Goal: Information Seeking & Learning: Learn about a topic

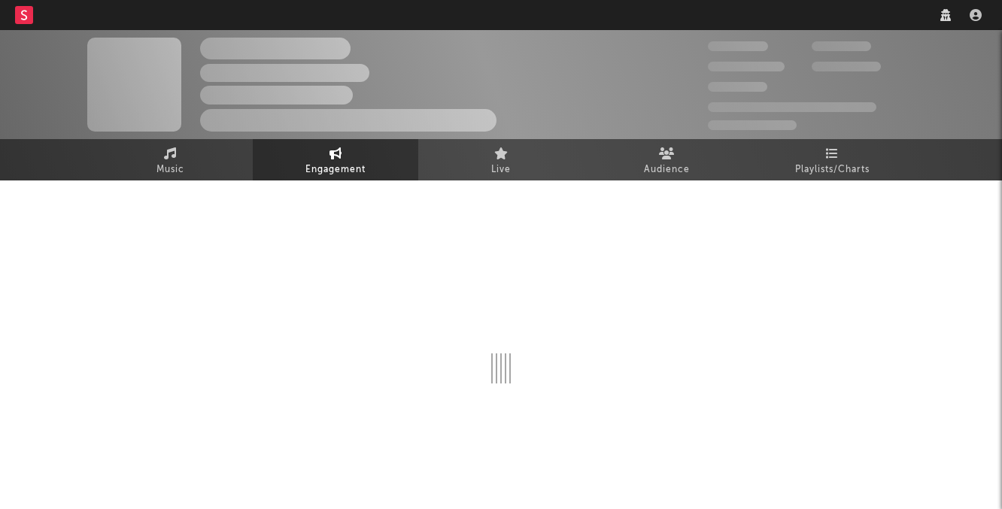
select select "1w"
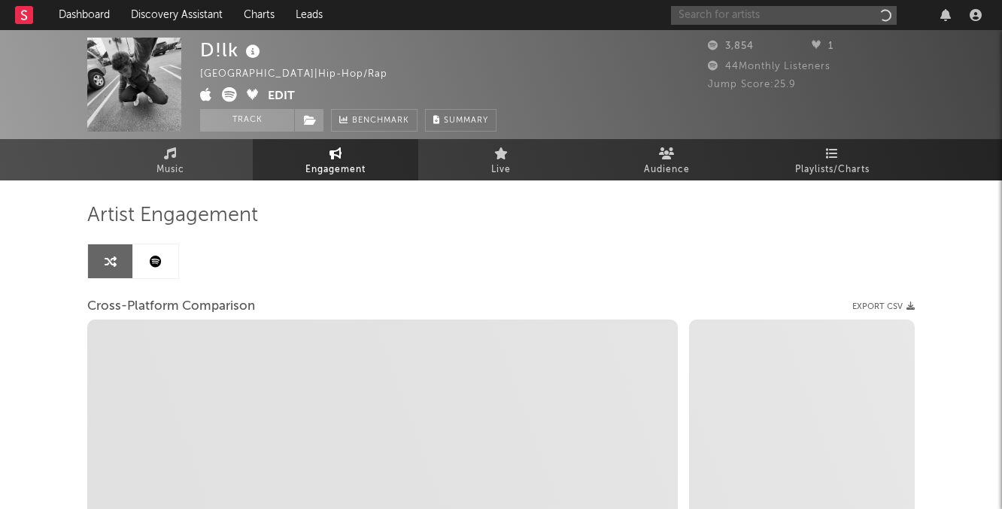
click at [763, 16] on input "text" at bounding box center [784, 15] width 226 height 19
select select "1m"
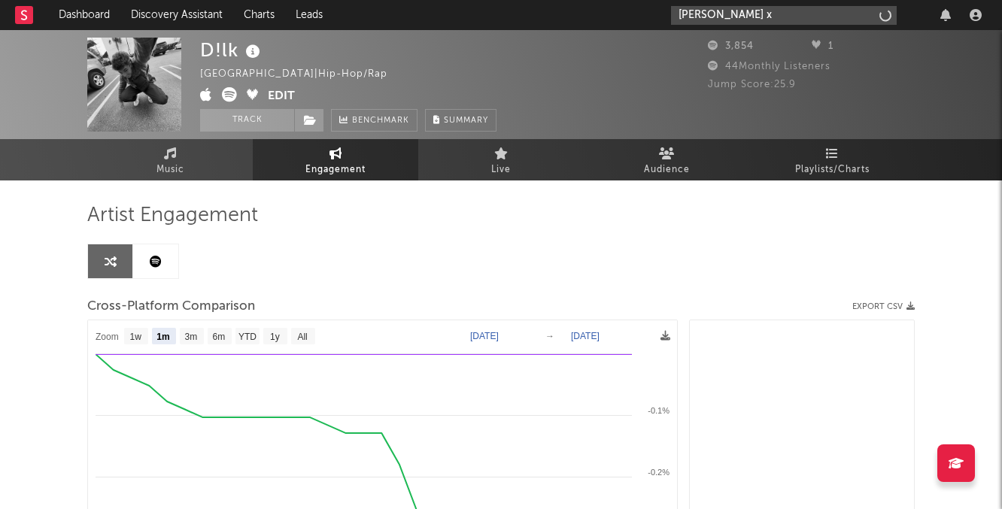
type input "[PERSON_NAME] xo"
select select "1m"
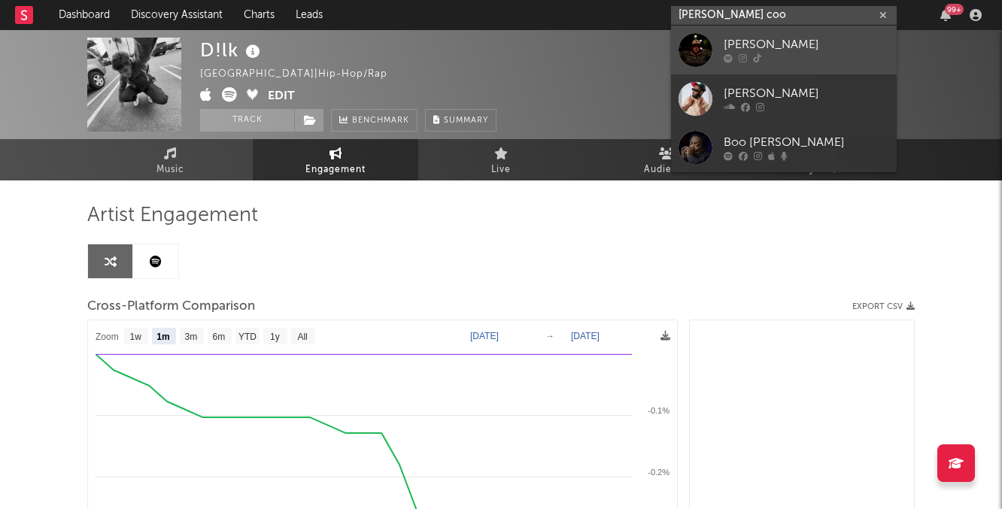
type input "[PERSON_NAME] coo"
click at [766, 40] on div "[PERSON_NAME]" at bounding box center [806, 45] width 165 height 18
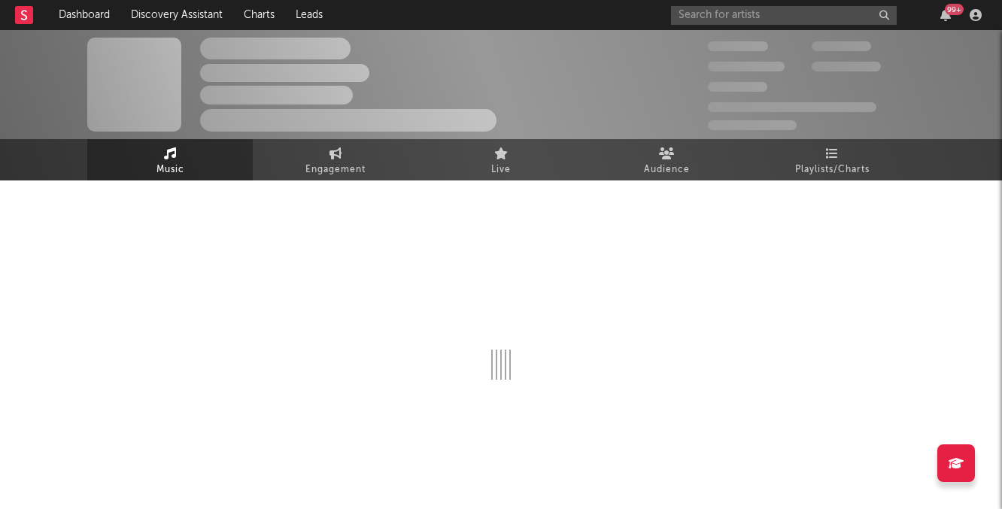
select select "1w"
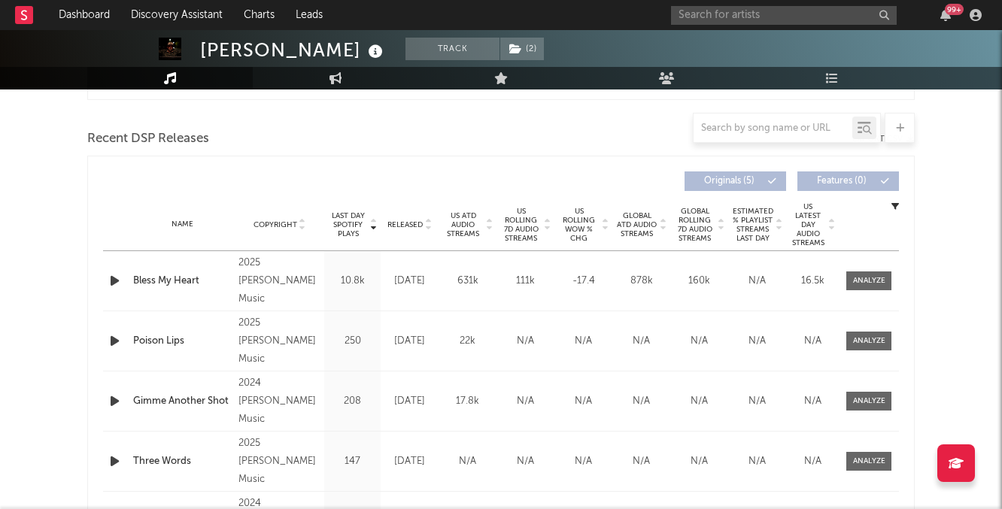
scroll to position [560, 0]
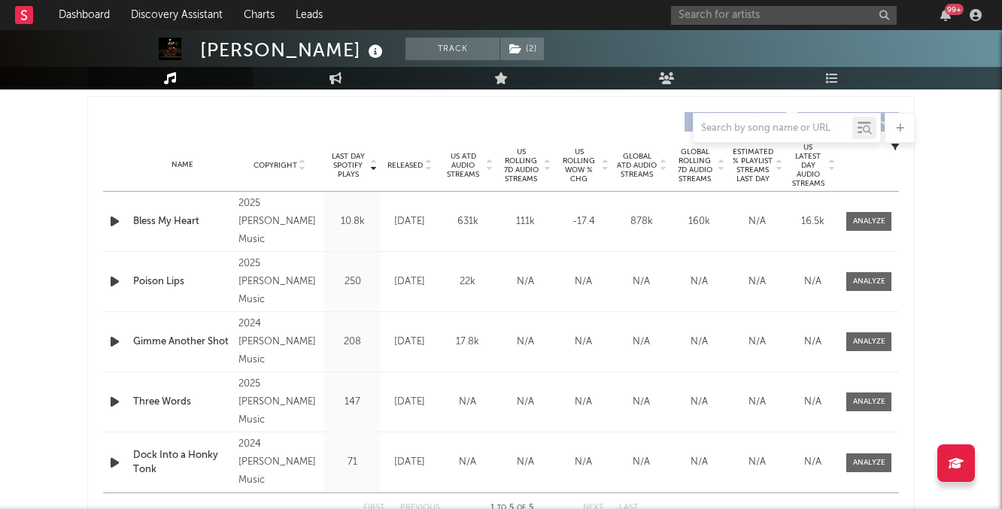
click at [419, 161] on span "Released" at bounding box center [404, 165] width 35 height 9
click at [411, 165] on span "Released" at bounding box center [404, 165] width 35 height 9
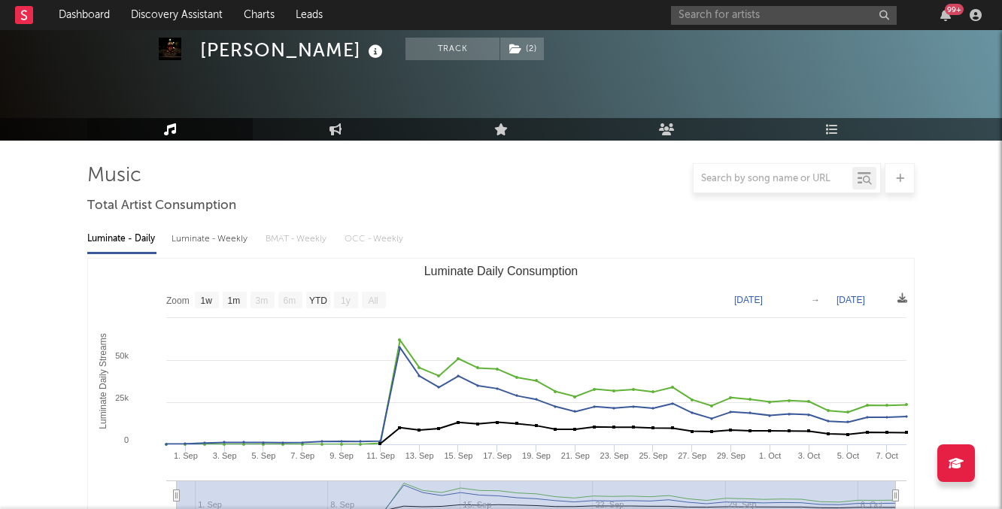
scroll to position [0, 0]
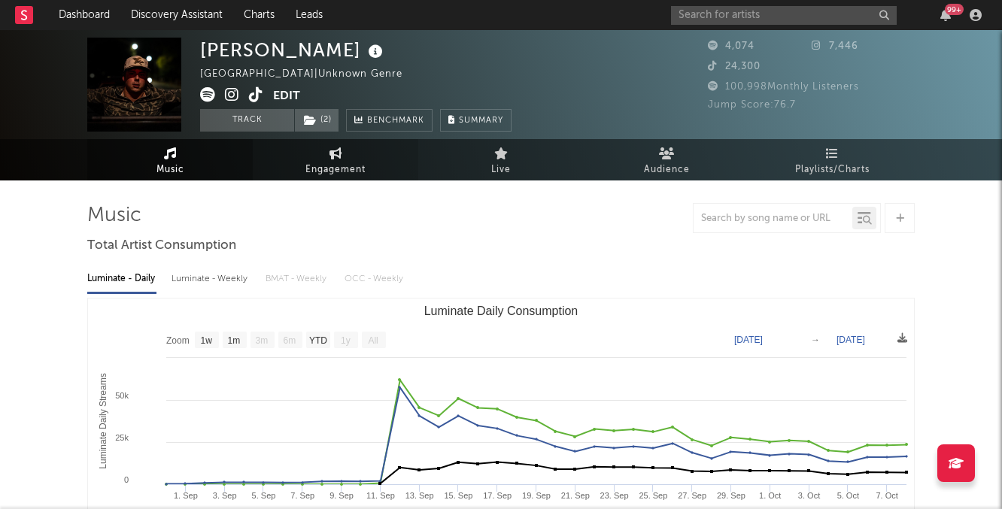
click at [301, 157] on link "Engagement" at bounding box center [335, 159] width 165 height 41
select select "1w"
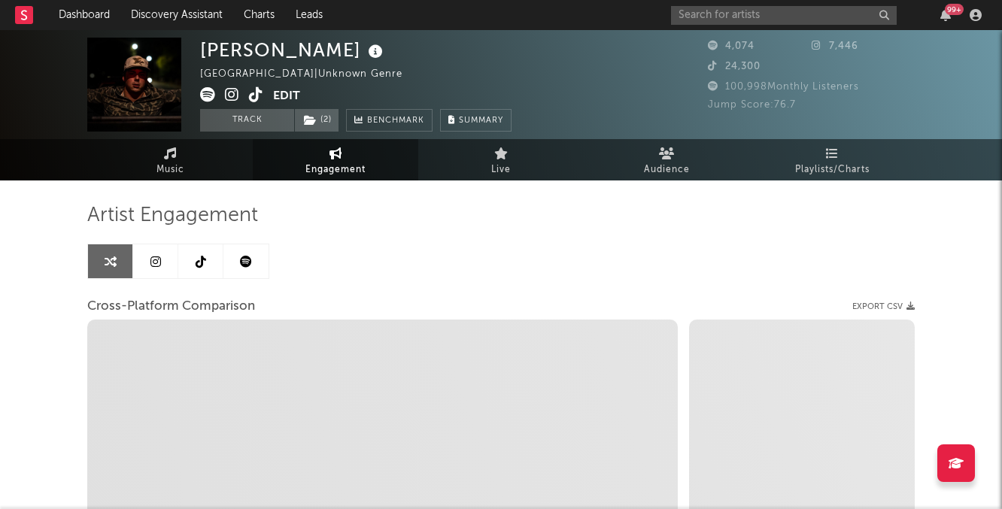
click at [252, 260] on link at bounding box center [245, 261] width 45 height 34
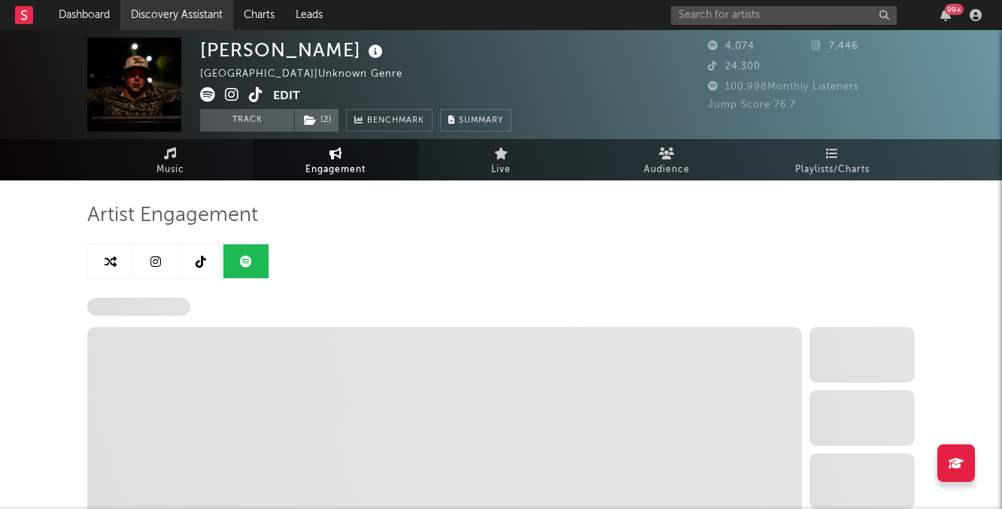
select select "6m"
select select "1w"
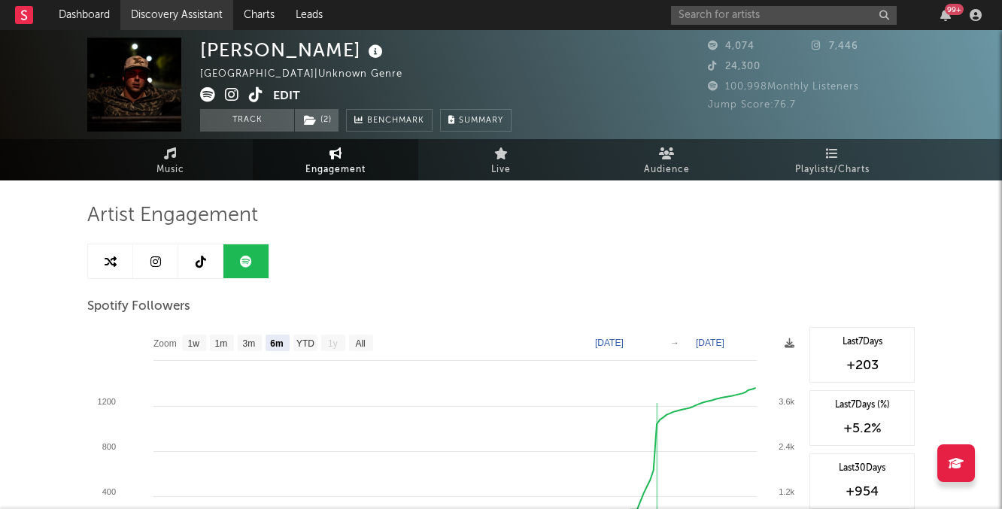
click at [207, 17] on link "Discovery Assistant" at bounding box center [176, 15] width 113 height 30
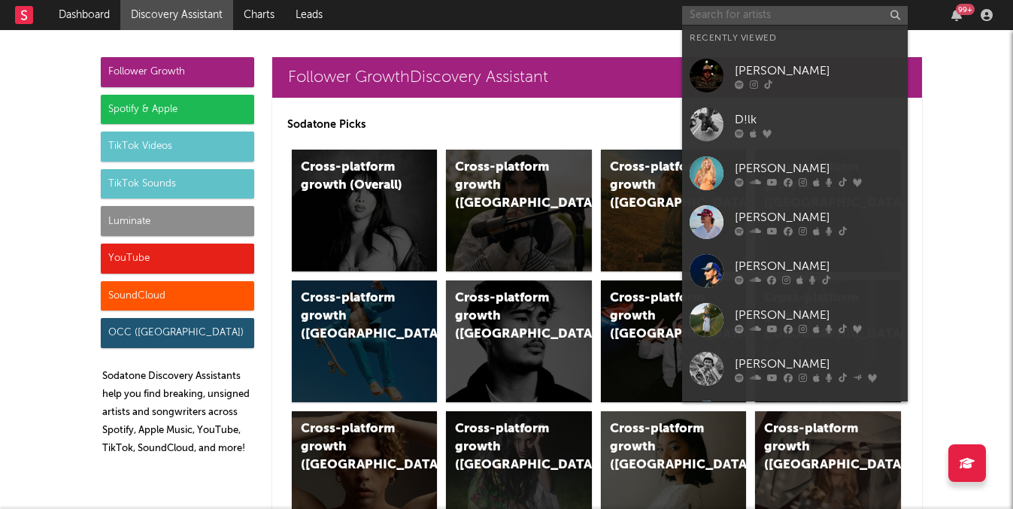
click at [770, 20] on input "text" at bounding box center [795, 15] width 226 height 19
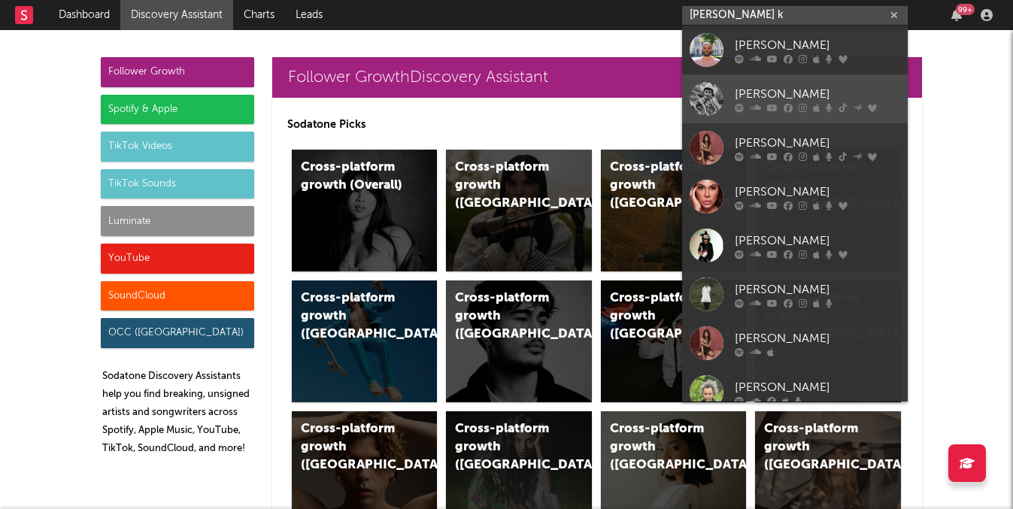
type input "braxton k"
click at [769, 87] on div "Braxton Keith" at bounding box center [817, 94] width 165 height 18
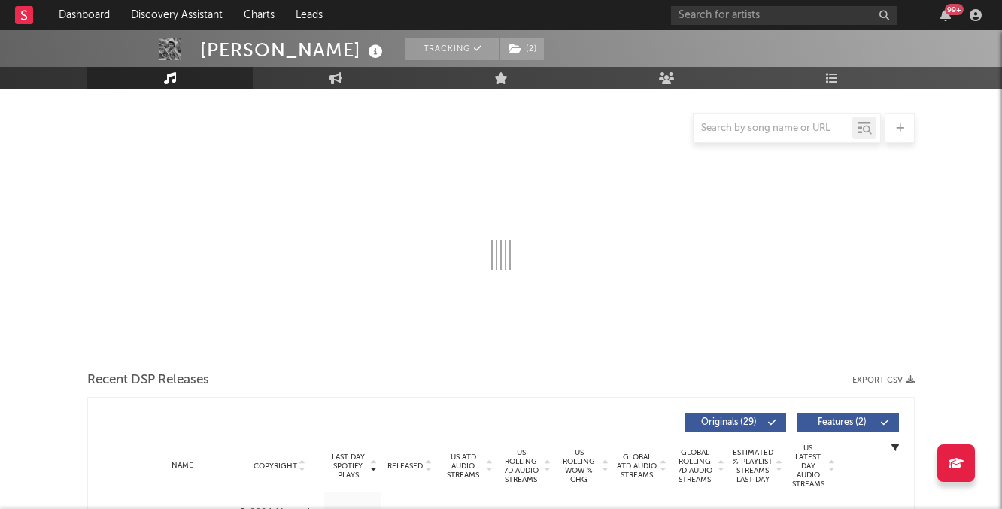
scroll to position [206, 0]
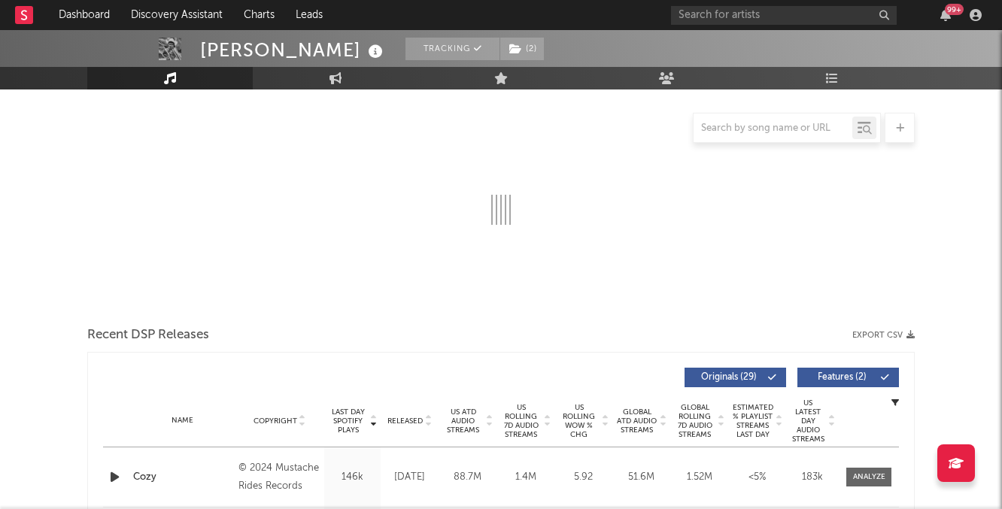
select select "6m"
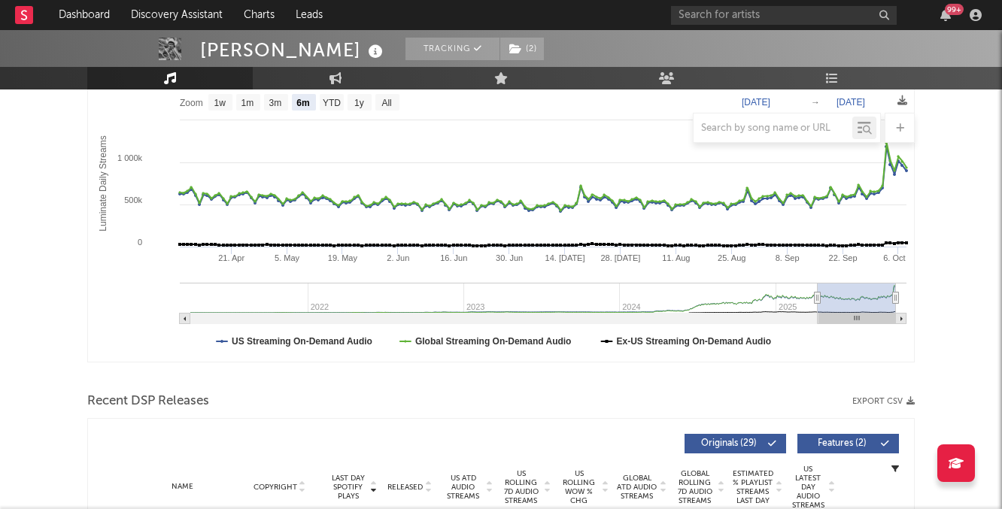
select select "6m"
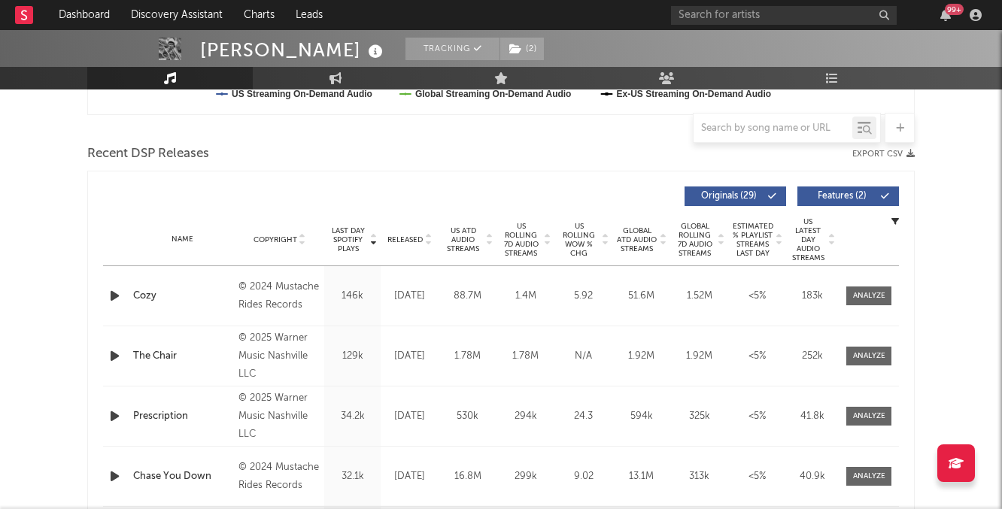
scroll to position [545, 0]
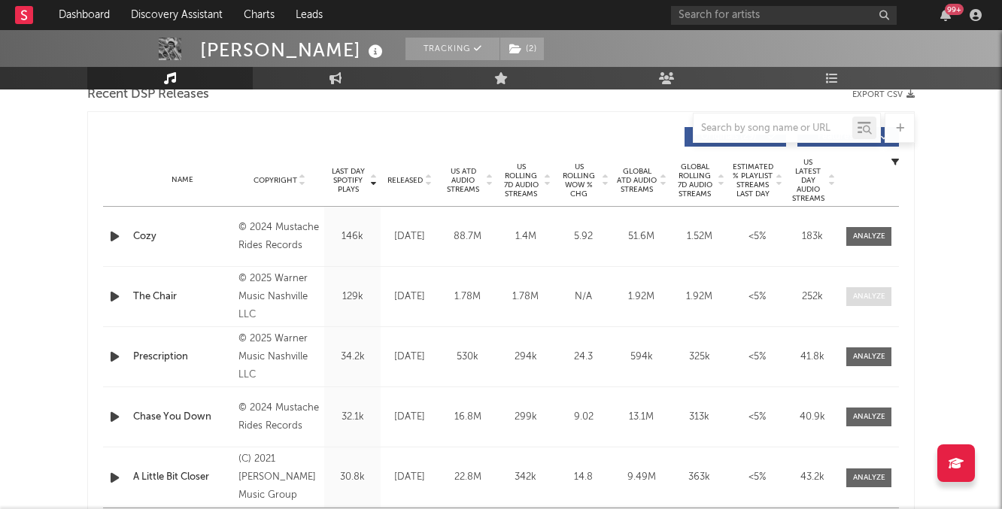
click at [855, 296] on div at bounding box center [869, 296] width 32 height 11
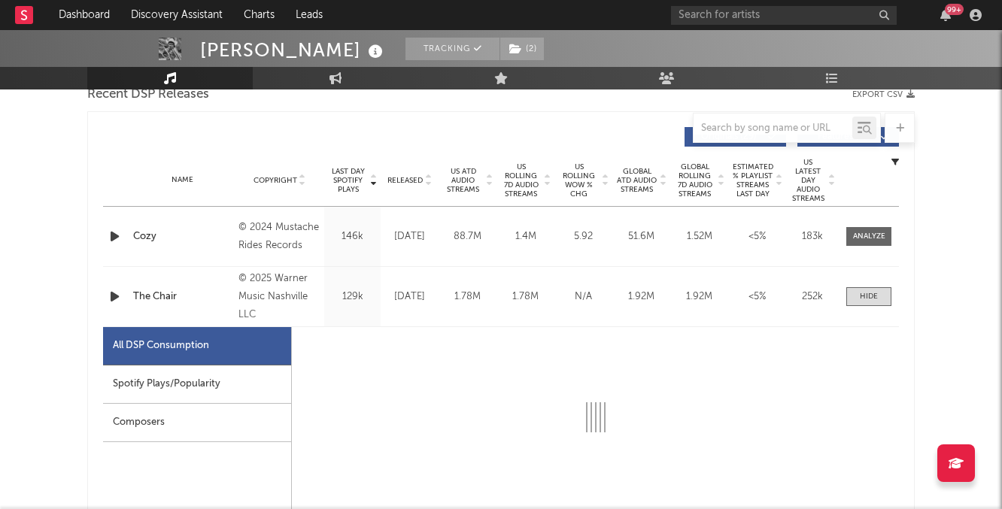
select select "1w"
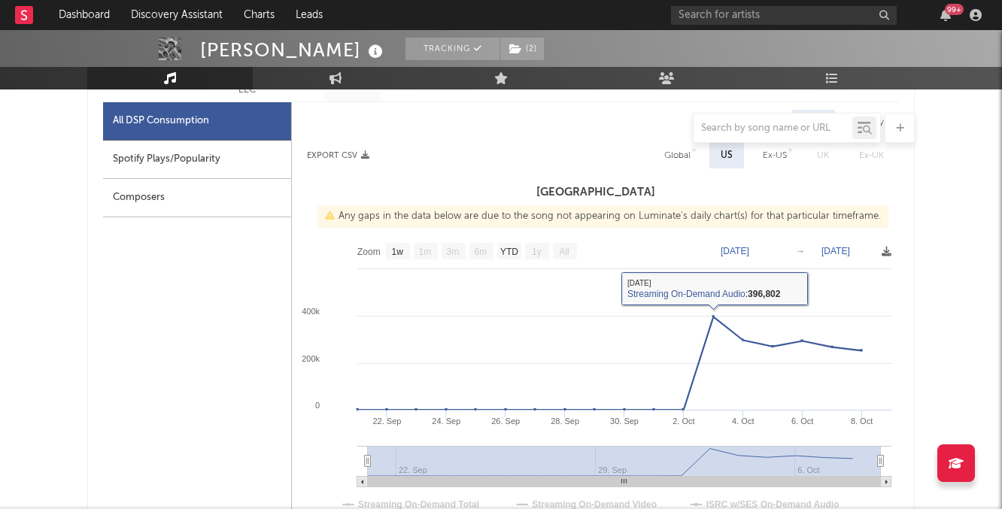
scroll to position [651, 0]
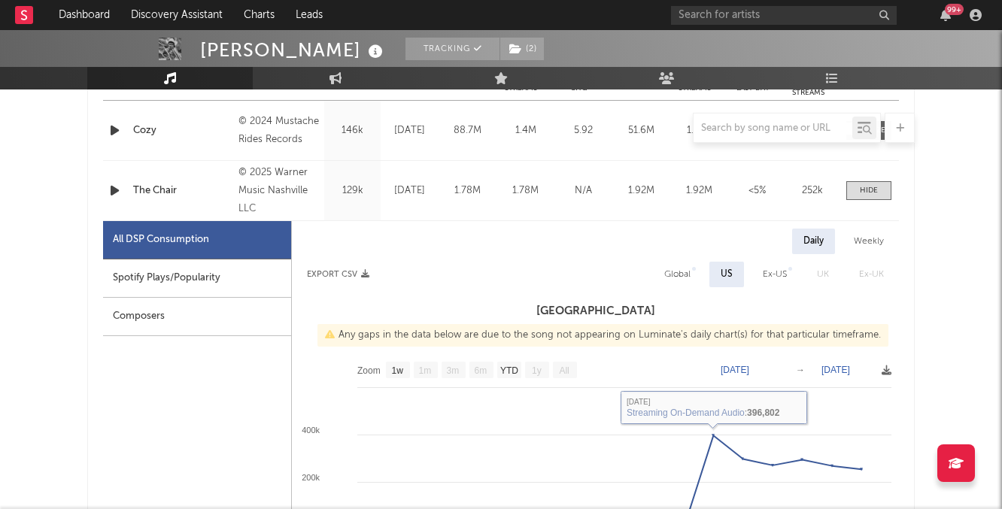
click at [196, 262] on div "Spotify Plays/Popularity" at bounding box center [197, 279] width 188 height 38
select select "1w"
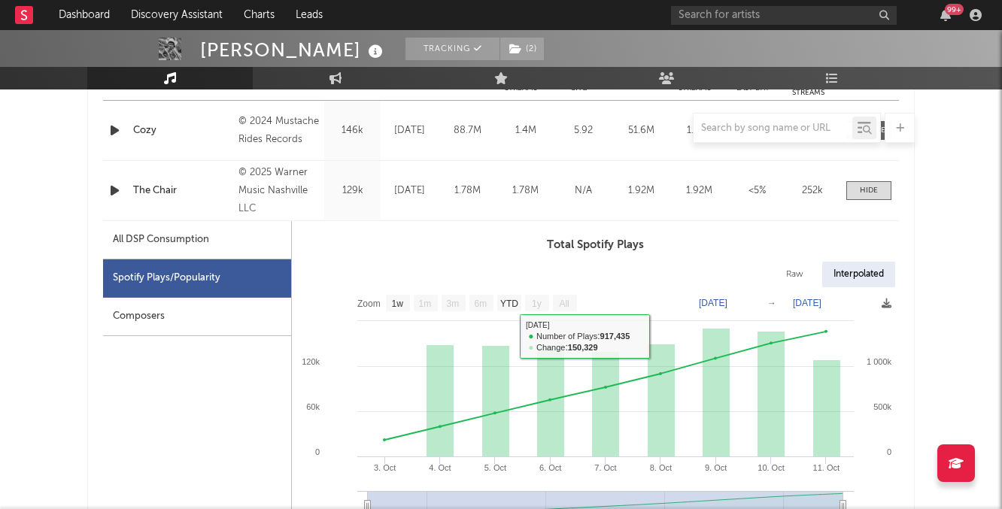
click at [199, 246] on div "All DSP Consumption" at bounding box center [161, 240] width 96 height 18
select select "1w"
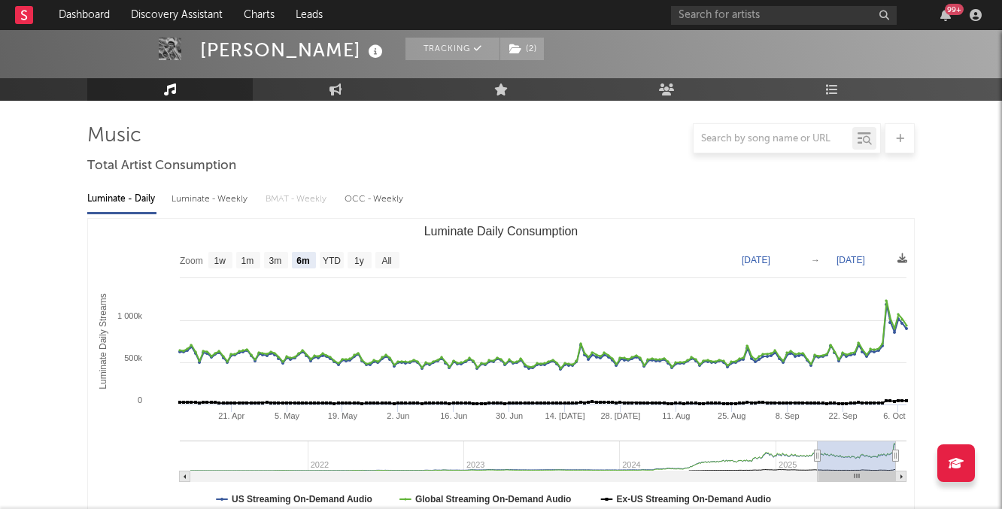
scroll to position [0, 0]
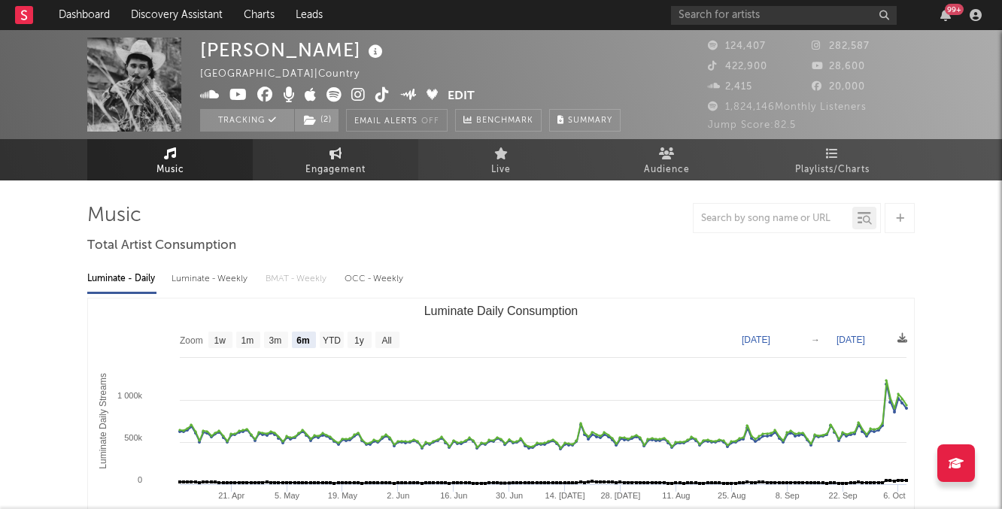
click at [360, 161] on span "Engagement" at bounding box center [335, 170] width 60 height 18
select select "1w"
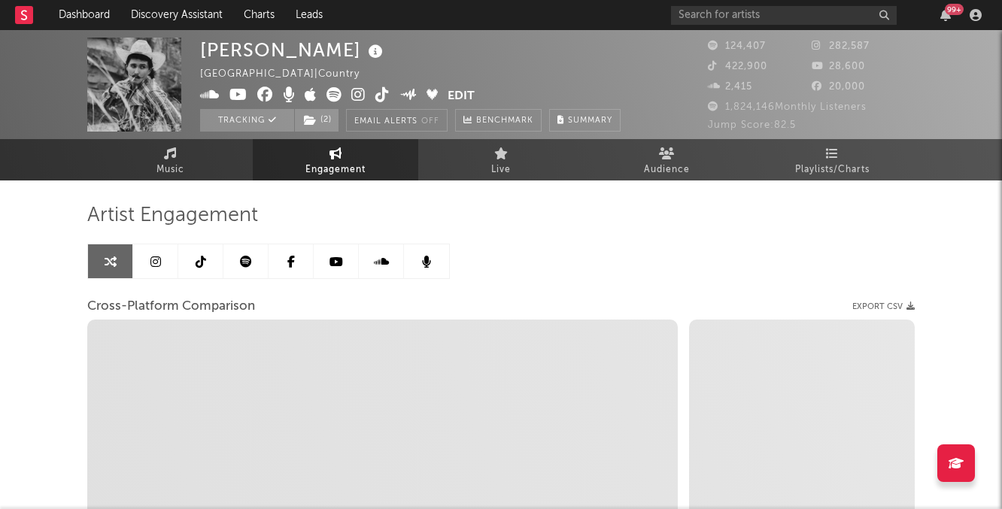
select select "1m"
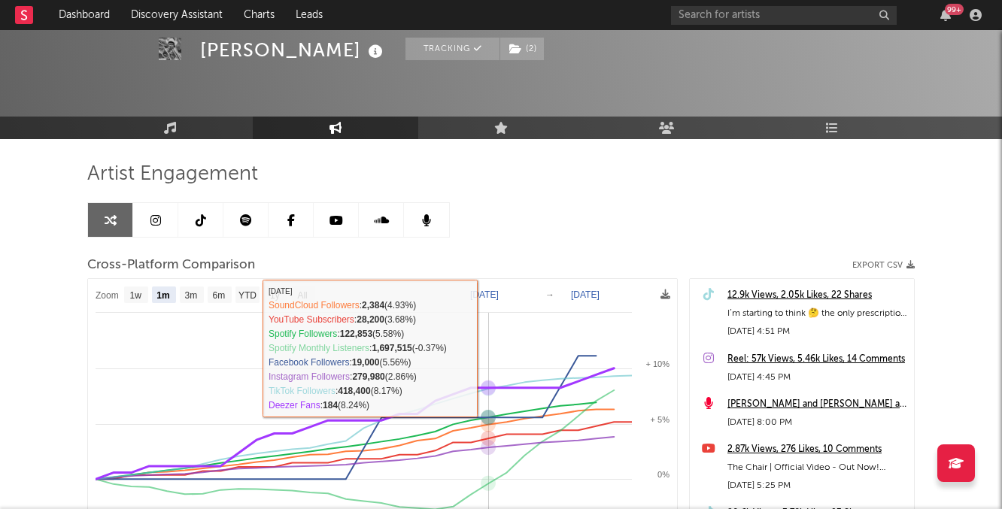
scroll to position [69, 0]
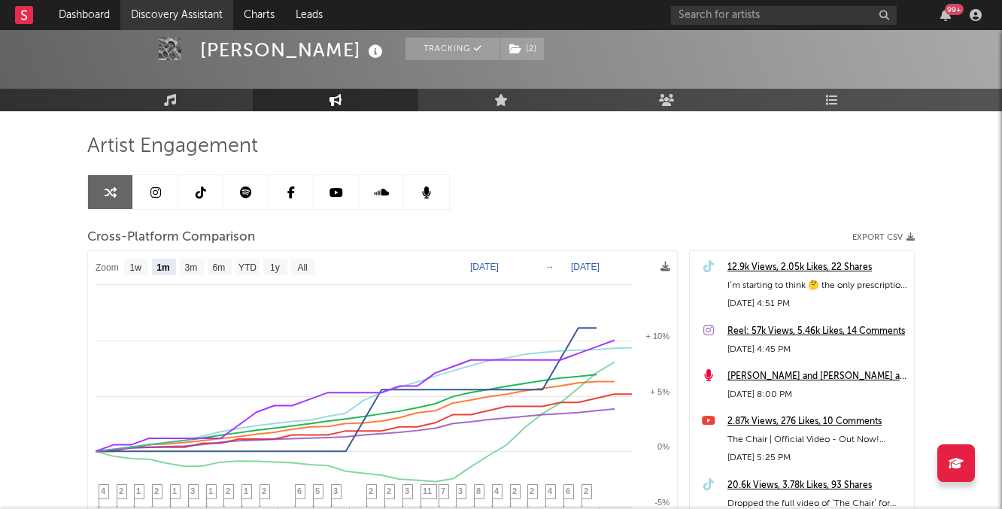
click at [146, 14] on link "Discovery Assistant" at bounding box center [176, 15] width 113 height 30
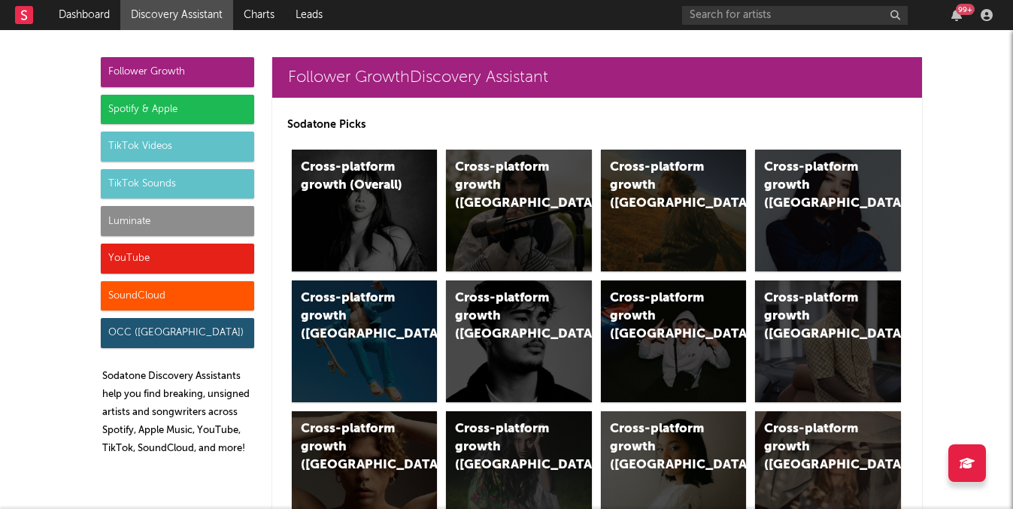
click at [146, 229] on div "Luminate" at bounding box center [177, 221] width 153 height 30
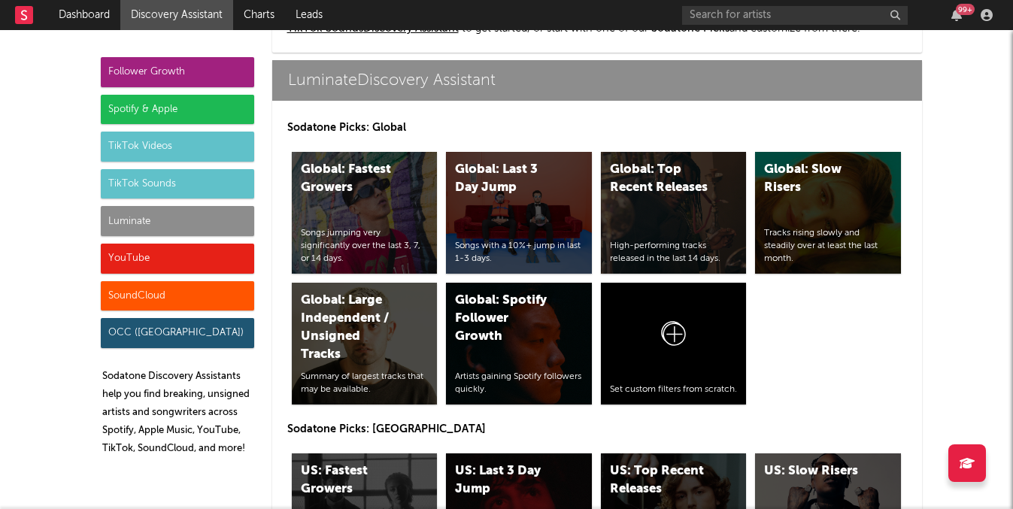
click at [178, 68] on div "Follower Growth" at bounding box center [177, 72] width 153 height 30
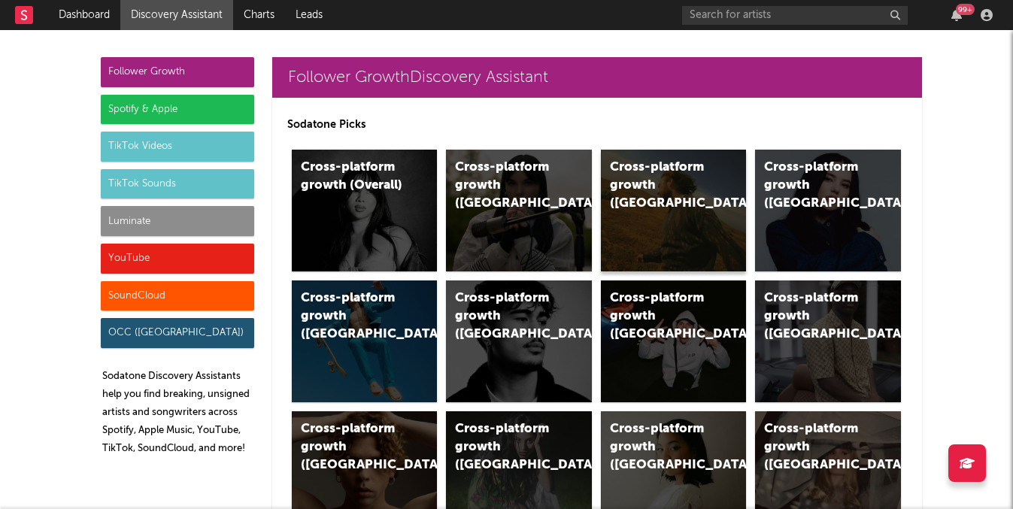
click at [653, 207] on div "Cross-platform growth ([GEOGRAPHIC_DATA])" at bounding box center [674, 211] width 146 height 122
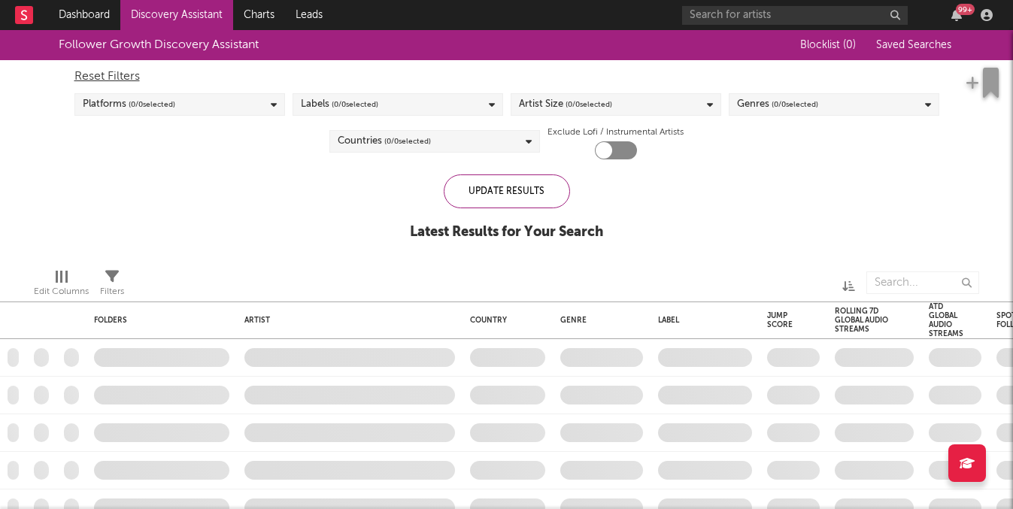
checkbox input "true"
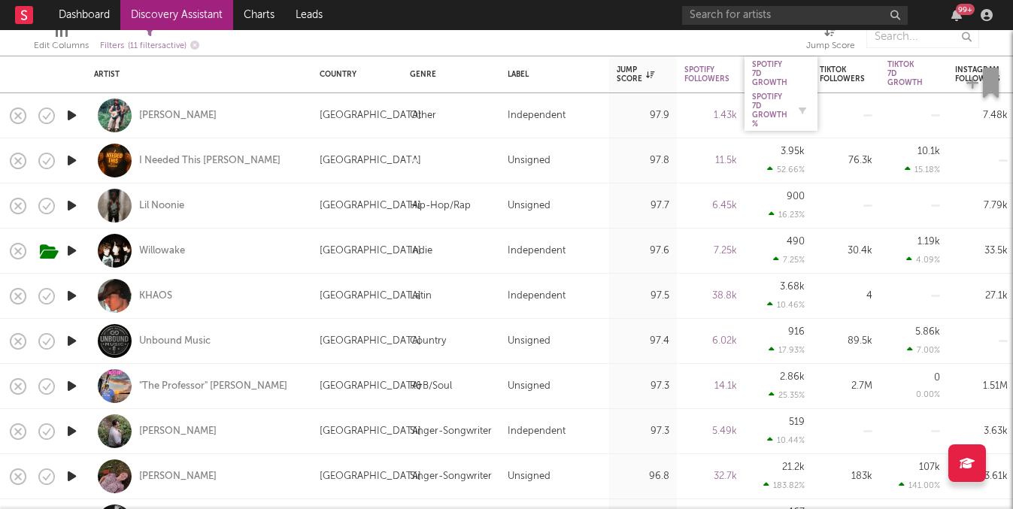
click at [764, 107] on div "Spotify 7D Growth %" at bounding box center [769, 111] width 35 height 36
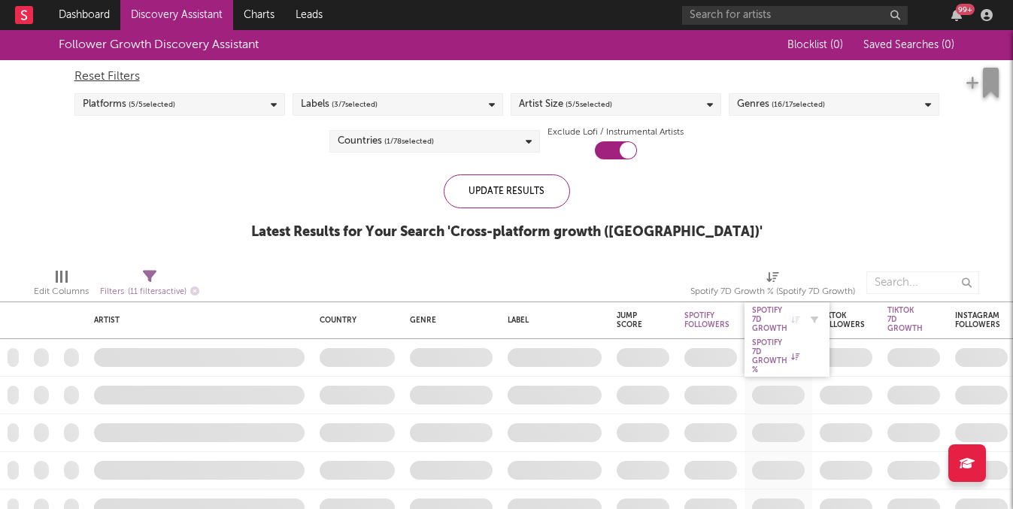
click at [762, 315] on div "Spotify 7D Growth" at bounding box center [775, 319] width 47 height 27
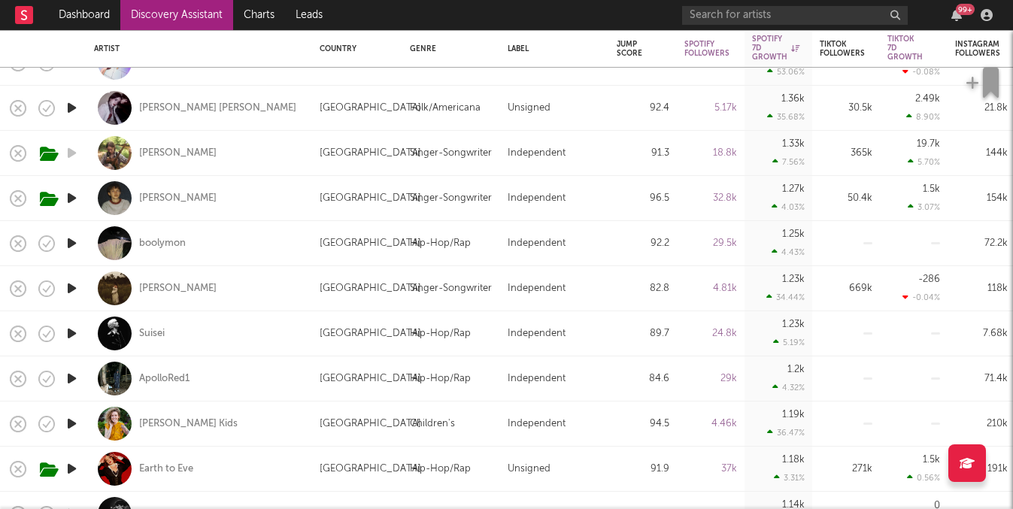
click at [76, 293] on icon "button" at bounding box center [72, 288] width 16 height 19
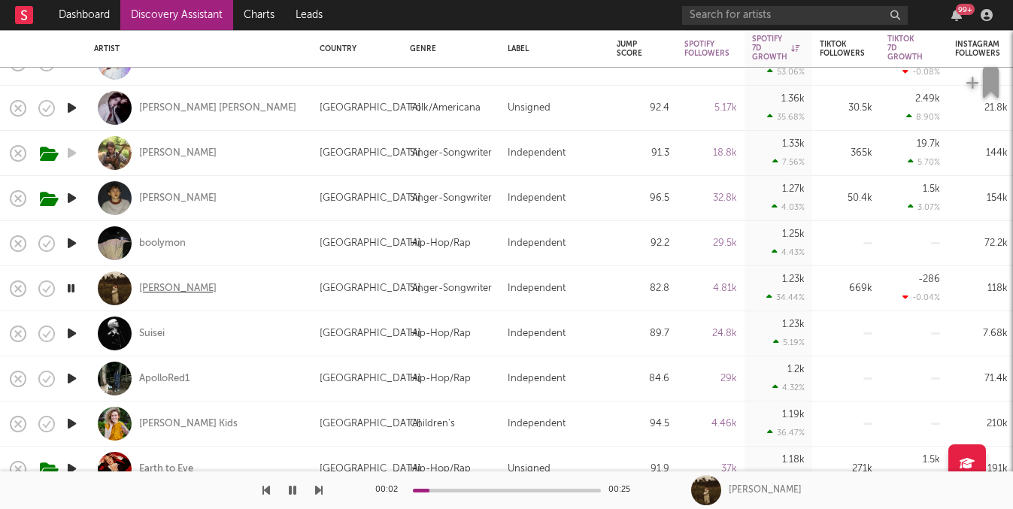
click at [175, 295] on div "[PERSON_NAME]" at bounding box center [177, 289] width 77 height 14
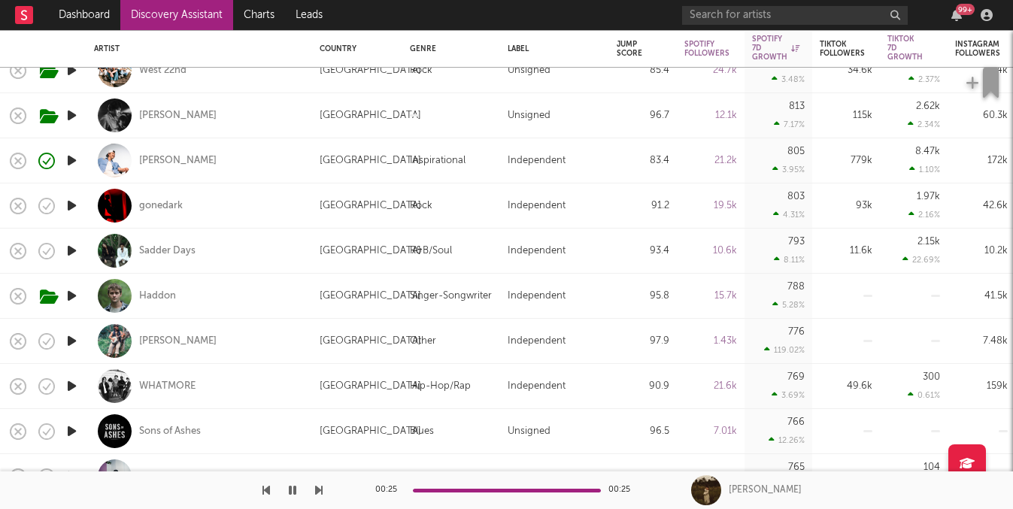
click at [68, 297] on icon "button" at bounding box center [72, 296] width 16 height 19
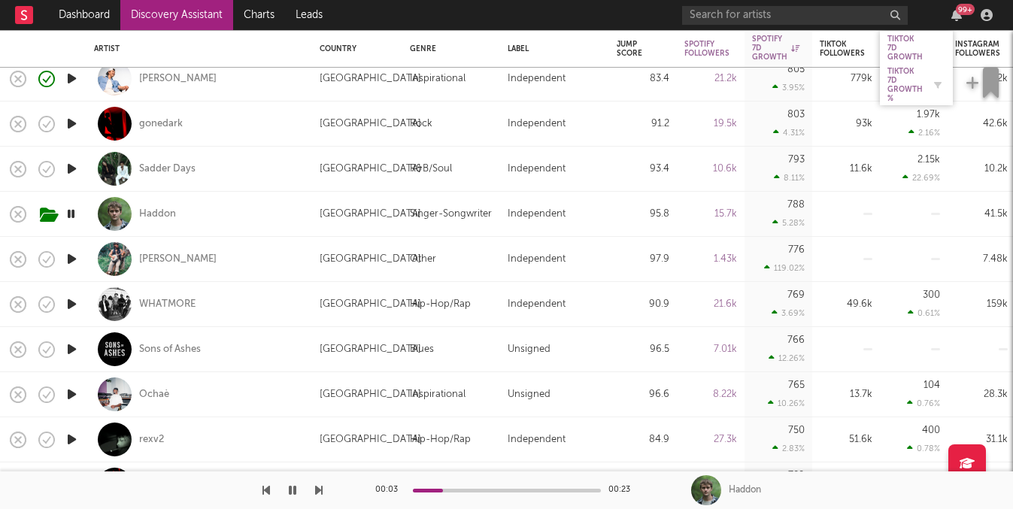
click at [907, 82] on div "Tiktok 7D Growth %" at bounding box center [905, 85] width 35 height 36
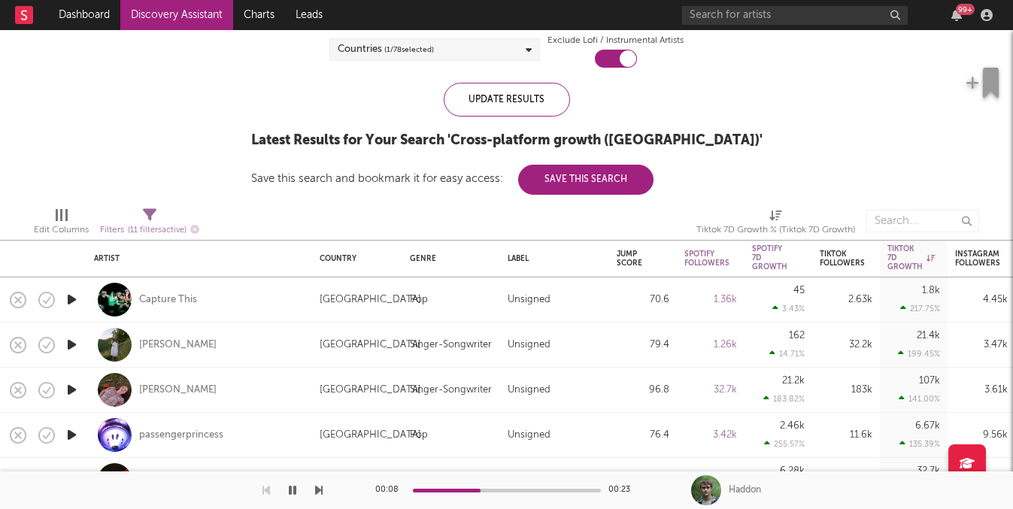
click at [74, 344] on icon "button" at bounding box center [72, 344] width 16 height 19
click at [169, 345] on div "[PERSON_NAME]" at bounding box center [177, 345] width 77 height 14
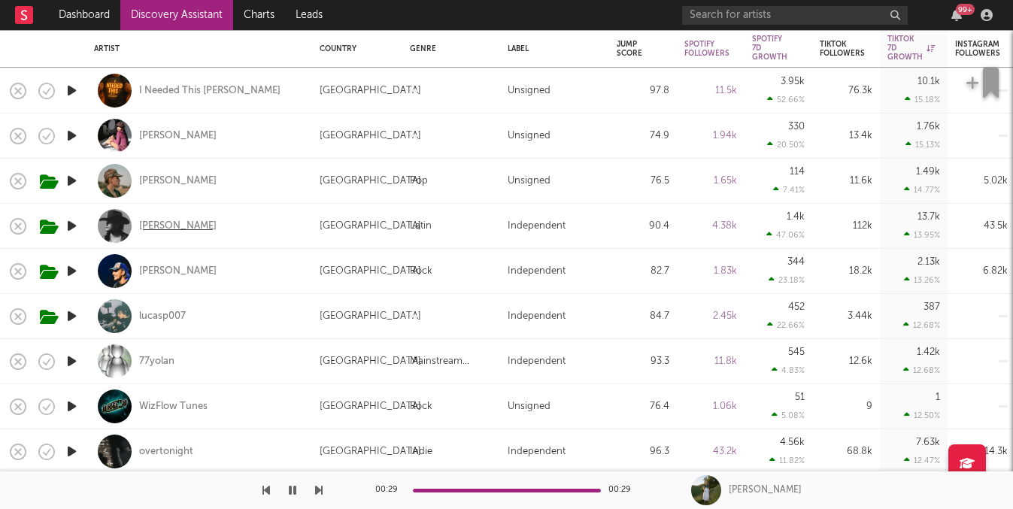
click at [177, 223] on div "Cash Cortes" at bounding box center [177, 227] width 77 height 14
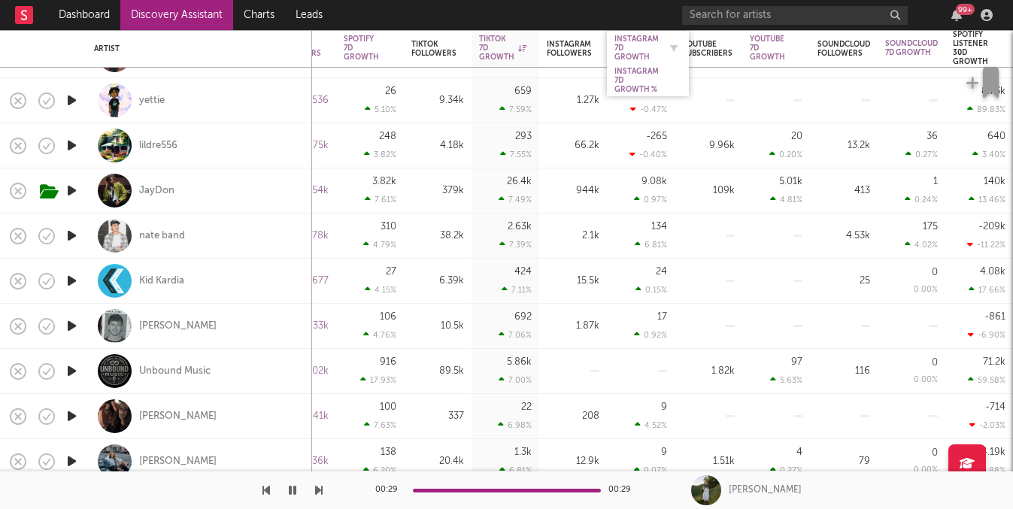
click at [636, 50] on div "Instagram 7D Growth" at bounding box center [637, 48] width 44 height 27
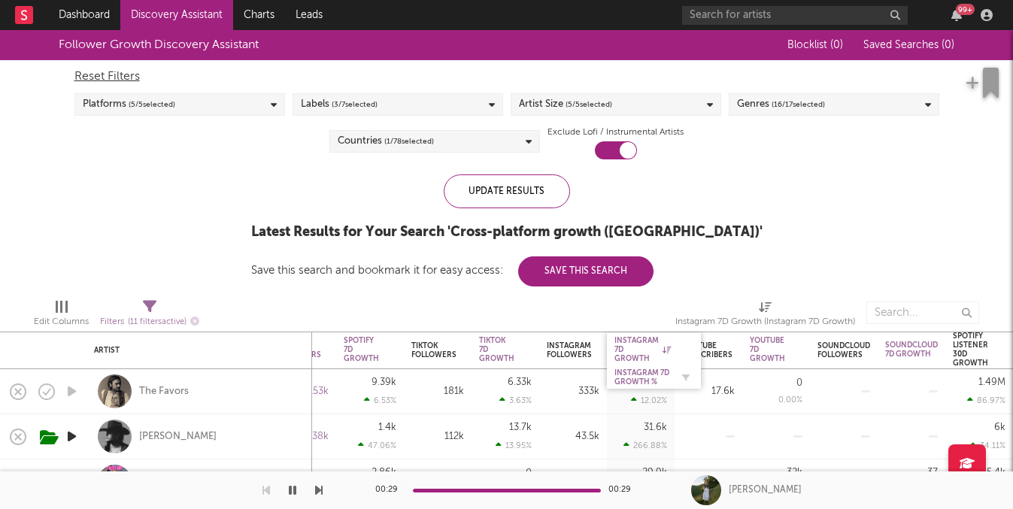
click at [642, 344] on div "Instagram 7D Growth" at bounding box center [643, 349] width 56 height 27
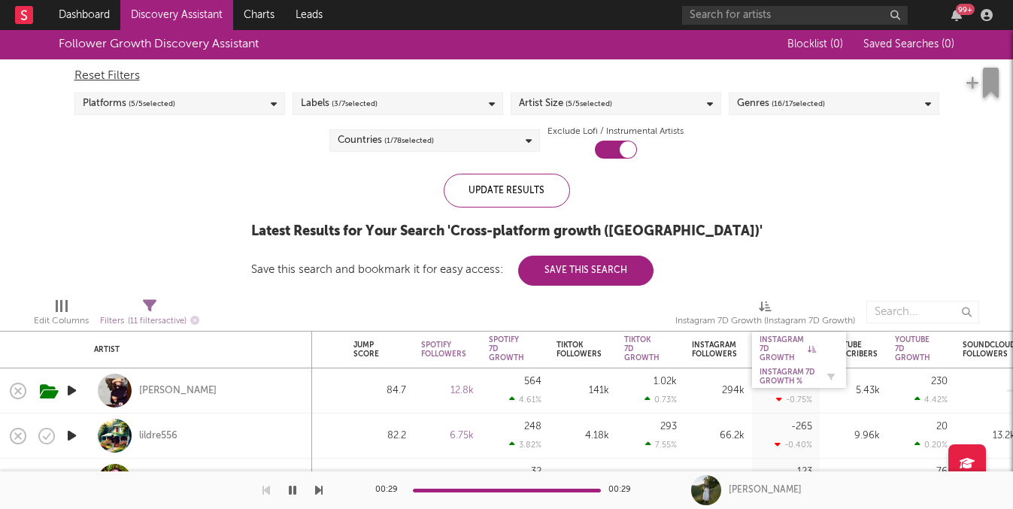
click at [789, 380] on div "Instagram 7D Growth %" at bounding box center [788, 377] width 56 height 18
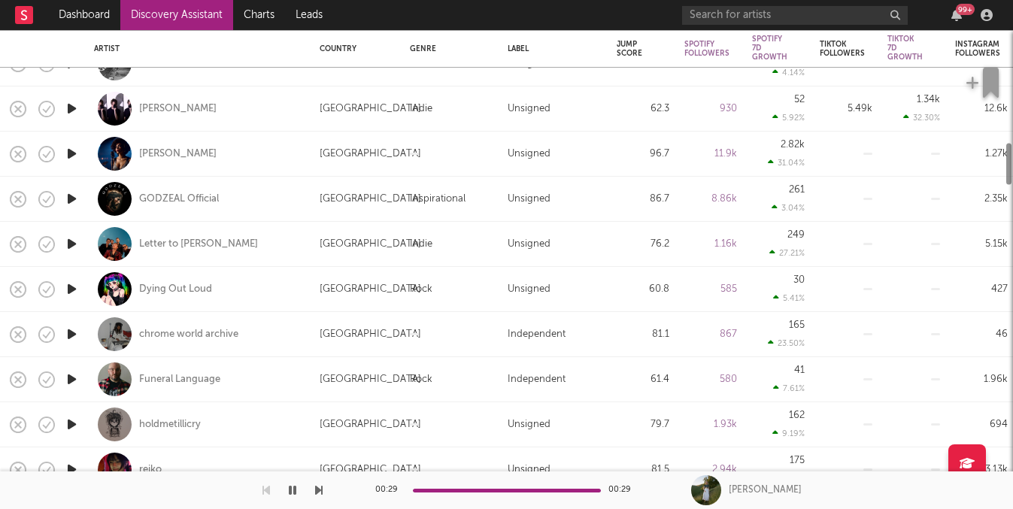
click at [191, 16] on link "Discovery Assistant" at bounding box center [176, 15] width 113 height 30
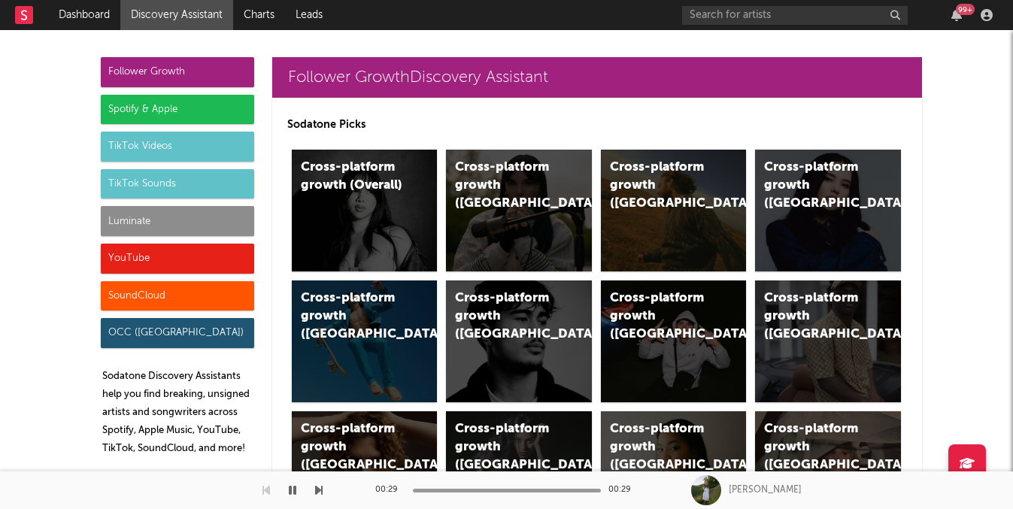
click at [157, 226] on div "Luminate" at bounding box center [177, 221] width 153 height 30
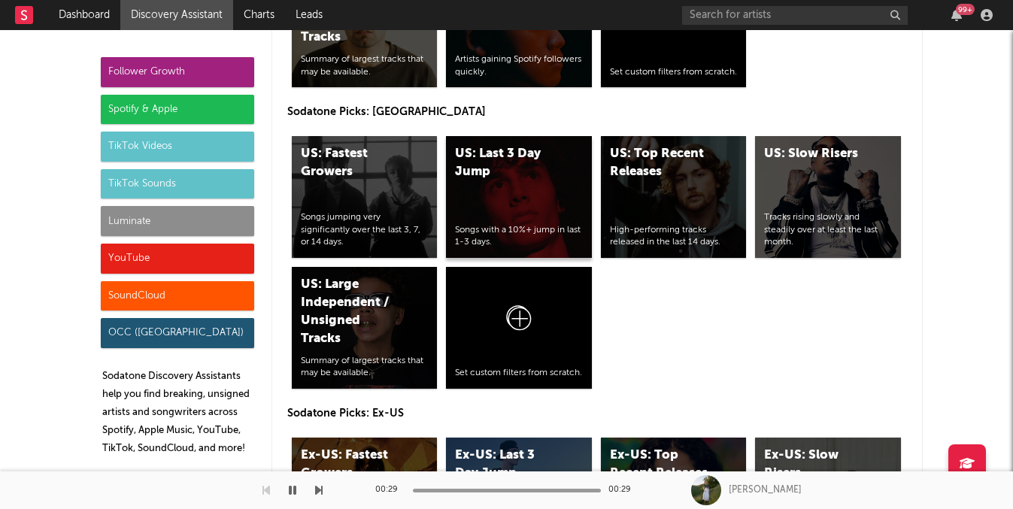
scroll to position [7549, 0]
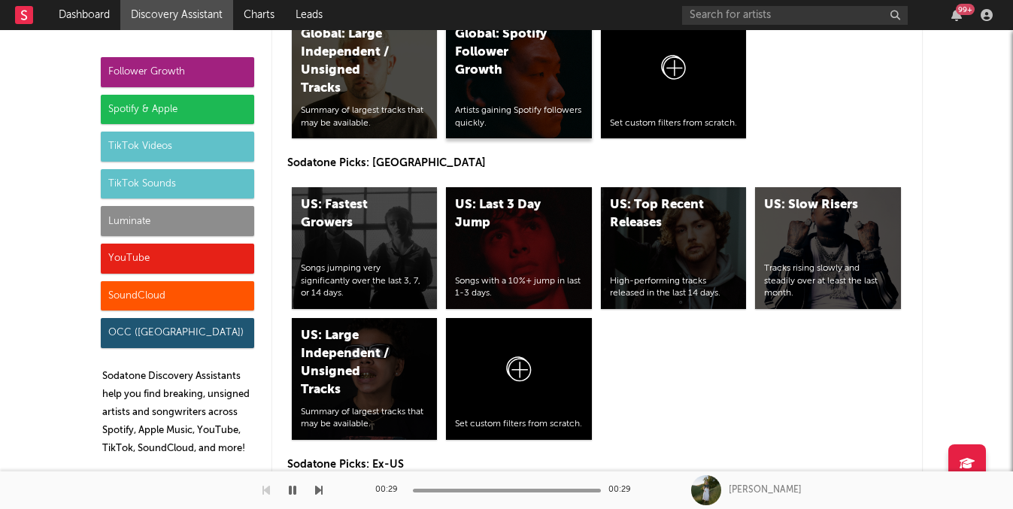
click at [505, 105] on div "Artists gaining Spotify followers quickly." at bounding box center [519, 118] width 128 height 26
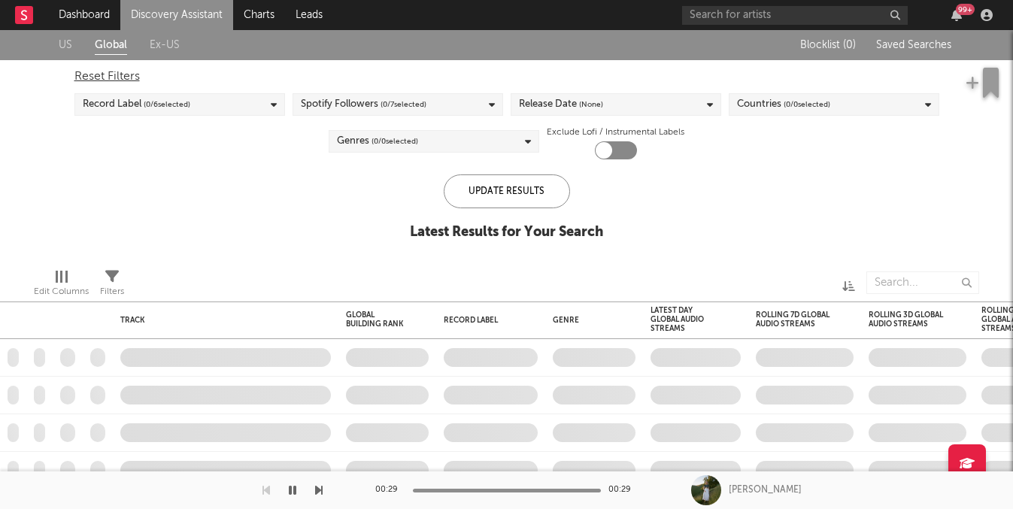
checkbox input "true"
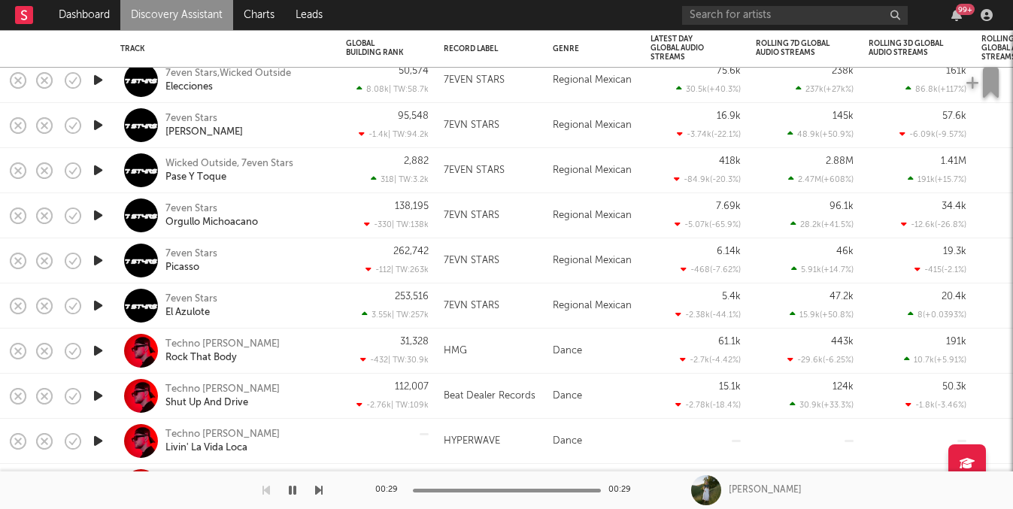
click at [291, 489] on icon "button" at bounding box center [293, 490] width 8 height 12
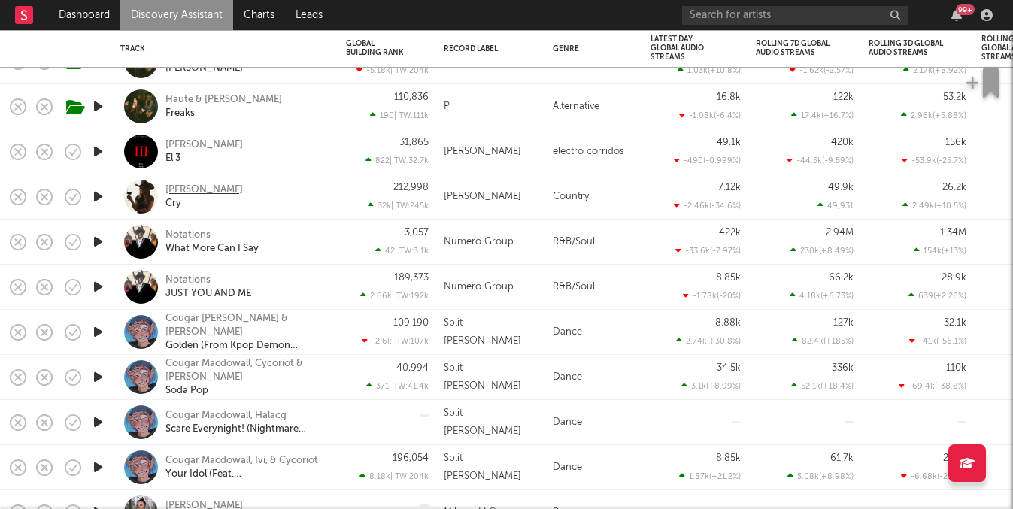
click at [193, 187] on div "Talia Scott" at bounding box center [203, 191] width 77 height 14
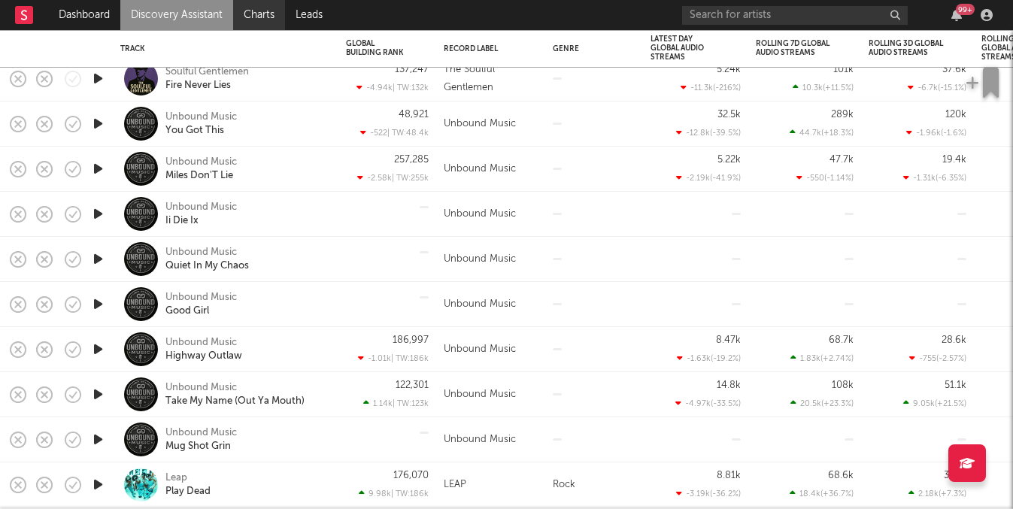
click at [250, 10] on link "Charts" at bounding box center [259, 15] width 52 height 30
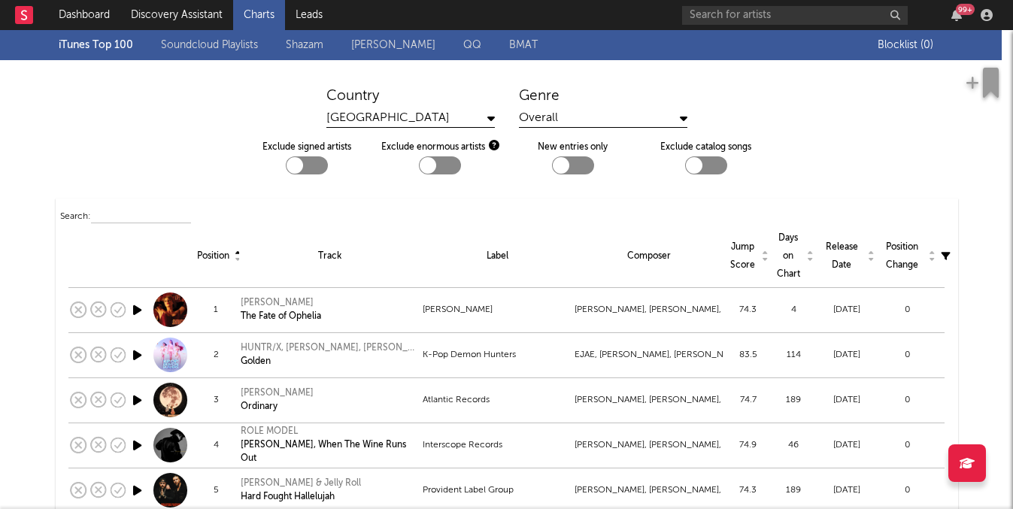
click at [318, 50] on link "Shazam" at bounding box center [305, 45] width 38 height 18
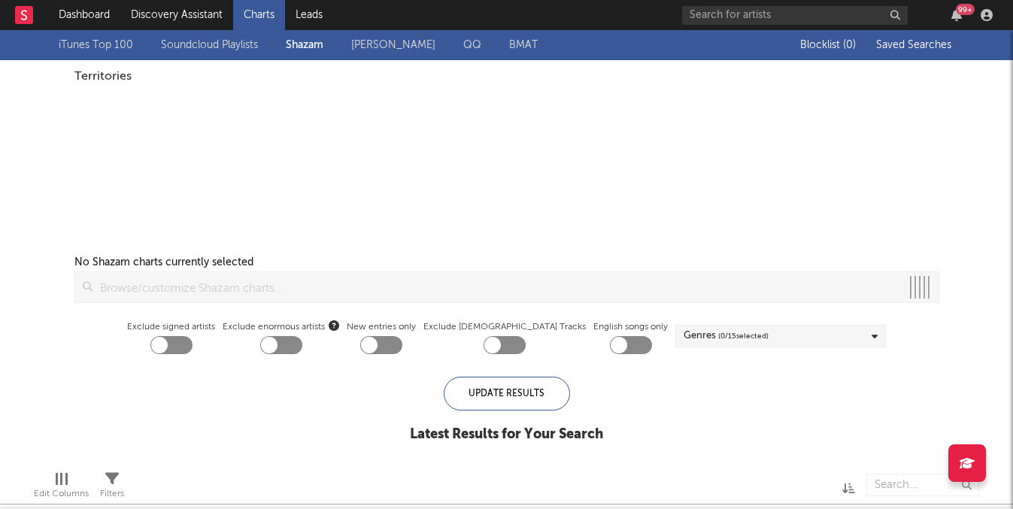
checkbox input "true"
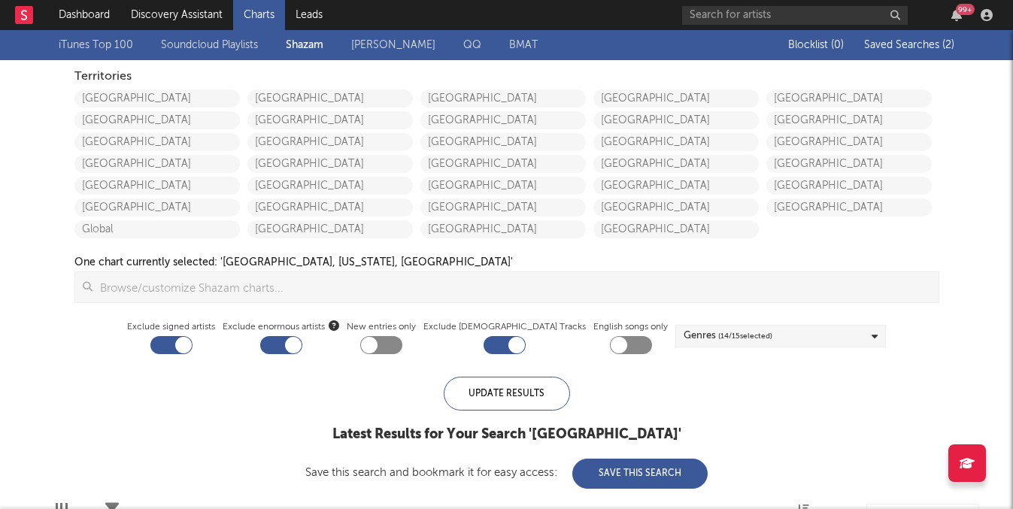
click at [907, 50] on span "Saved Searches ( 2 )" at bounding box center [909, 45] width 90 height 11
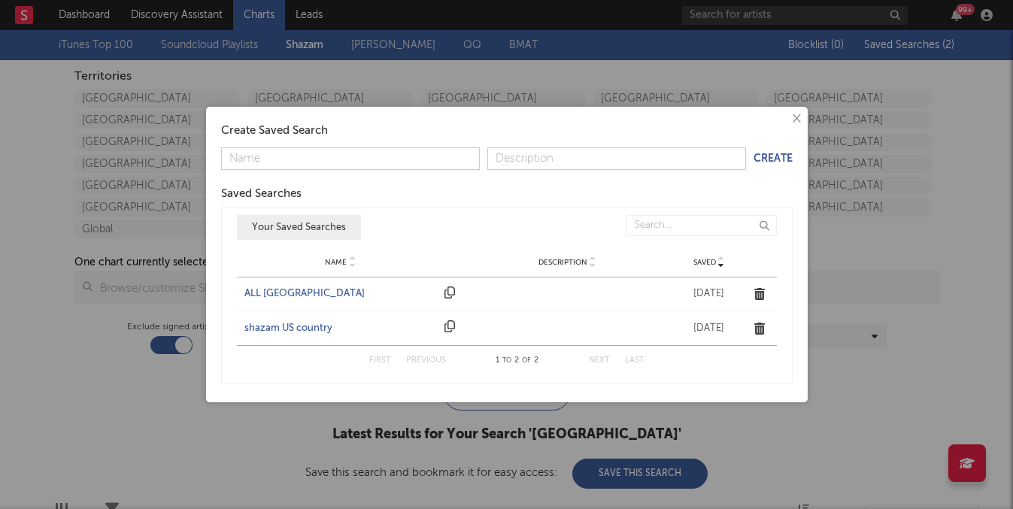
click at [288, 282] on div "Name ALL UNITED STATES Description Saved Nov 14, 2024" at bounding box center [507, 294] width 540 height 33
click at [287, 290] on div "ALL UNITED STATES" at bounding box center [340, 294] width 193 height 15
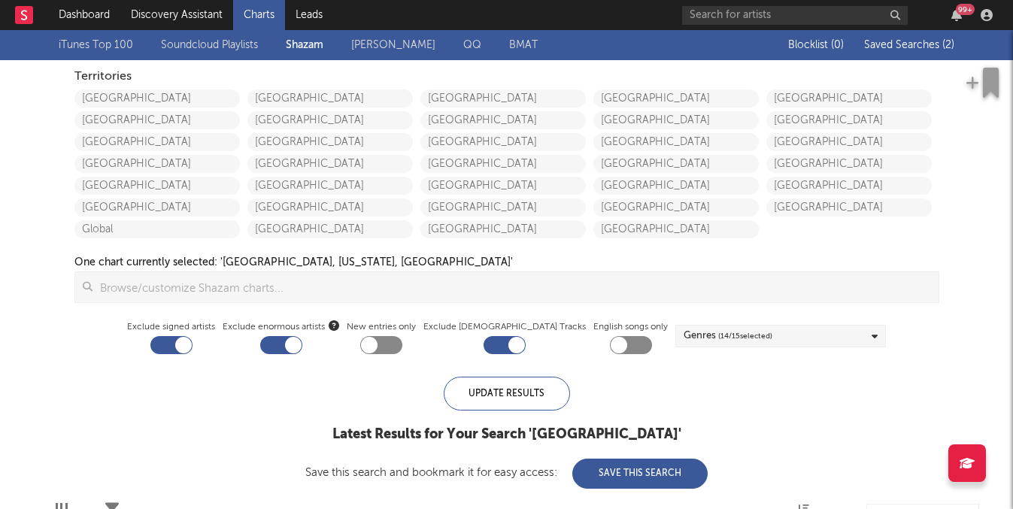
checkbox input "false"
checkbox input "true"
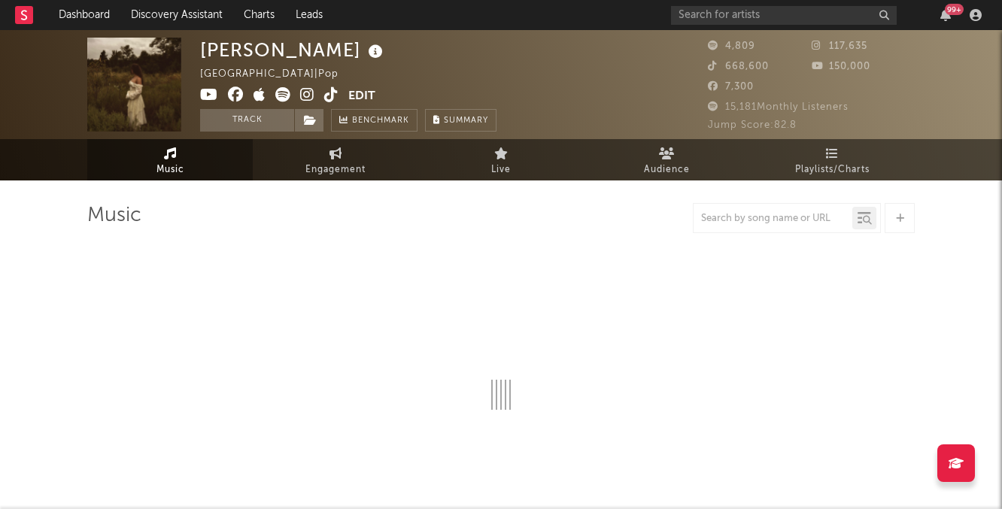
select select "1w"
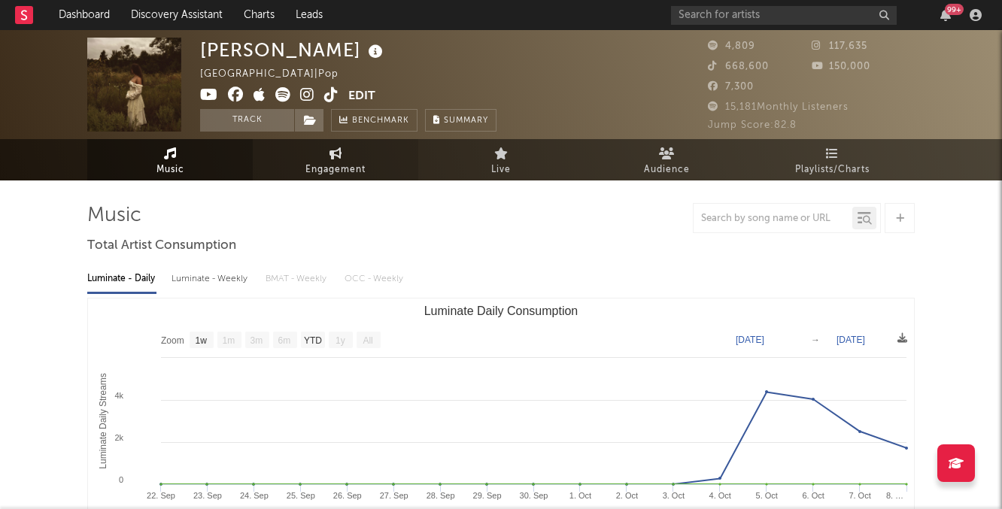
click at [348, 180] on link "Engagement" at bounding box center [335, 159] width 165 height 41
select select "1w"
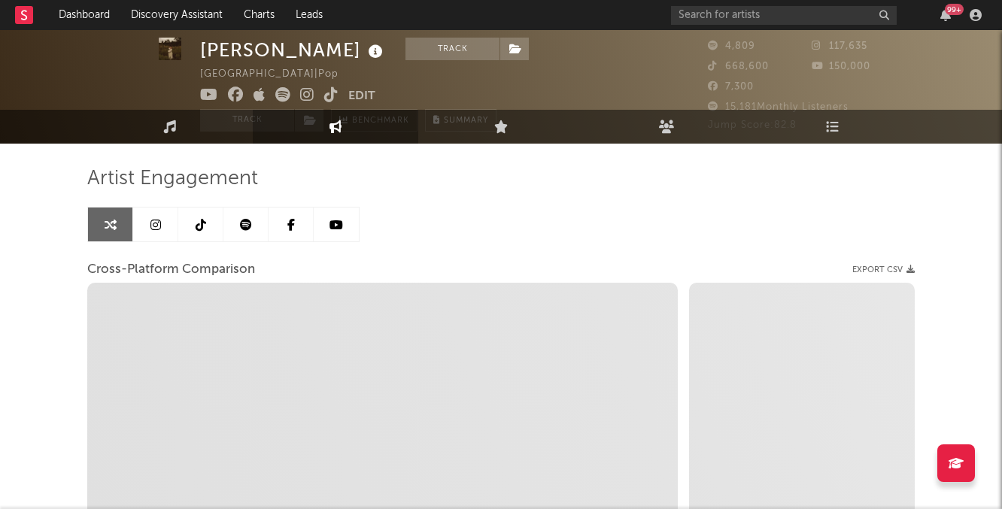
scroll to position [49, 0]
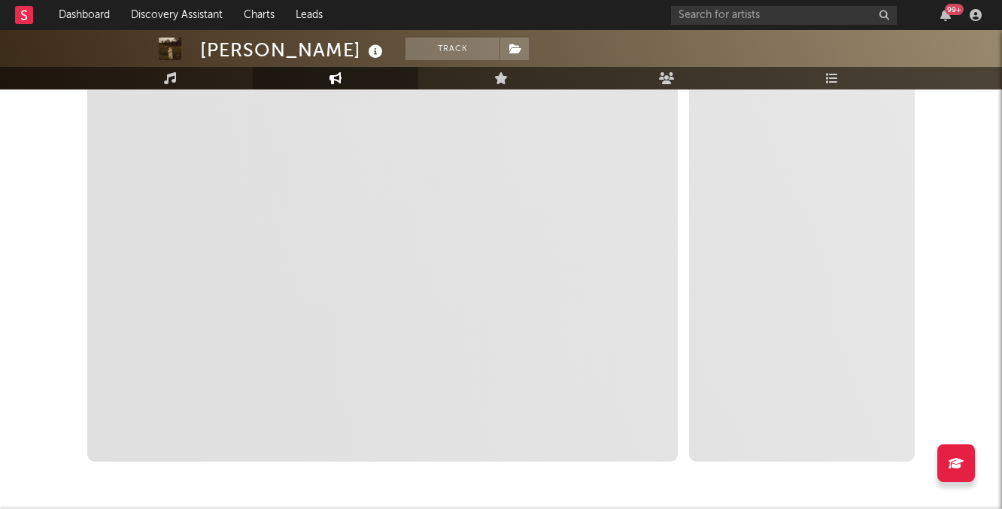
select select "1m"
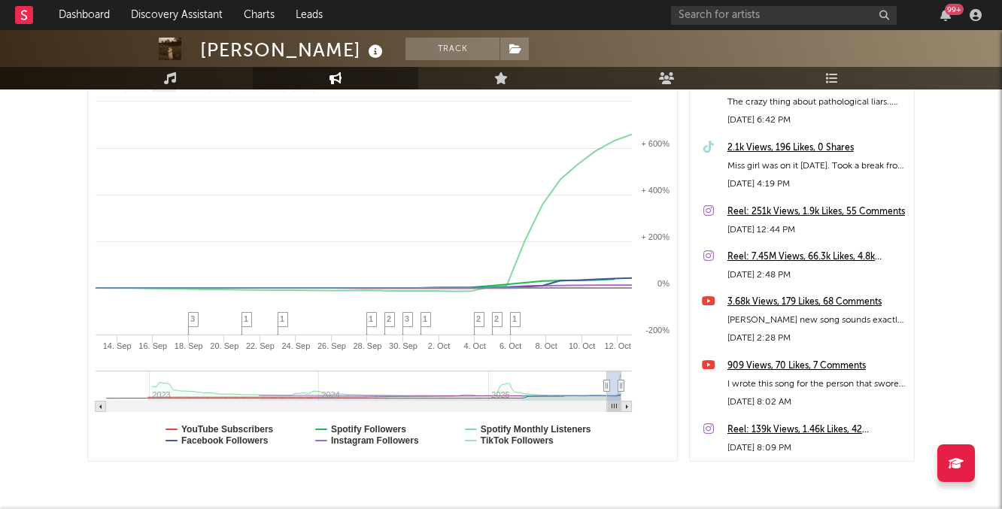
scroll to position [148, 0]
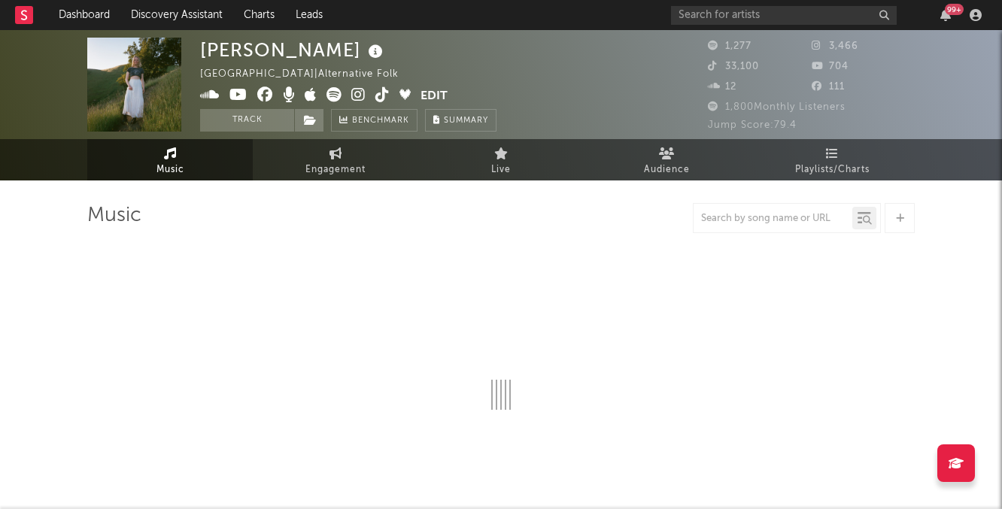
select select "6m"
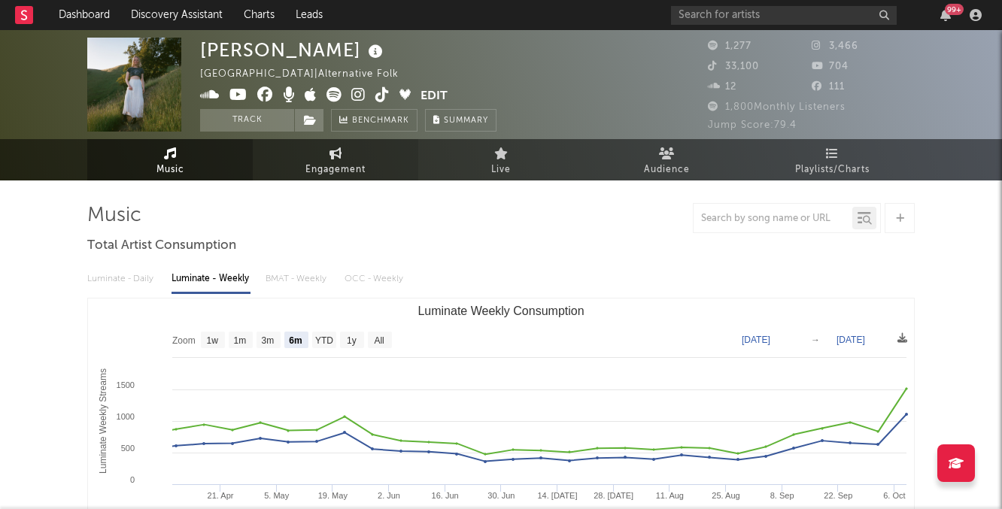
click at [335, 174] on span "Engagement" at bounding box center [335, 170] width 60 height 18
select select "1w"
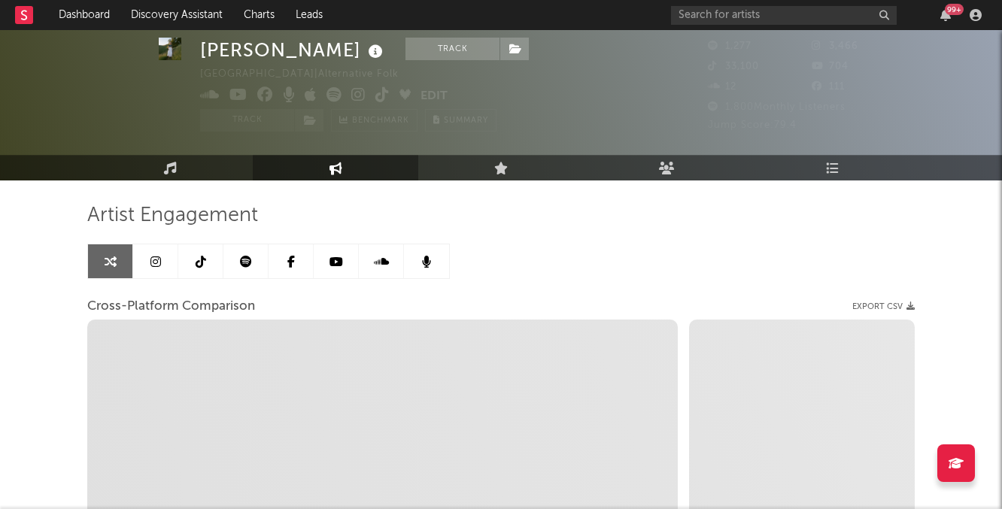
scroll to position [86, 0]
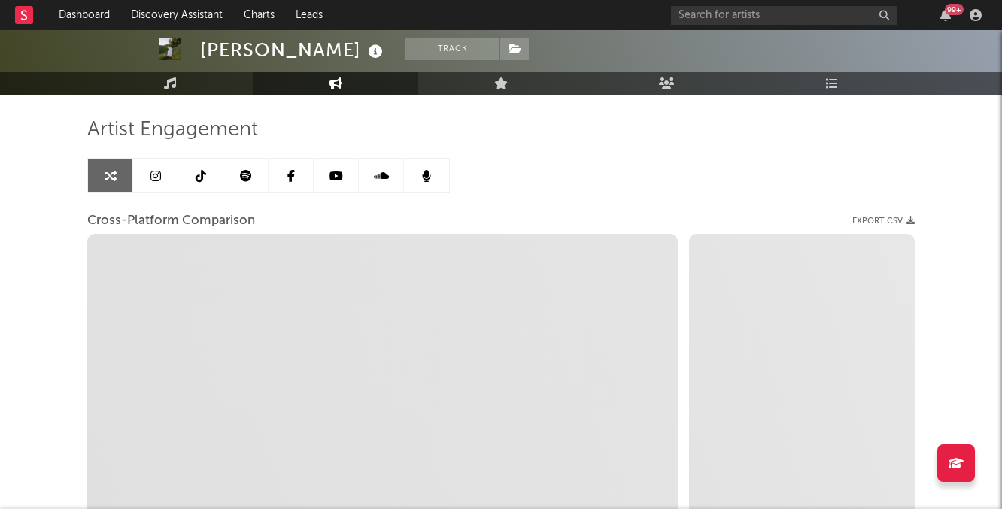
select select "1m"
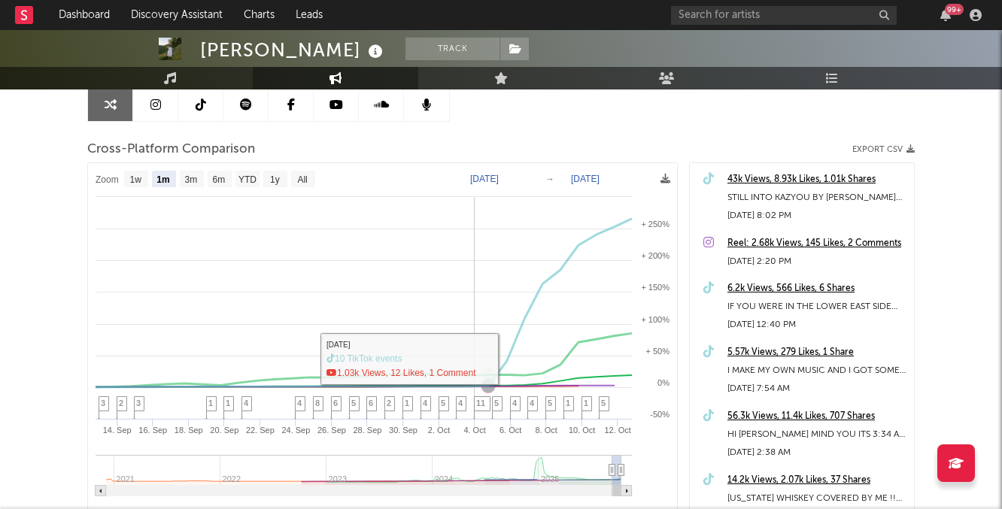
scroll to position [182, 0]
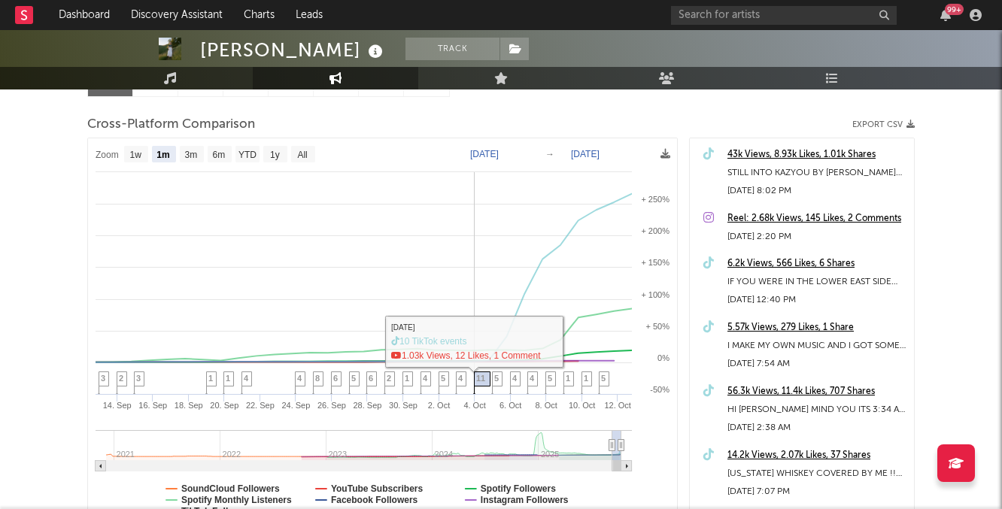
click at [484, 383] on span "11" at bounding box center [480, 378] width 9 height 9
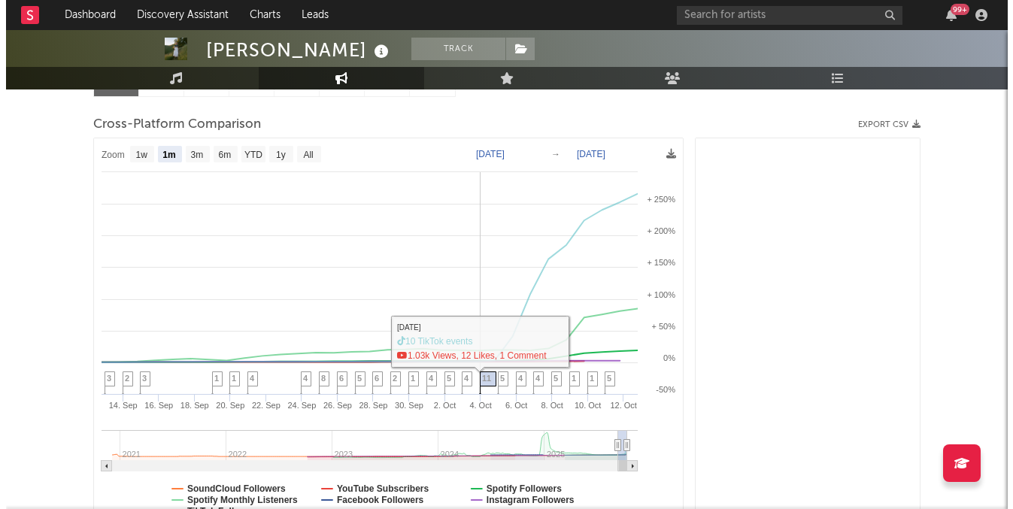
scroll to position [1561, 0]
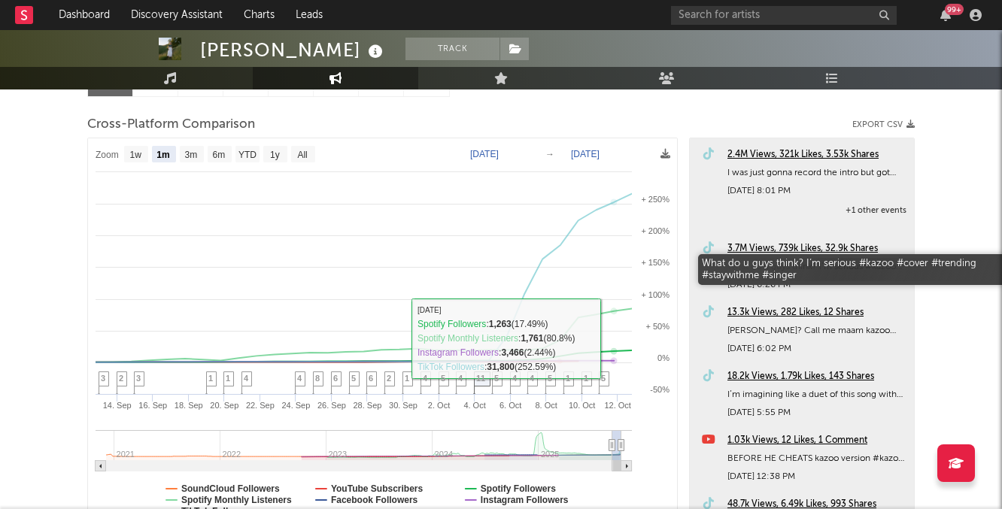
click at [754, 260] on div "What do u guys think? I’m serious #kazoo #cover #trending #staywithme #singer" at bounding box center [816, 267] width 179 height 18
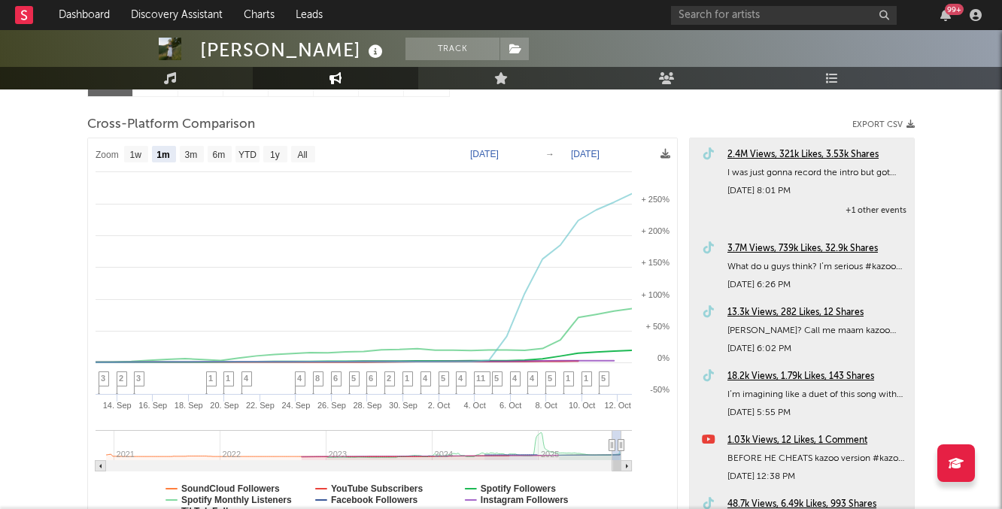
click at [755, 249] on div "3.7M Views, 739k Likes, 32.9k Shares" at bounding box center [816, 249] width 179 height 18
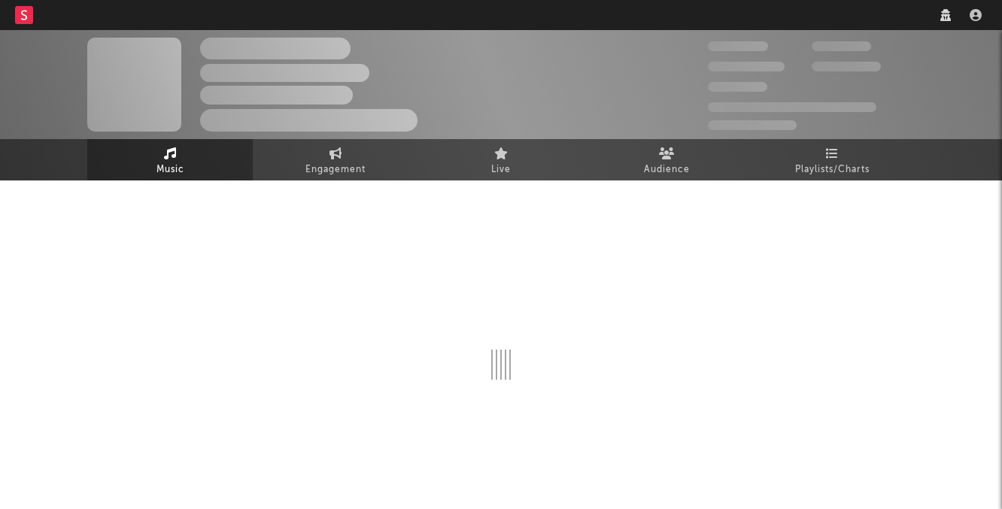
click at [352, 181] on div at bounding box center [500, 329] width 827 height 297
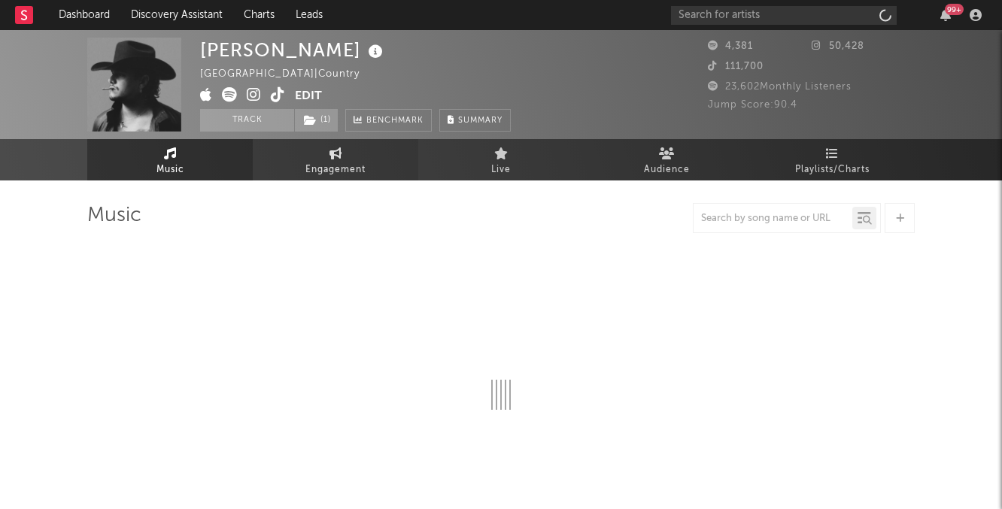
click at [354, 169] on span "Engagement" at bounding box center [335, 170] width 60 height 18
select select "1w"
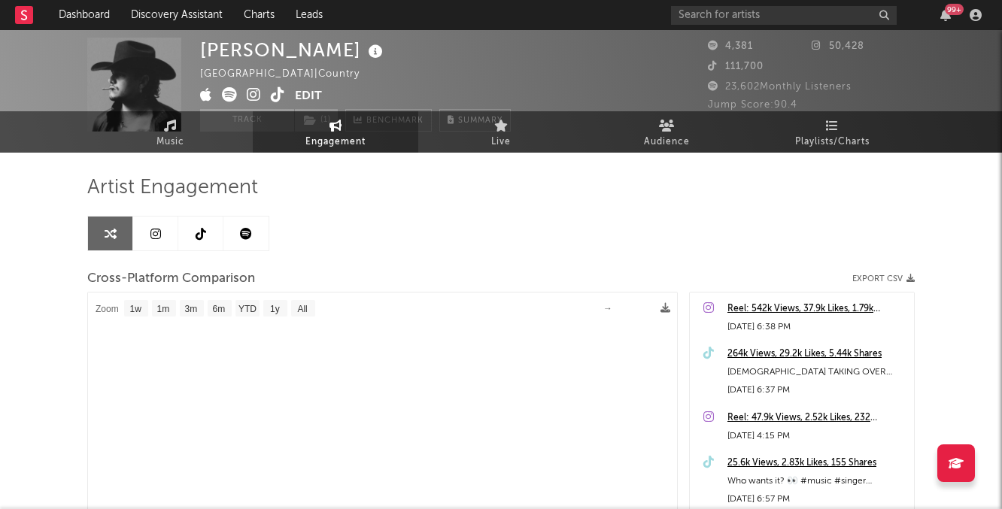
select select "1m"
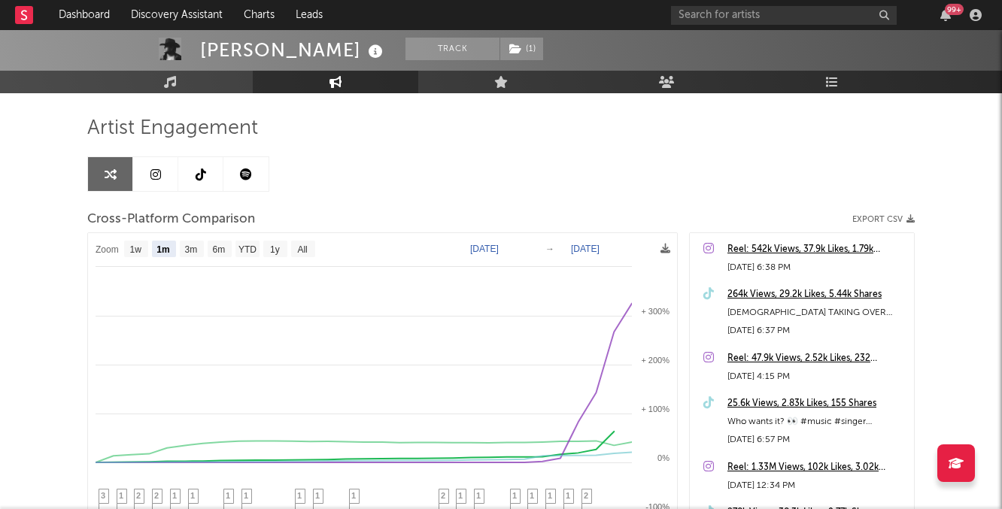
scroll to position [109, 0]
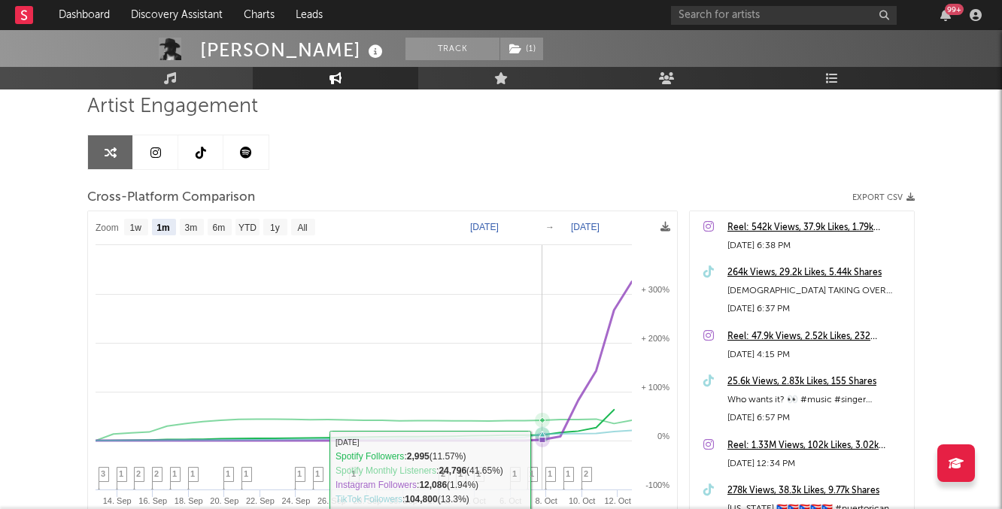
click at [551, 469] on span "1" at bounding box center [550, 473] width 5 height 9
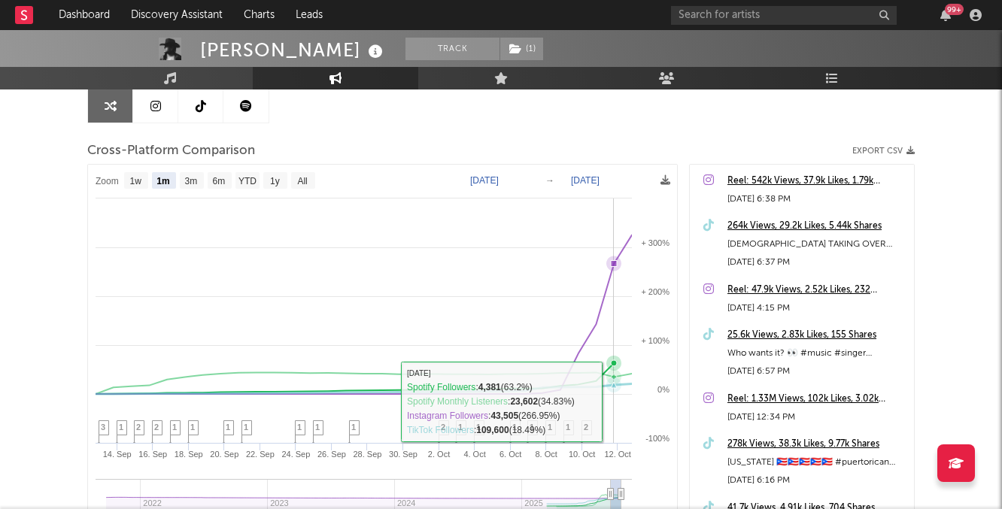
scroll to position [163, 0]
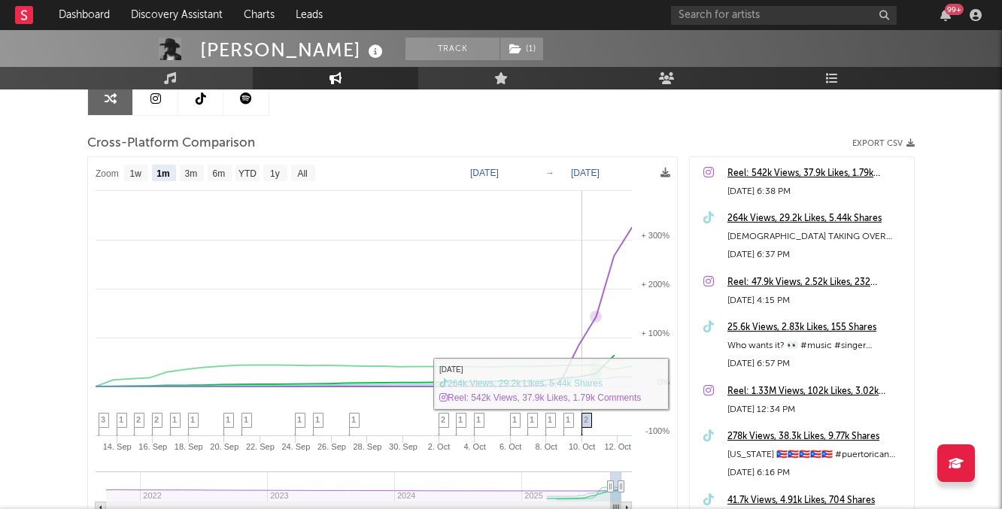
click at [588, 424] on span "2" at bounding box center [586, 419] width 5 height 9
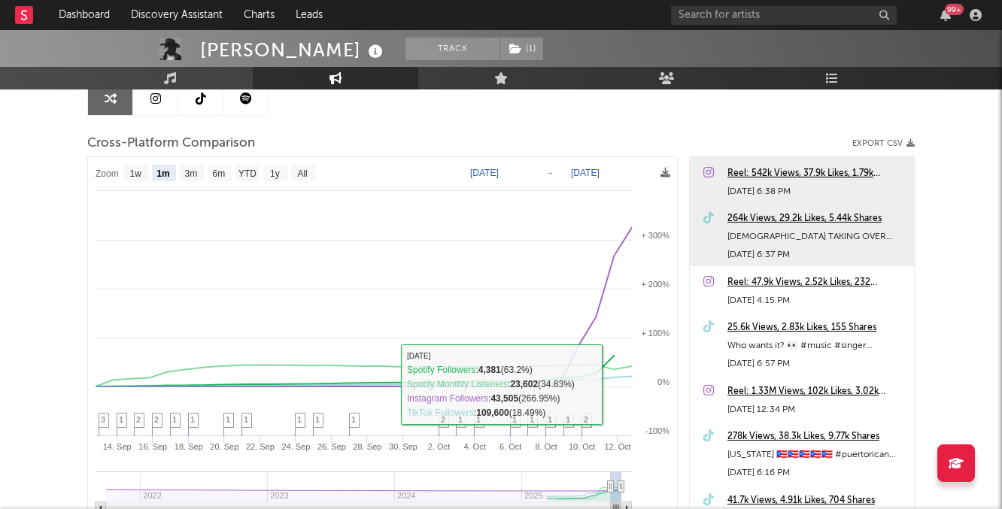
click at [742, 219] on div "264k Views, 29.2k Likes, 5.44k Shares" at bounding box center [816, 219] width 179 height 18
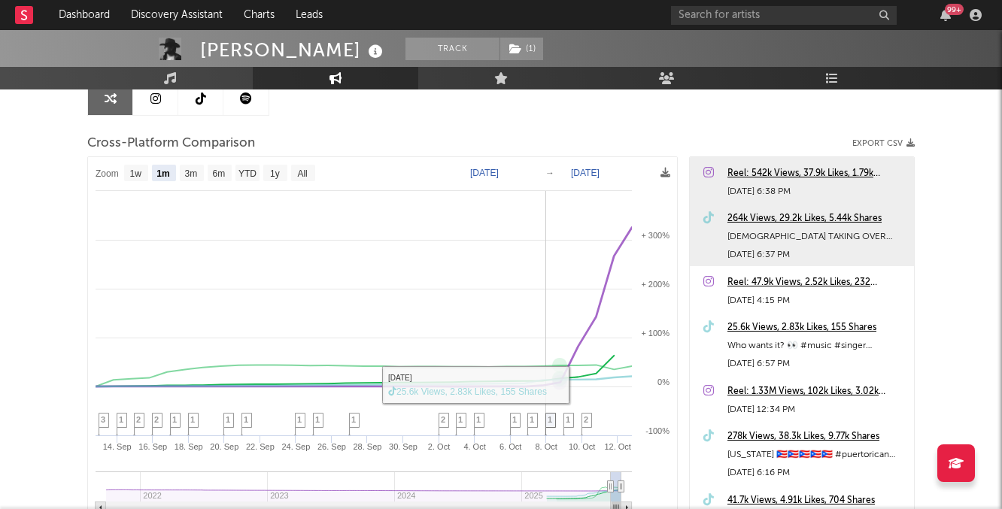
click at [553, 419] on icon at bounding box center [550, 425] width 11 height 23
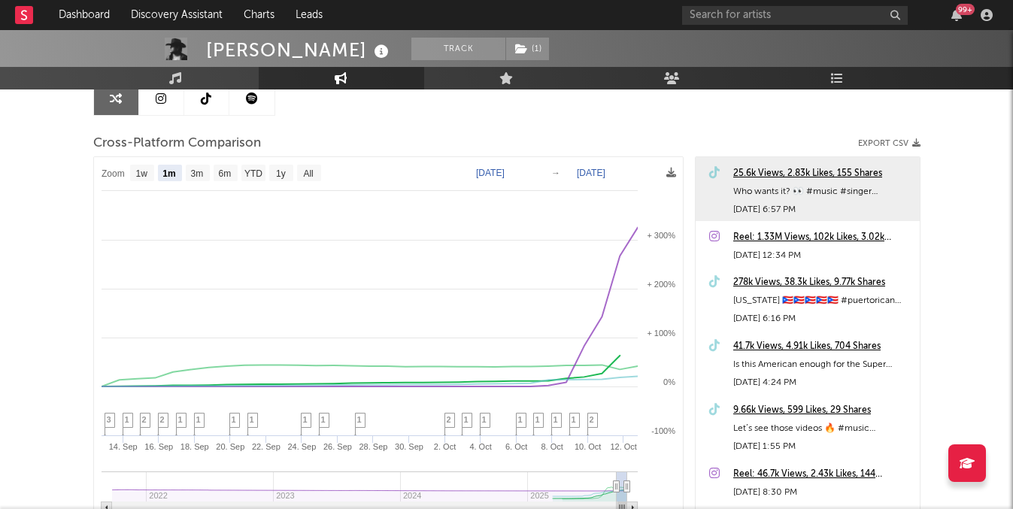
scroll to position [154, 0]
click at [271, 19] on link "Charts" at bounding box center [259, 15] width 52 height 30
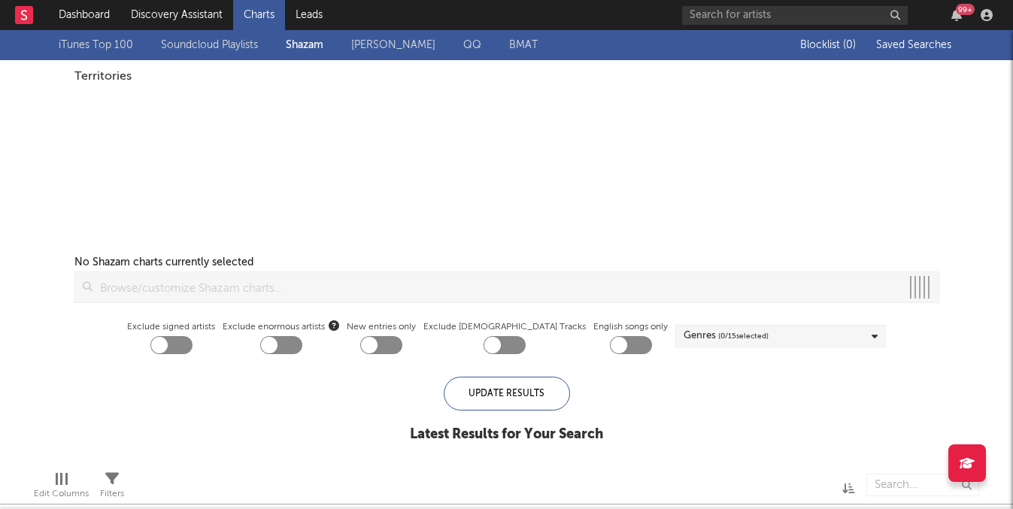
checkbox input "true"
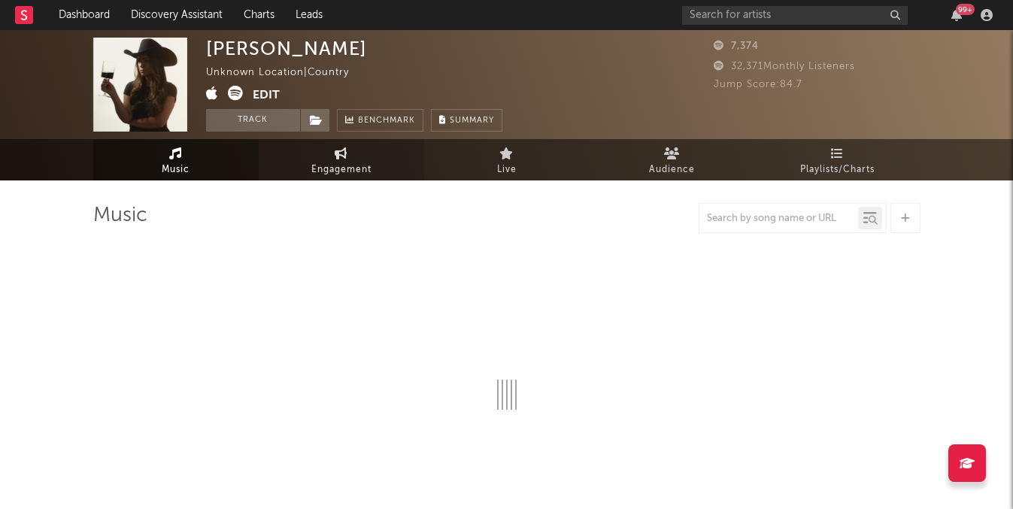
select select "6m"
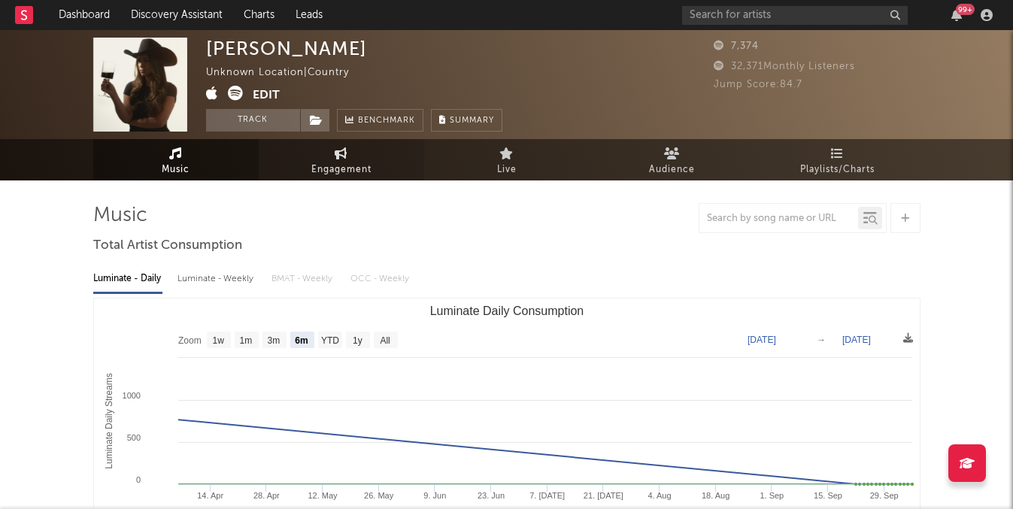
click at [362, 163] on span "Engagement" at bounding box center [341, 170] width 60 height 18
select select "1w"
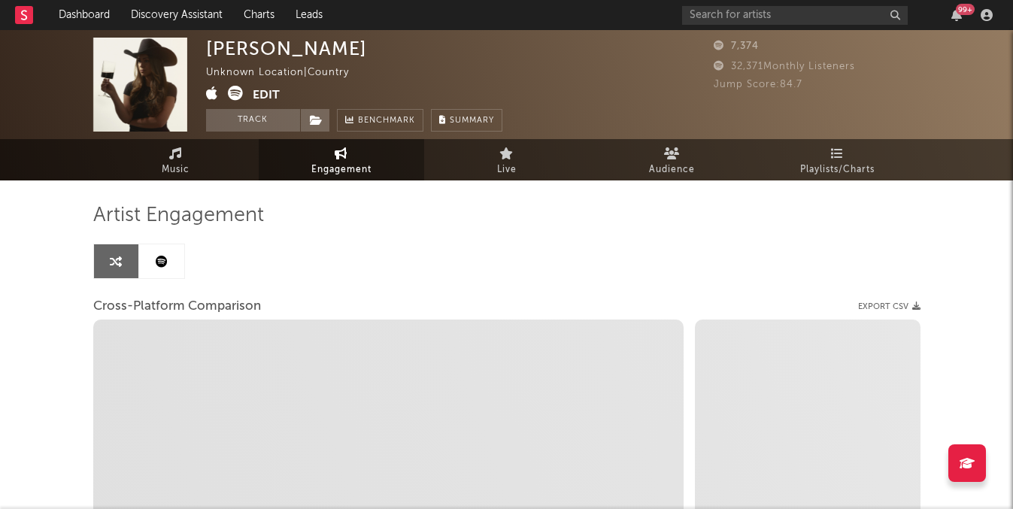
select select "1m"
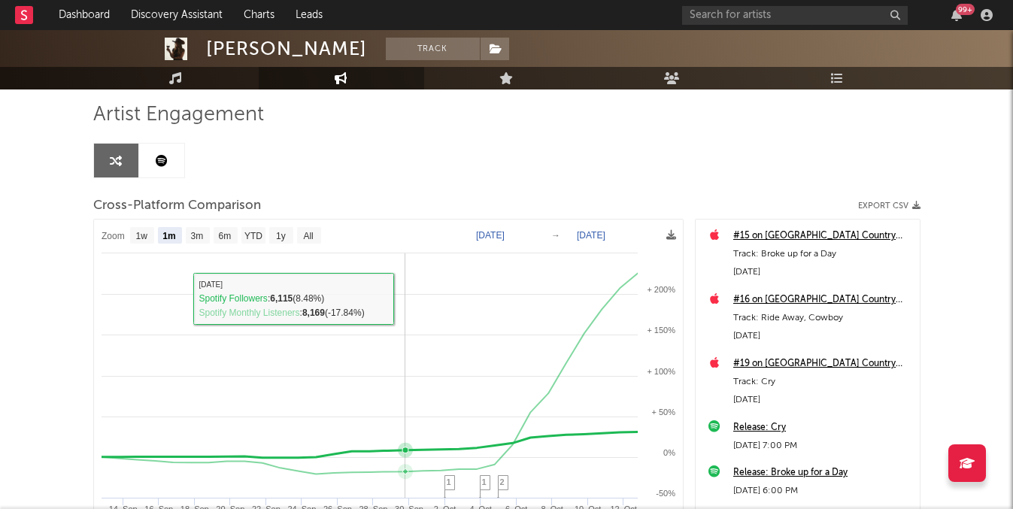
scroll to position [102, 0]
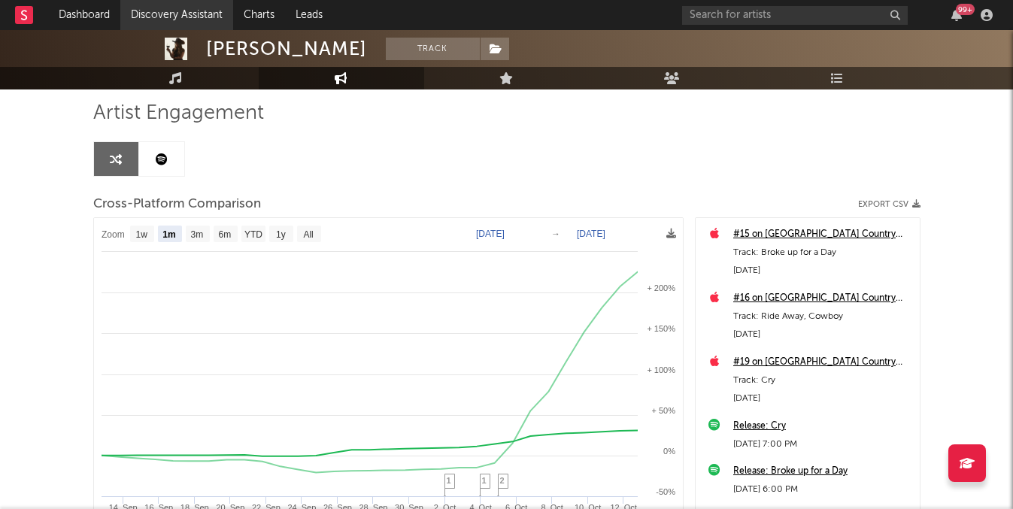
click at [222, 22] on link "Discovery Assistant" at bounding box center [176, 15] width 113 height 30
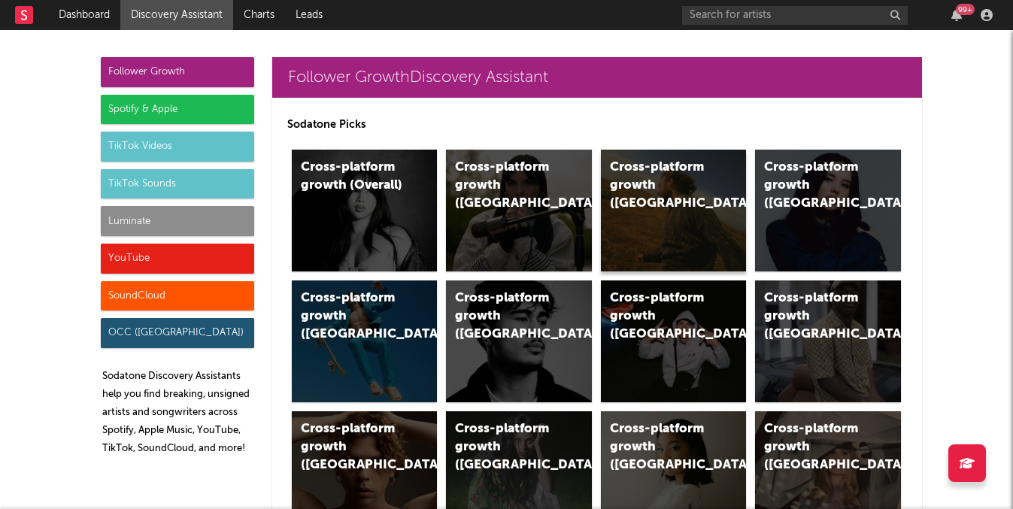
click at [634, 187] on div "Cross-platform growth (US)" at bounding box center [661, 186] width 102 height 54
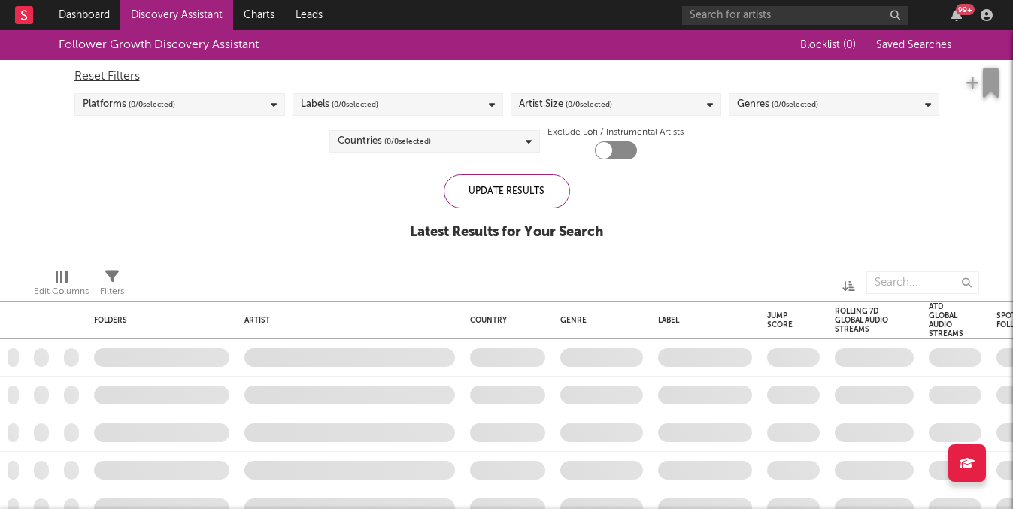
checkbox input "true"
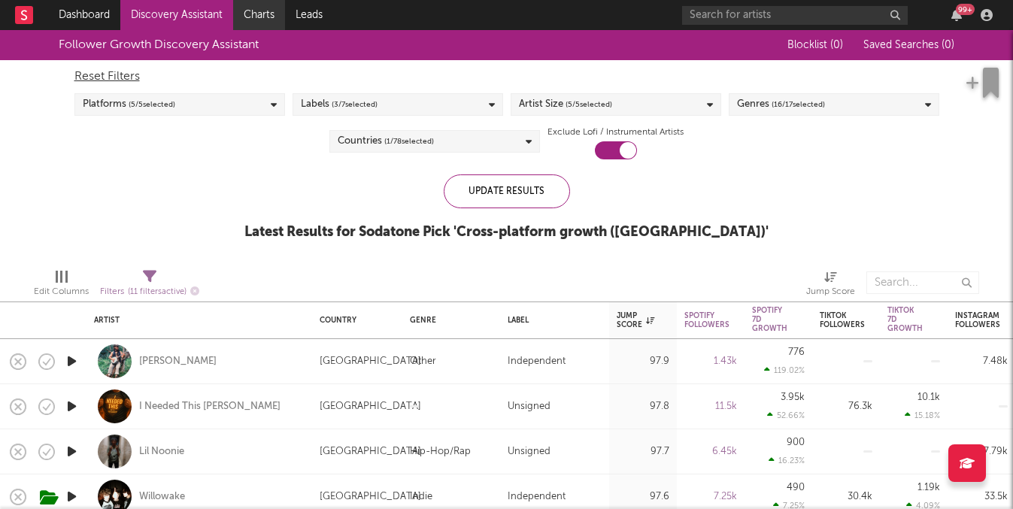
click at [268, 24] on link "Charts" at bounding box center [259, 15] width 52 height 30
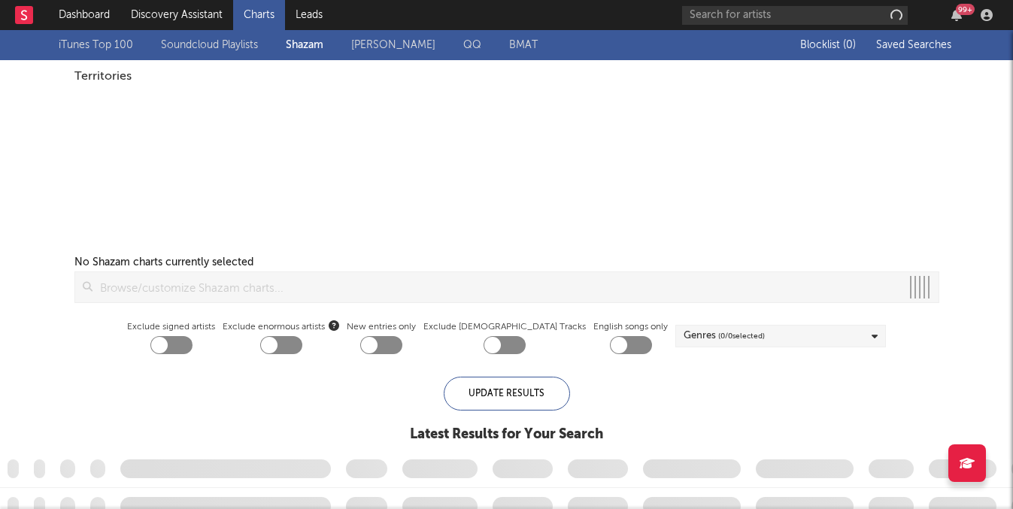
checkbox input "true"
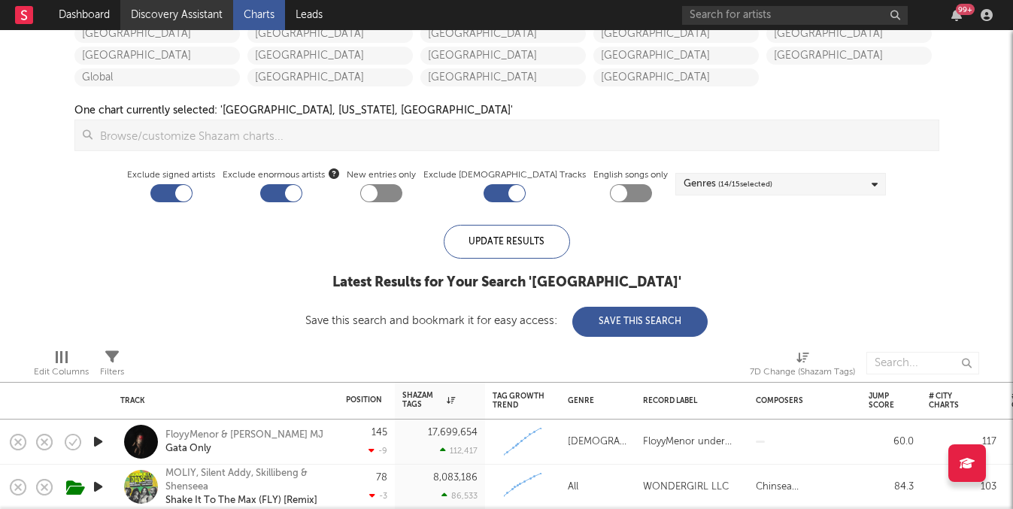
click at [211, 17] on link "Discovery Assistant" at bounding box center [176, 15] width 113 height 30
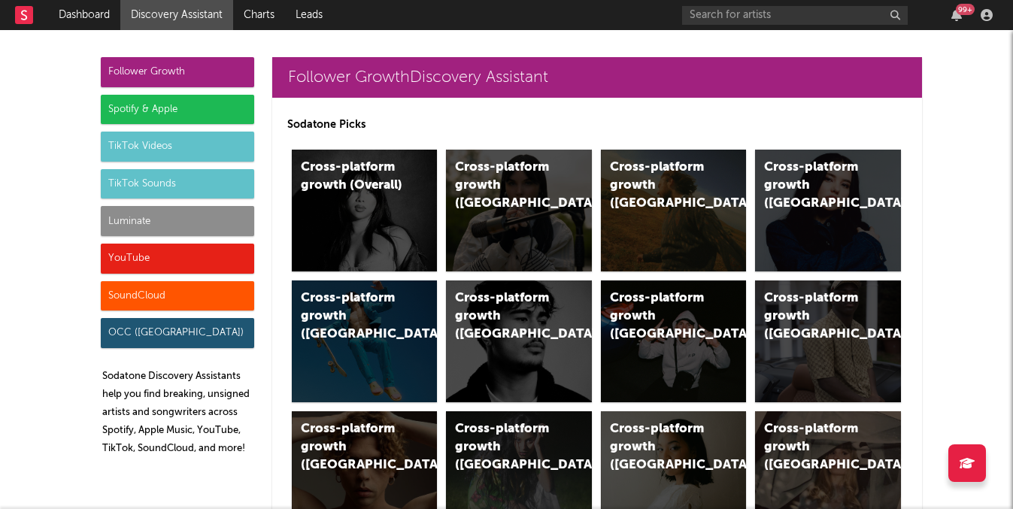
click at [234, 210] on div "Luminate" at bounding box center [177, 221] width 153 height 30
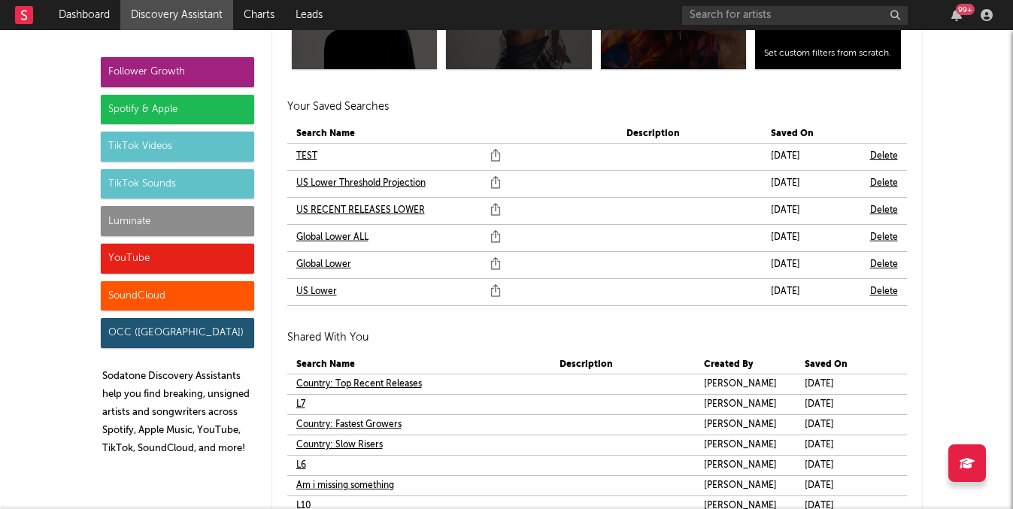
scroll to position [9255, 0]
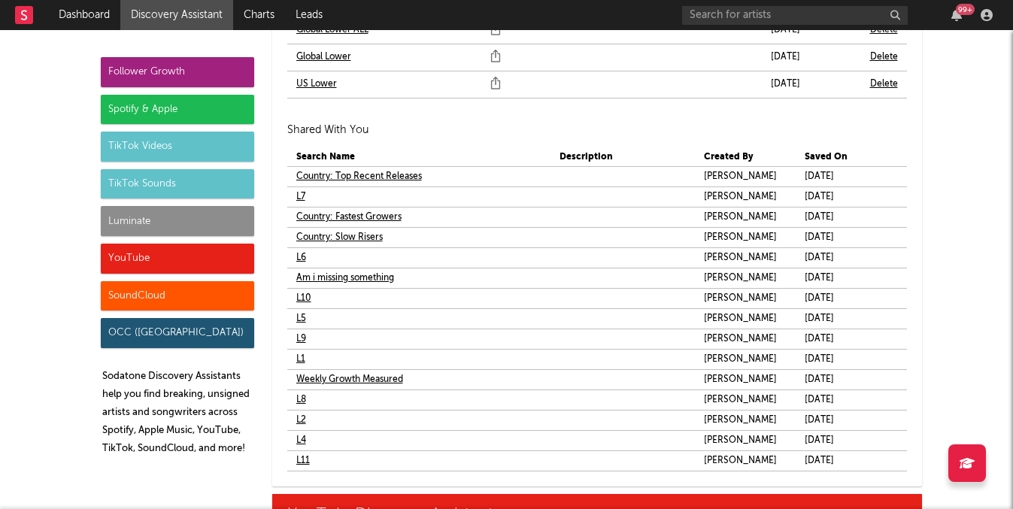
click at [209, 207] on div "Luminate" at bounding box center [177, 221] width 153 height 30
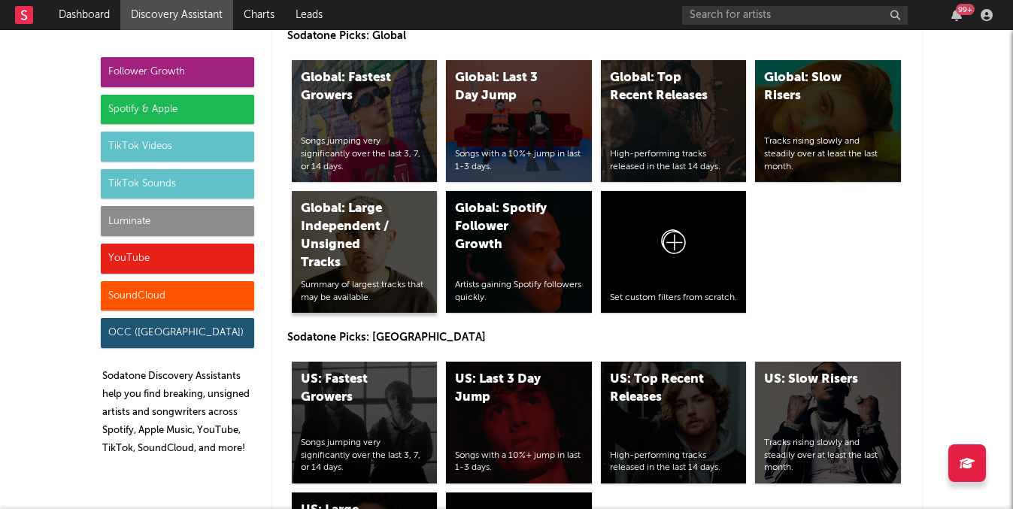
scroll to position [7396, 0]
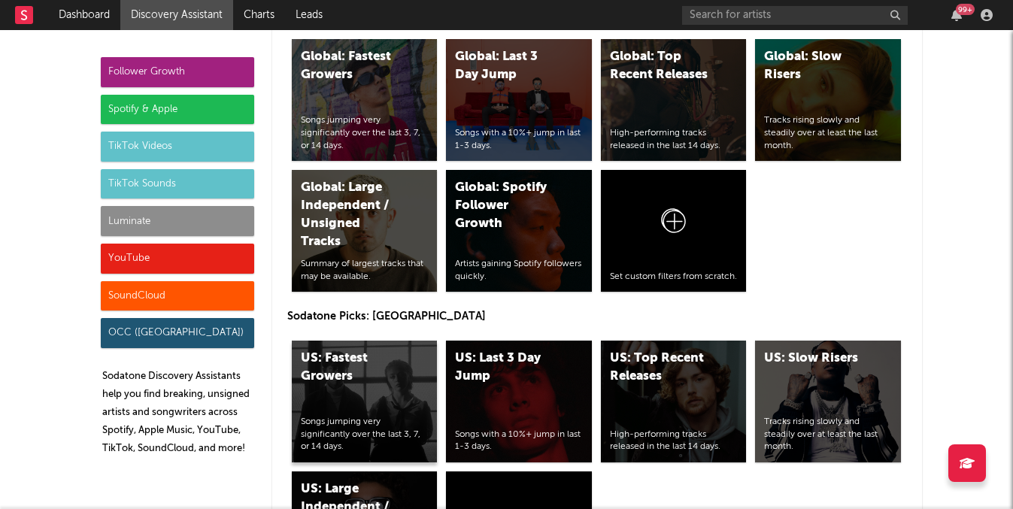
click at [365, 350] on div "US: Fastest Growers" at bounding box center [352, 368] width 102 height 36
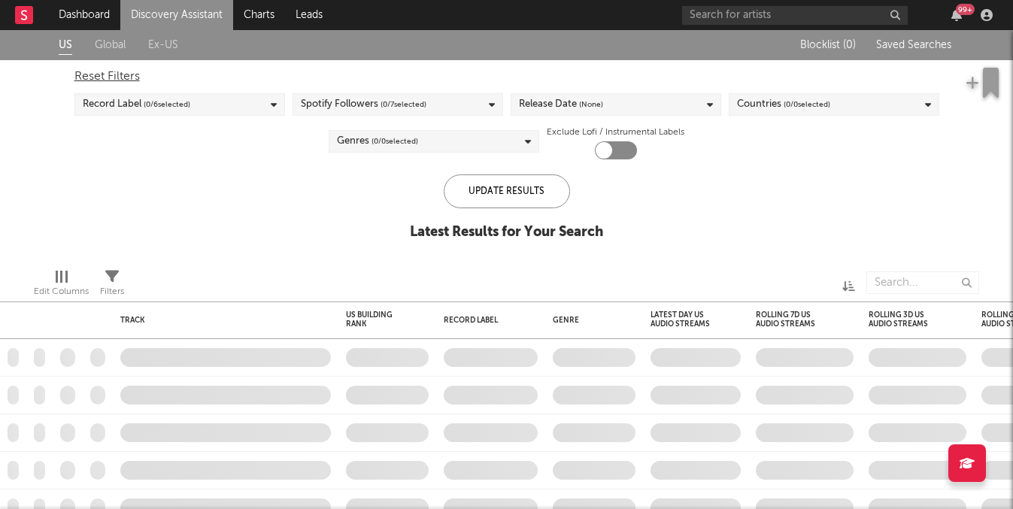
checkbox input "true"
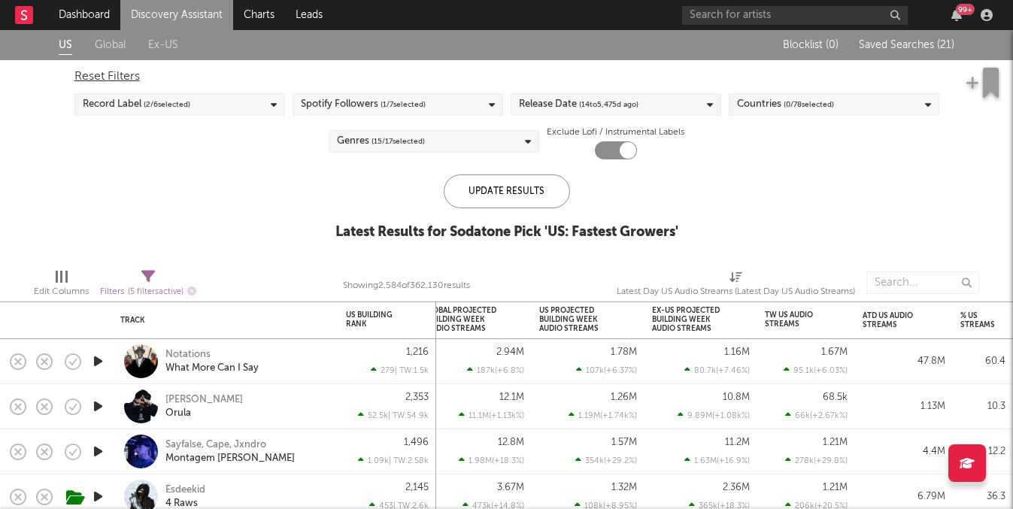
click at [764, 177] on div "US Global Ex-US Blocklist ( 0 ) Saved Searches ( 21 ) Reset Filters Record Labe…" at bounding box center [506, 143] width 1013 height 226
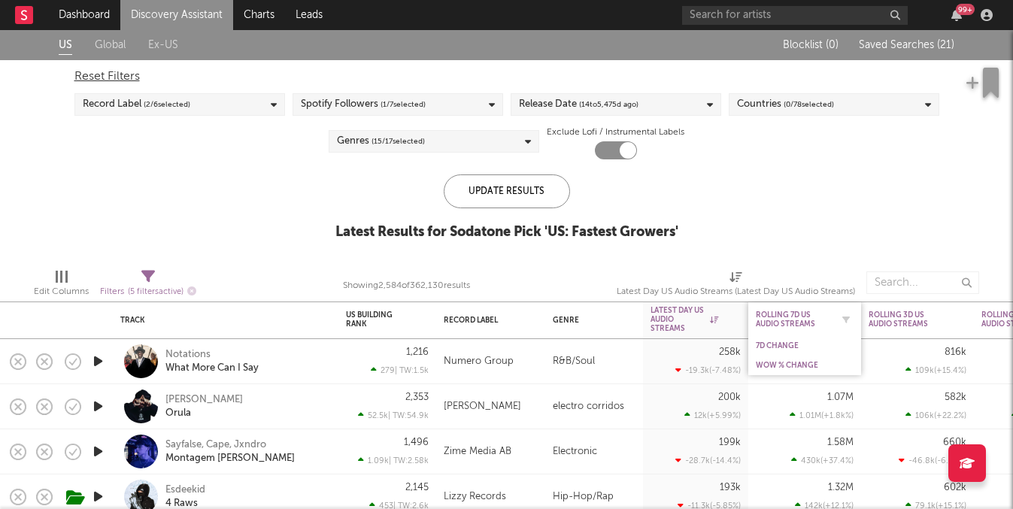
click at [787, 326] on div "Rolling 7D US Audio Streams" at bounding box center [793, 320] width 75 height 18
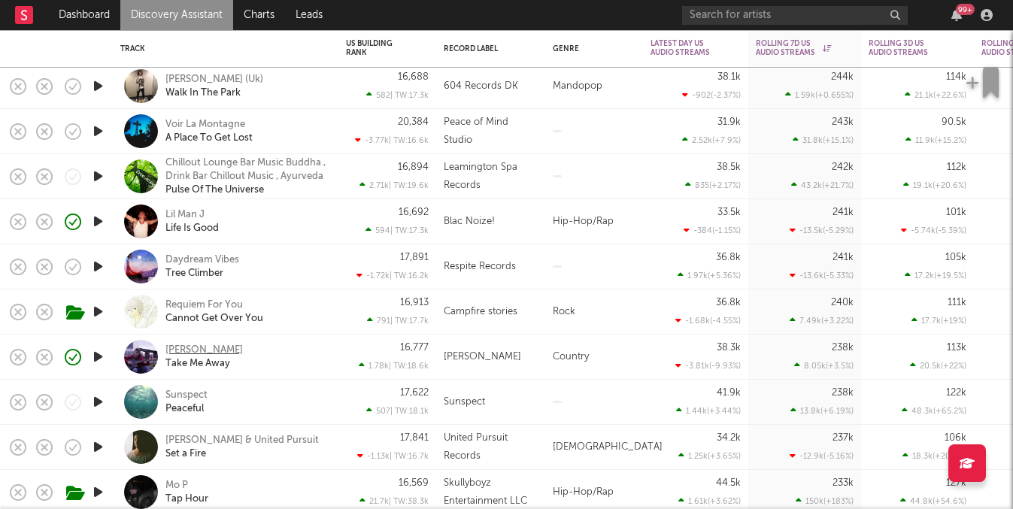
click at [208, 346] on div "Noah Brigden" at bounding box center [203, 351] width 77 height 14
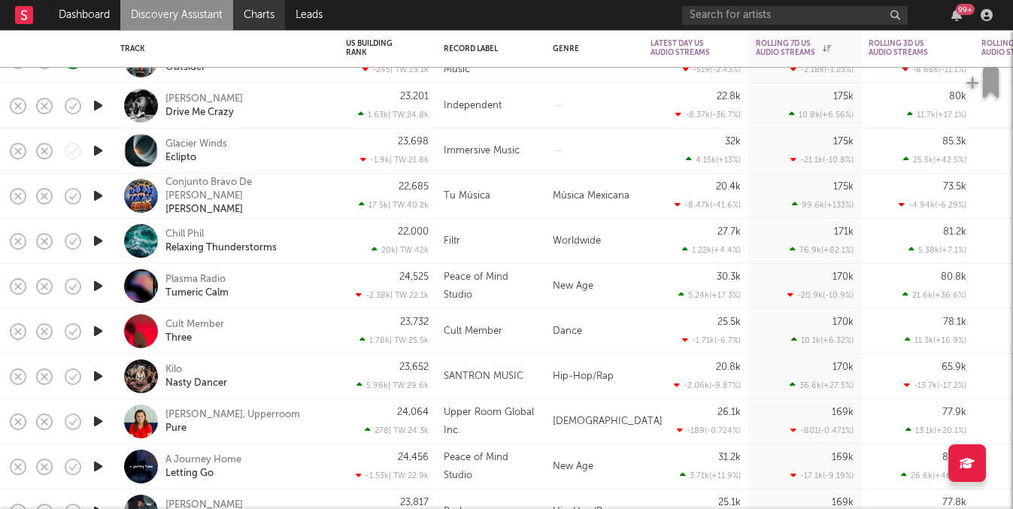
click at [256, 18] on link "Charts" at bounding box center [259, 15] width 52 height 30
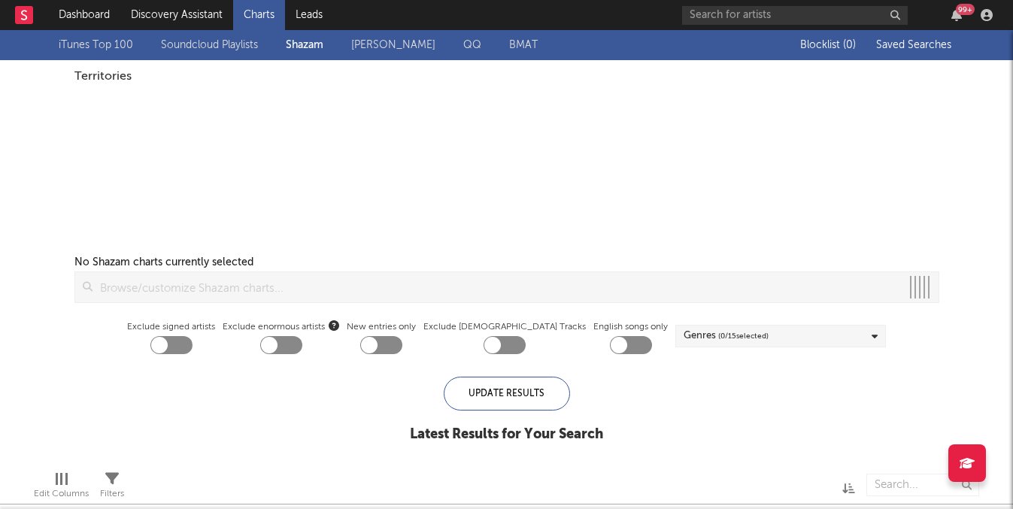
checkbox input "true"
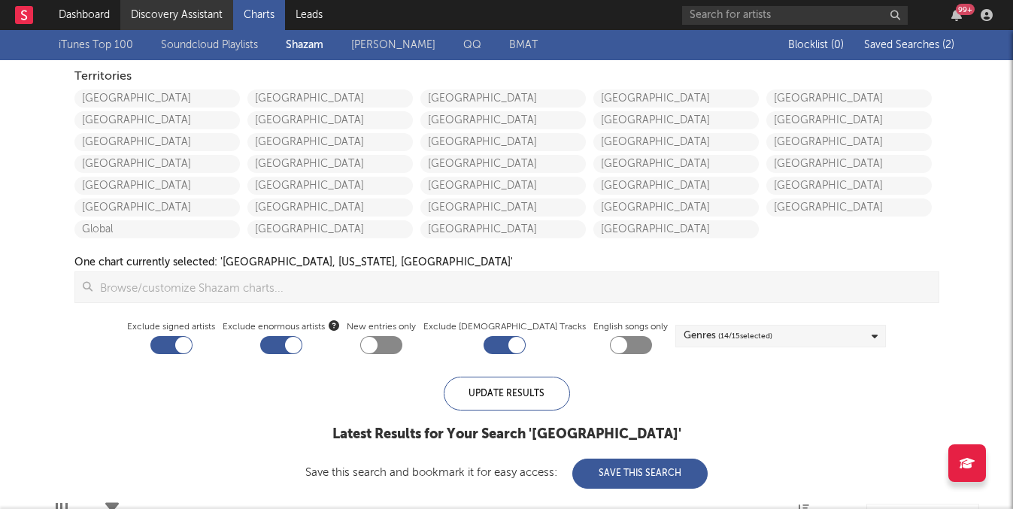
click at [201, 14] on link "Discovery Assistant" at bounding box center [176, 15] width 113 height 30
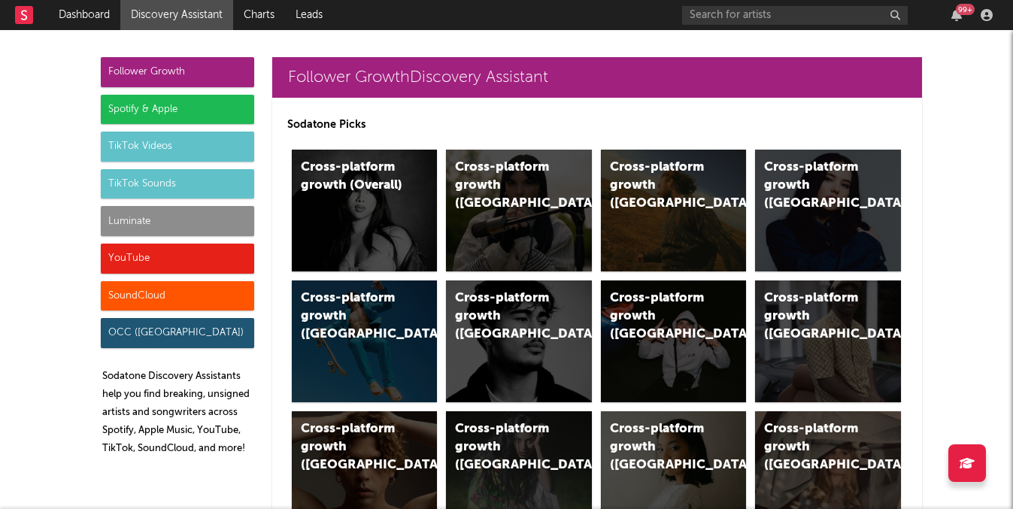
click at [149, 208] on div "Luminate" at bounding box center [177, 221] width 153 height 30
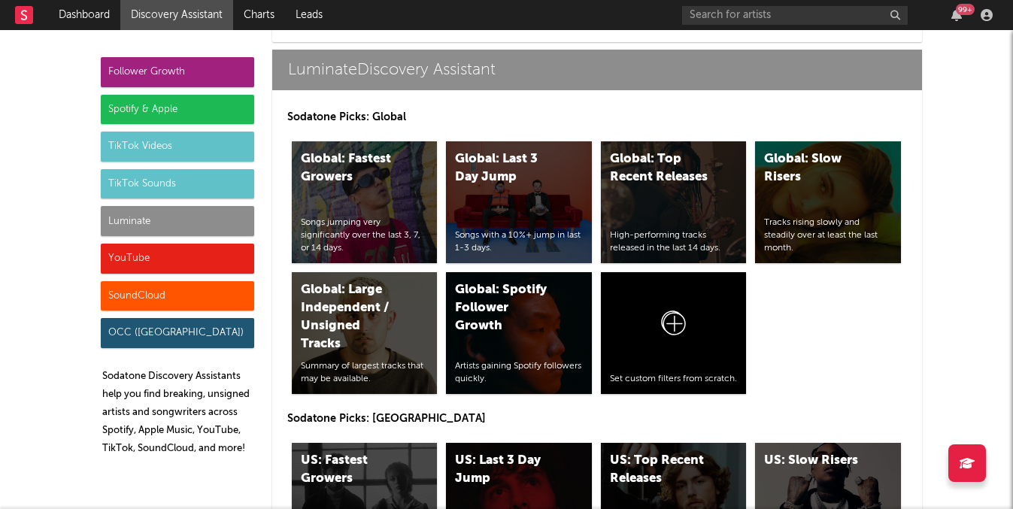
scroll to position [7296, 0]
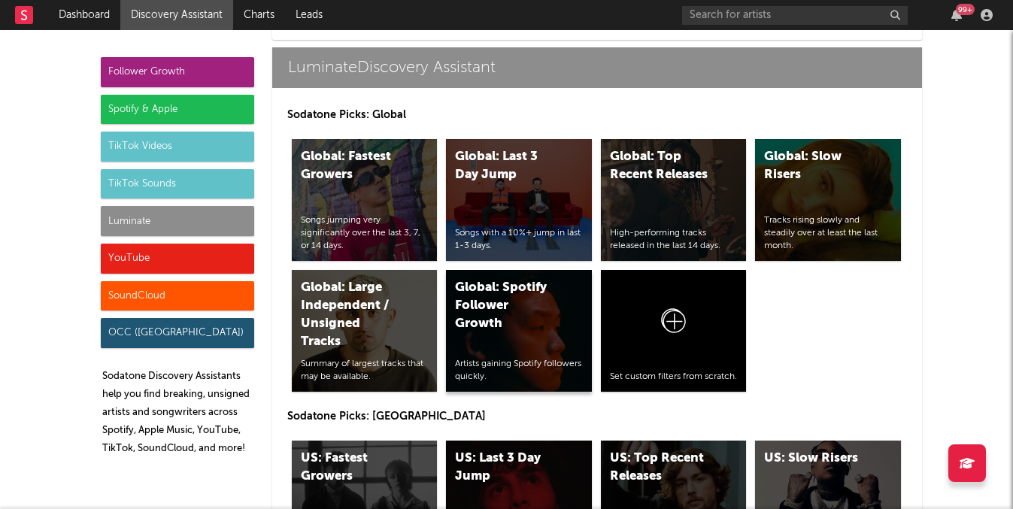
click at [518, 308] on div "Global: Spotify Follower Growth" at bounding box center [506, 306] width 102 height 54
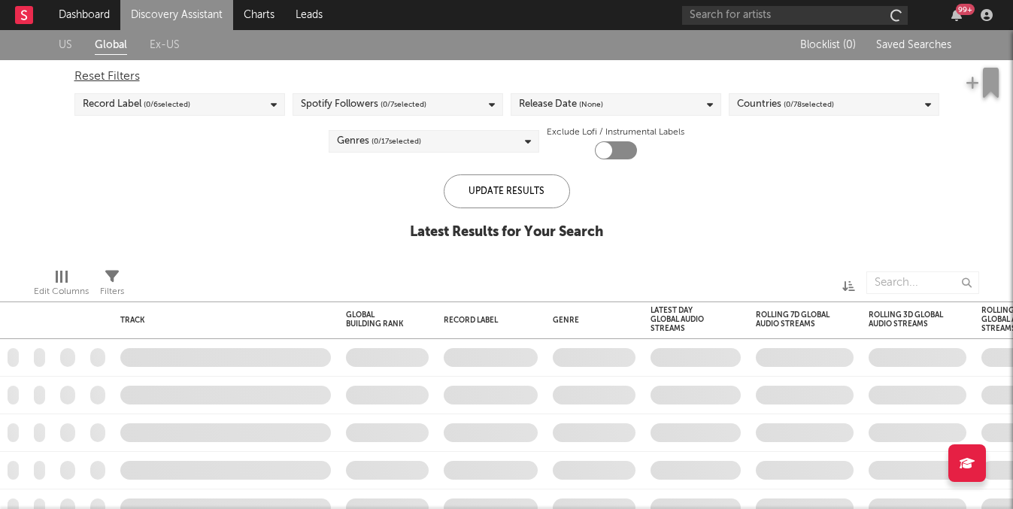
checkbox input "true"
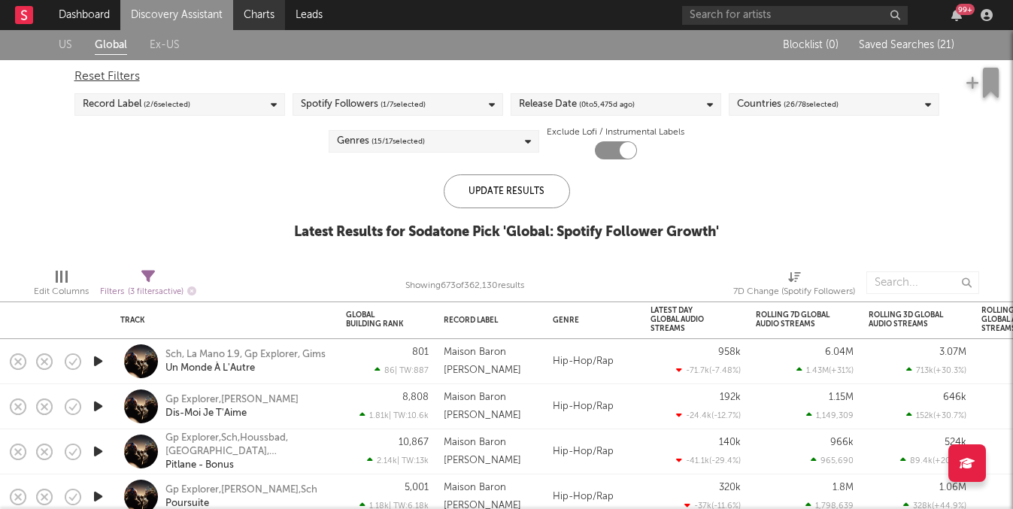
click at [267, 14] on link "Charts" at bounding box center [259, 15] width 52 height 30
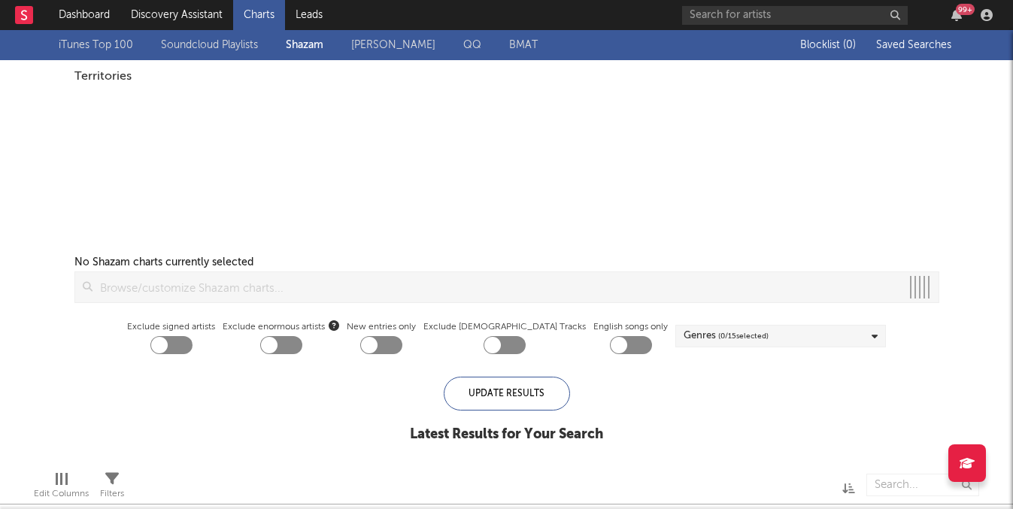
checkbox input "true"
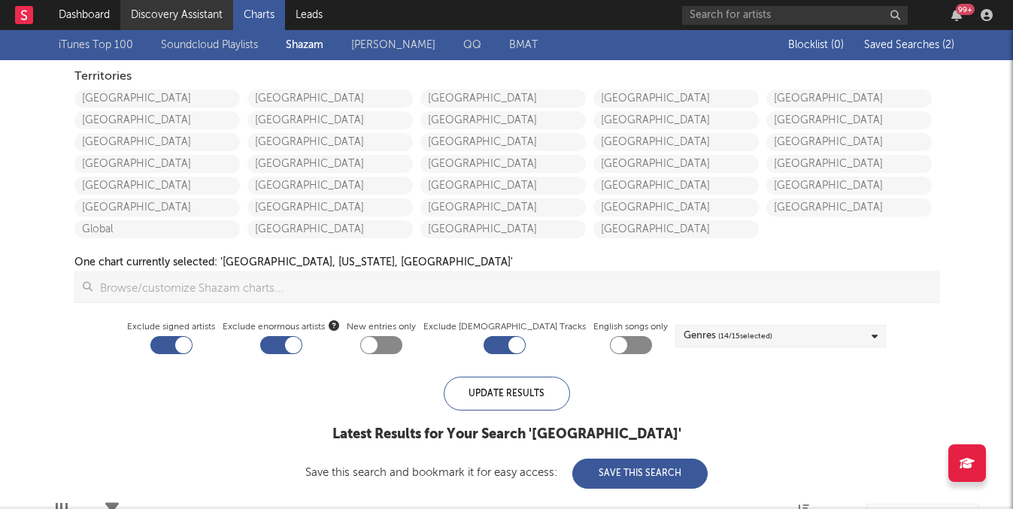
click at [185, 8] on link "Discovery Assistant" at bounding box center [176, 15] width 113 height 30
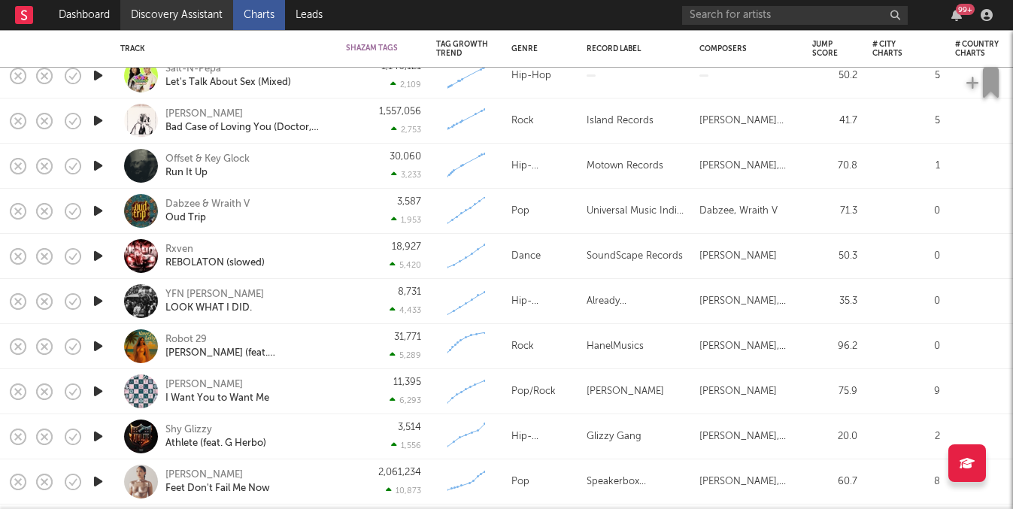
click at [191, 17] on link "Discovery Assistant" at bounding box center [176, 15] width 113 height 30
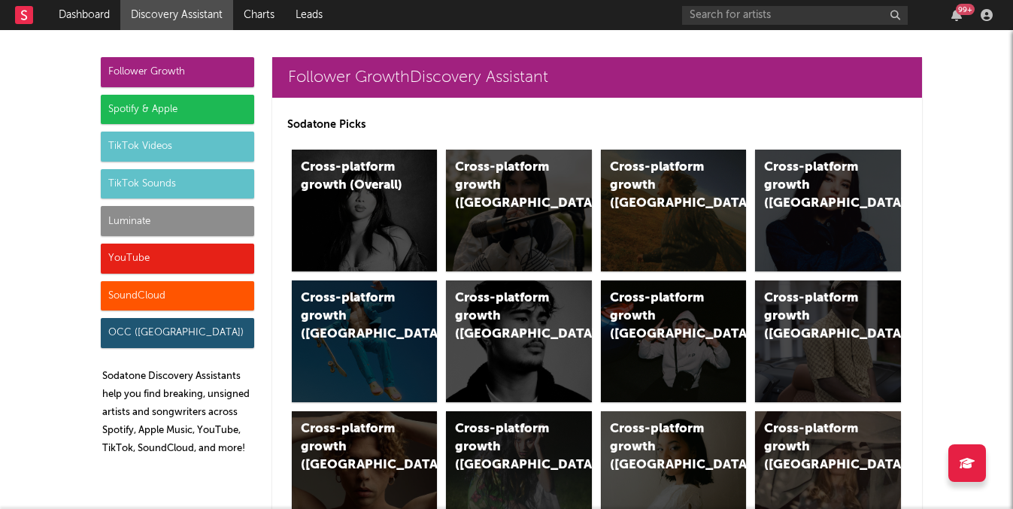
click at [226, 96] on div "Spotify & Apple" at bounding box center [177, 110] width 153 height 30
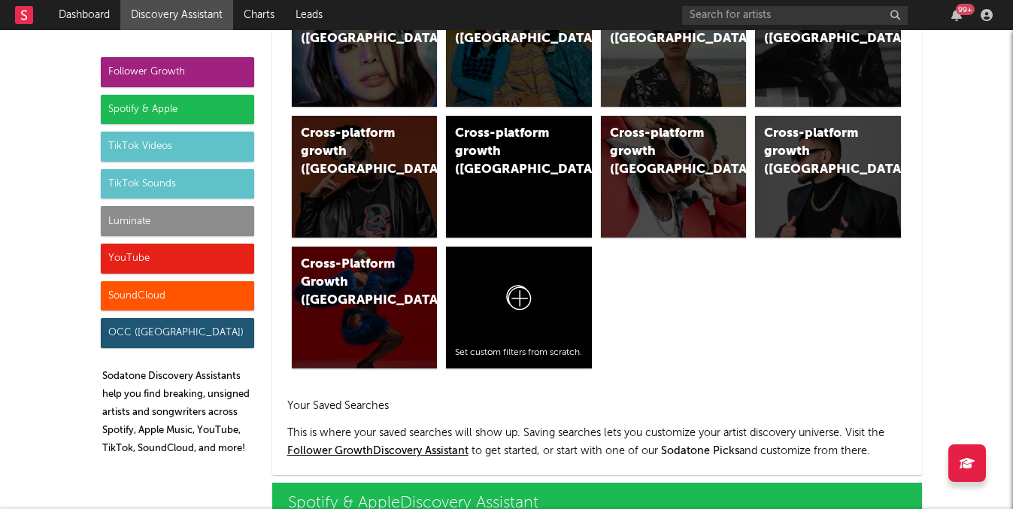
scroll to position [1504, 0]
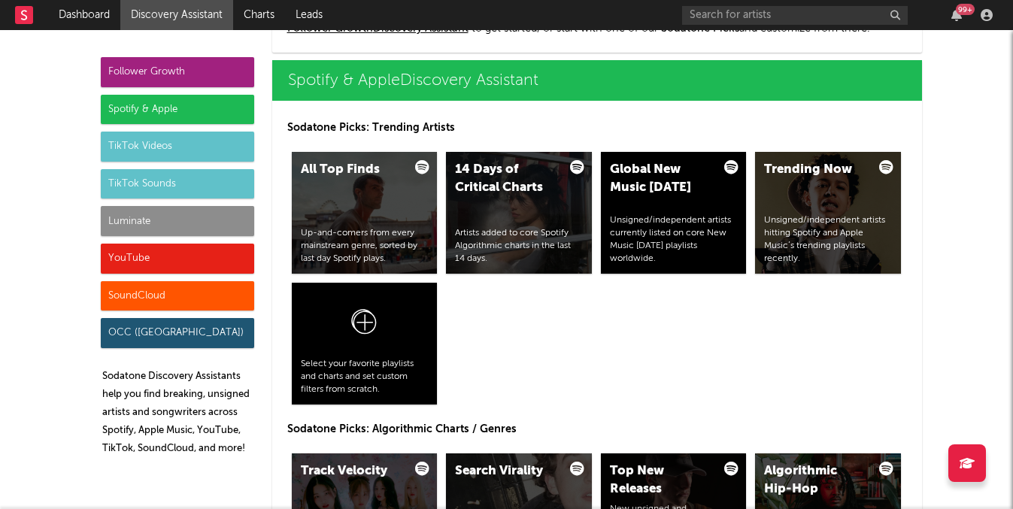
click at [153, 207] on div "Luminate" at bounding box center [177, 221] width 153 height 30
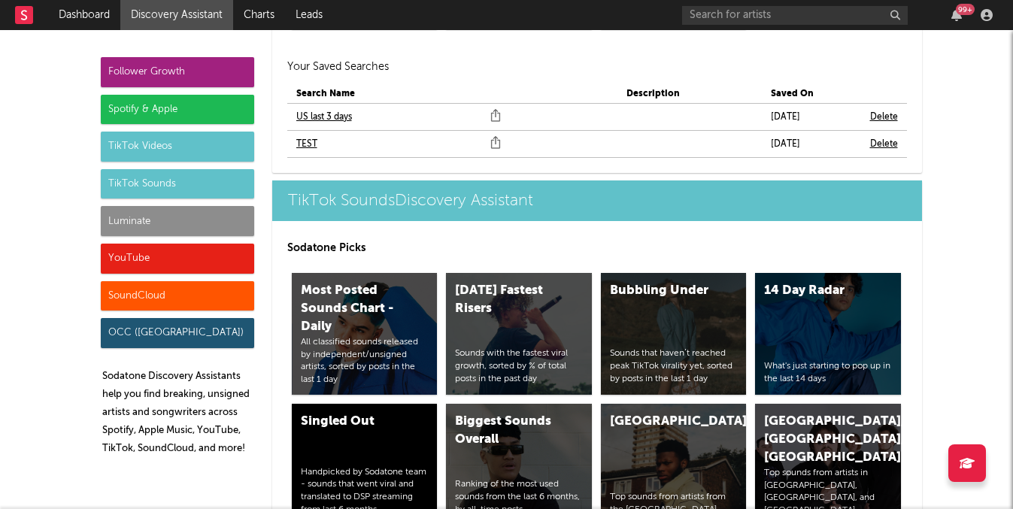
scroll to position [7283, 0]
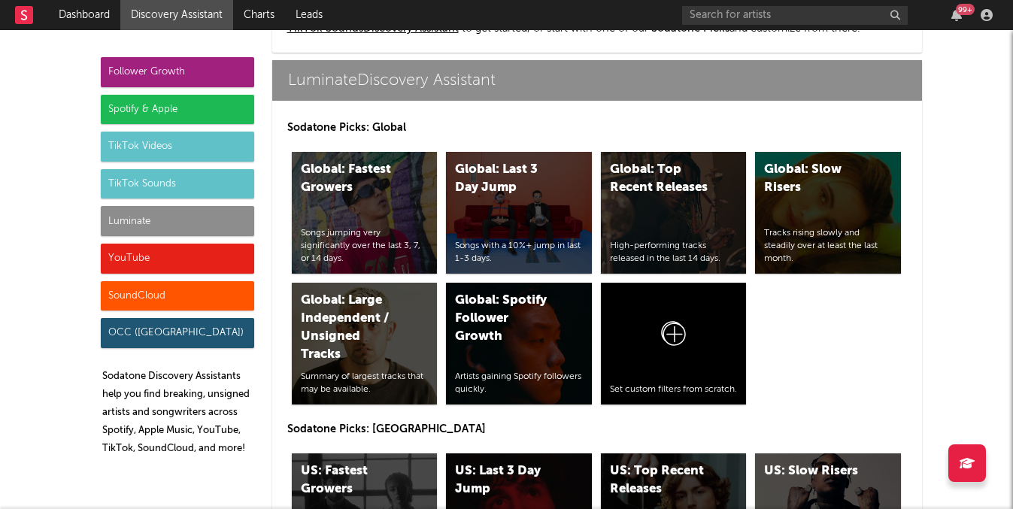
click at [194, 59] on div "Follower Growth" at bounding box center [177, 72] width 153 height 30
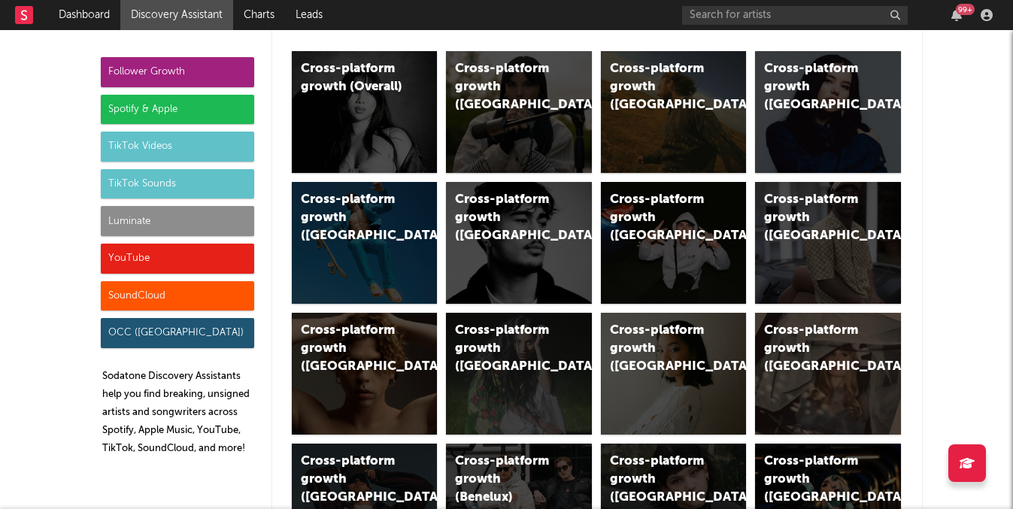
scroll to position [0, 0]
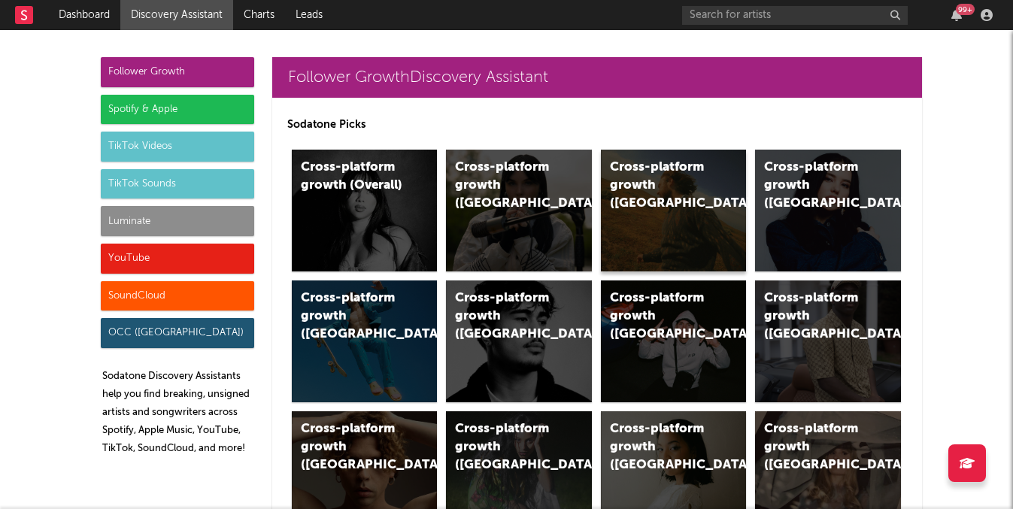
click at [715, 200] on div "Cross-platform growth (US)" at bounding box center [674, 211] width 146 height 122
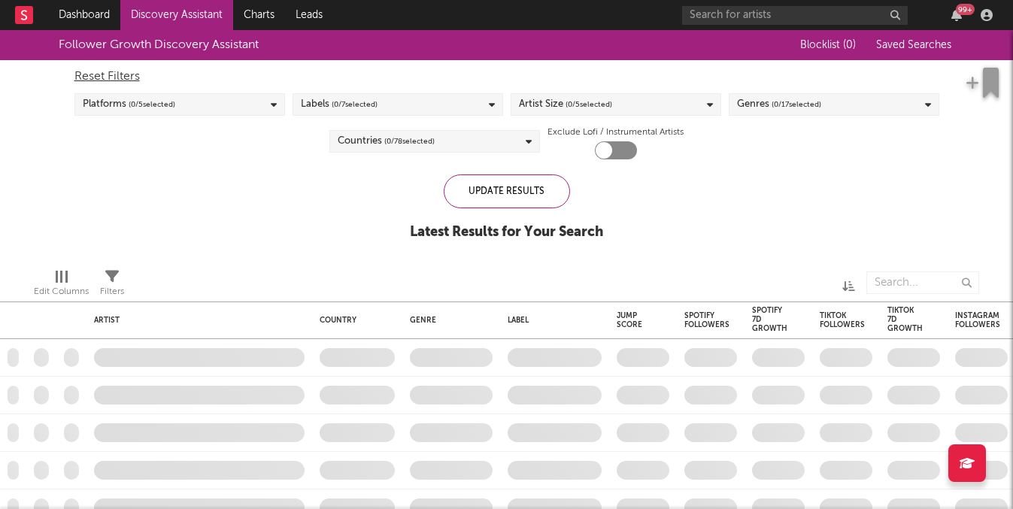
checkbox input "true"
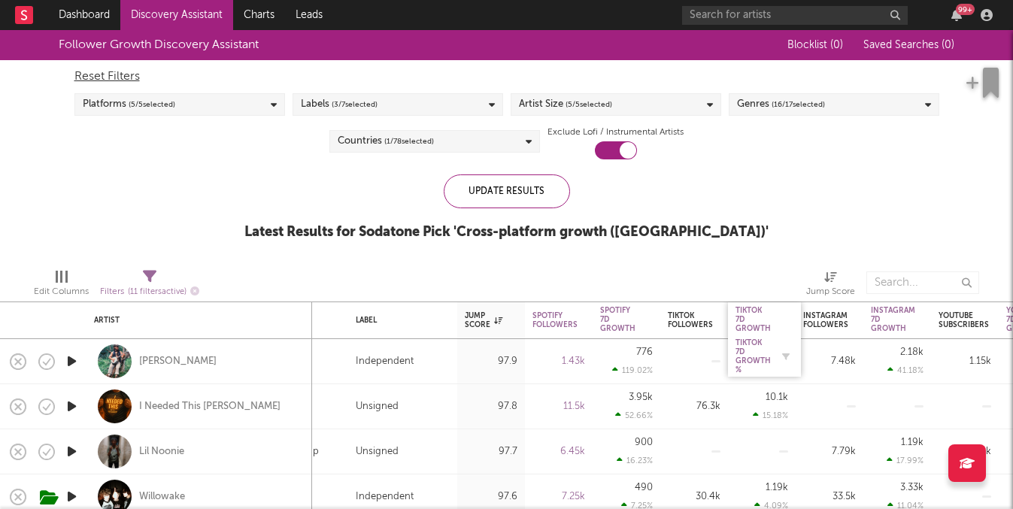
click at [745, 343] on div "Tiktok 7D Growth %" at bounding box center [753, 356] width 35 height 36
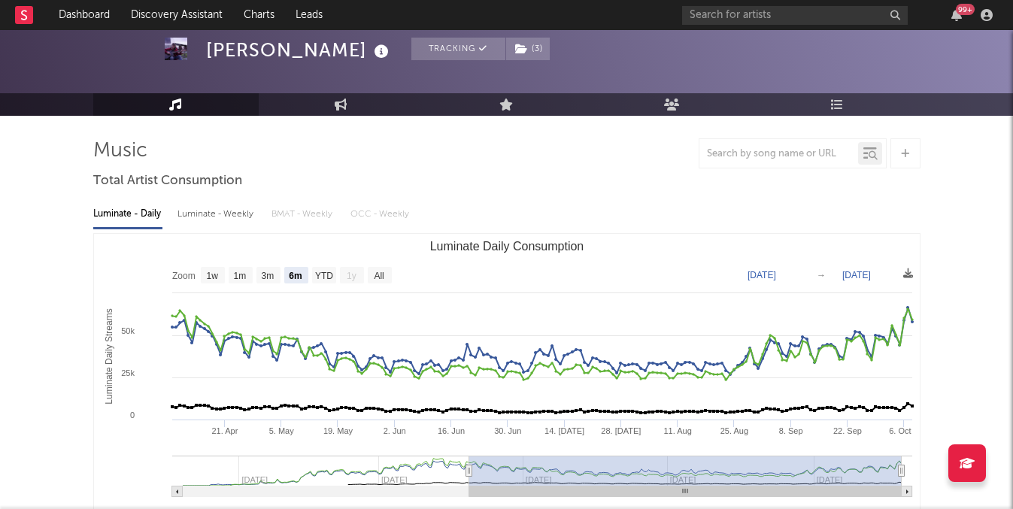
scroll to position [88, 0]
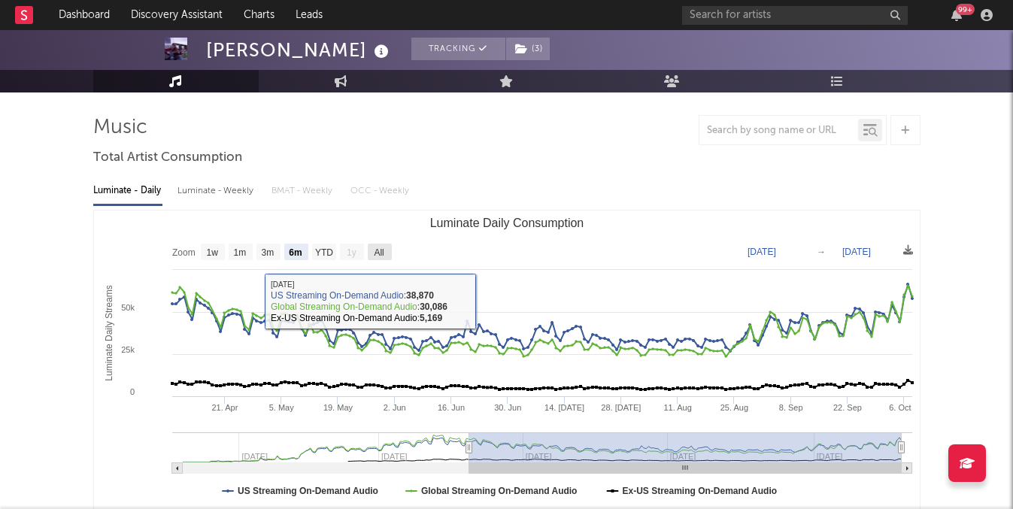
click at [378, 250] on text "All" at bounding box center [379, 252] width 10 height 11
select select "All"
type input "[DATE]"
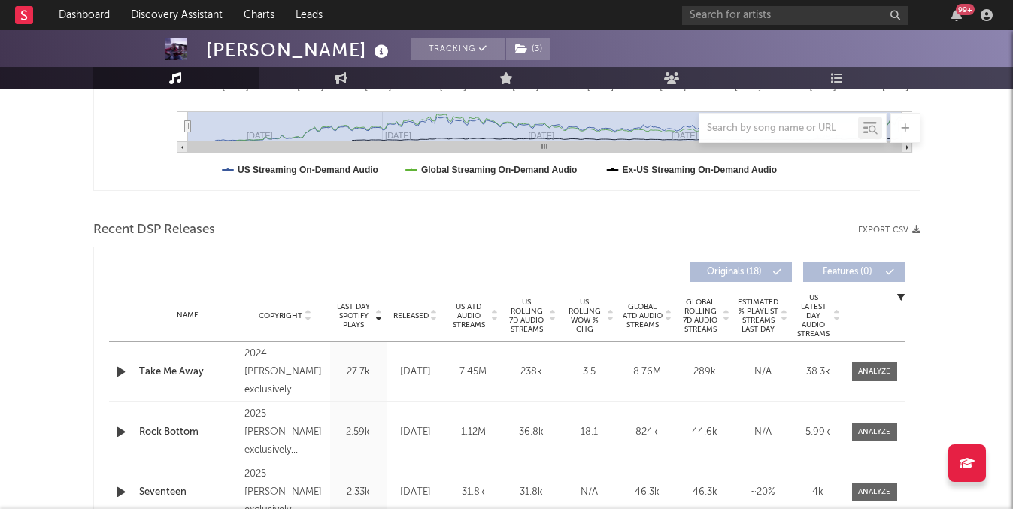
scroll to position [417, 0]
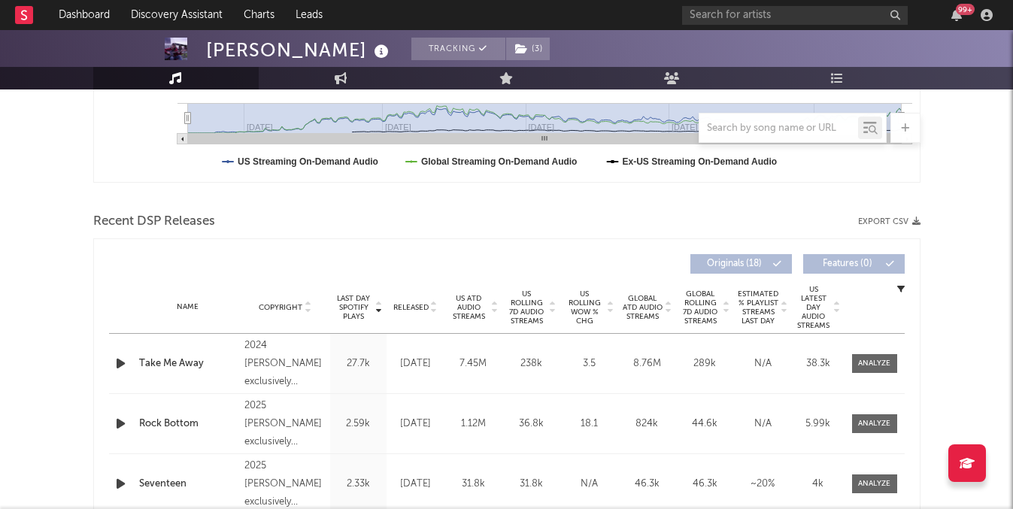
click at [421, 296] on div "Name Copyright Label Album Names Composer Names 7 Day Spotify Plays Last Day Sp…" at bounding box center [507, 307] width 796 height 53
click at [418, 299] on div "Name Copyright Label Album Names Composer Names 7 Day Spotify Plays Last Day Sp…" at bounding box center [507, 307] width 796 height 53
click at [412, 304] on span "Released" at bounding box center [410, 307] width 35 height 9
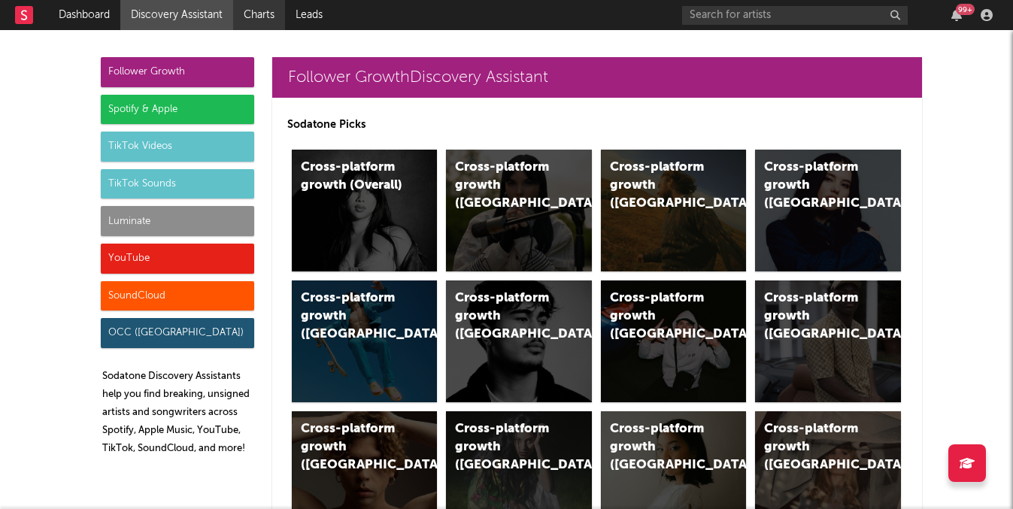
click at [258, 7] on link "Charts" at bounding box center [259, 15] width 52 height 30
click at [150, 220] on div "Luminate" at bounding box center [177, 221] width 153 height 30
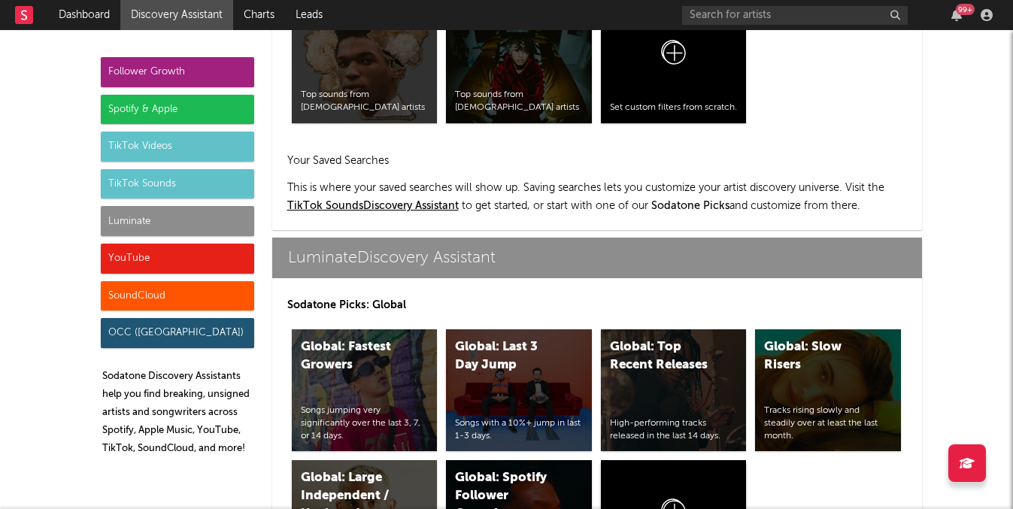
scroll to position [7101, 0]
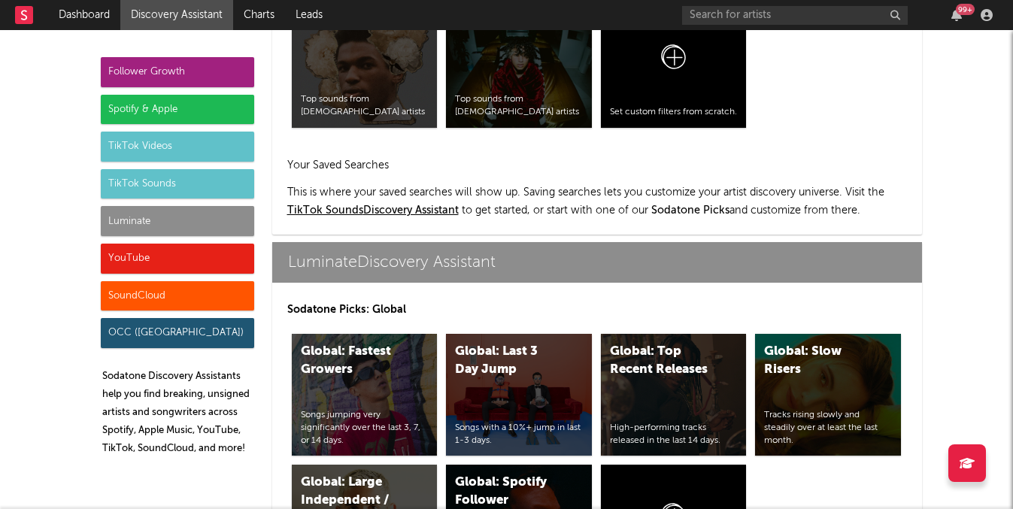
click at [197, 151] on div "TikTok Videos" at bounding box center [177, 147] width 153 height 30
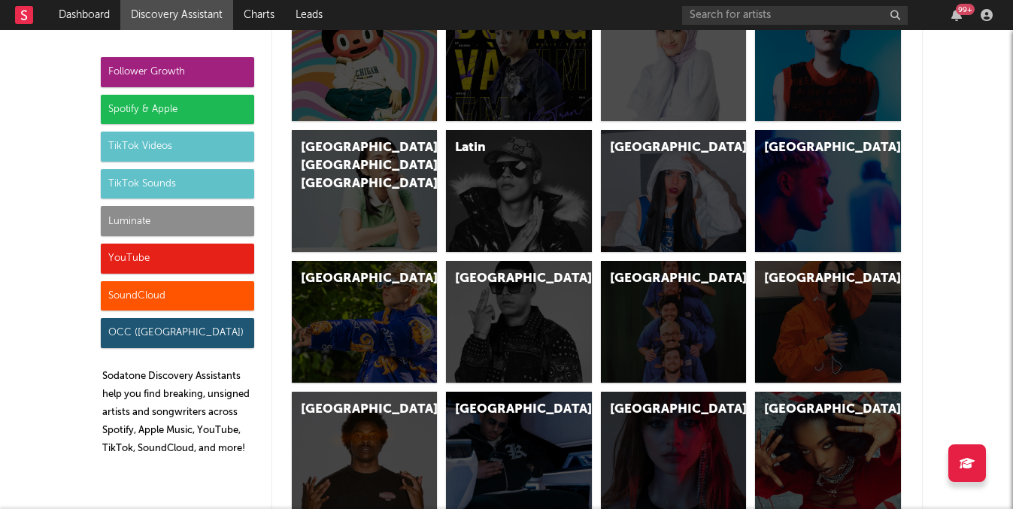
scroll to position [4234, 0]
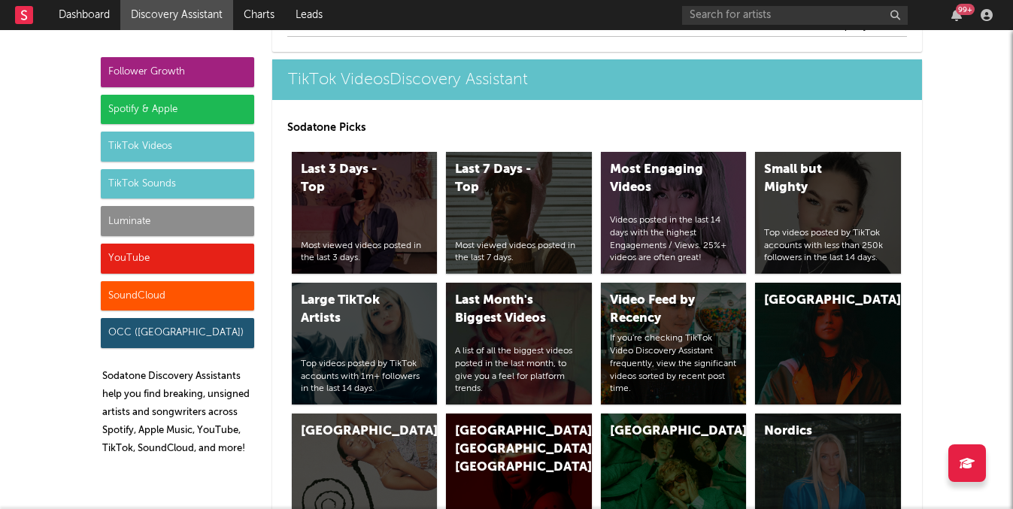
click at [220, 192] on div "TikTok Sounds" at bounding box center [177, 184] width 153 height 30
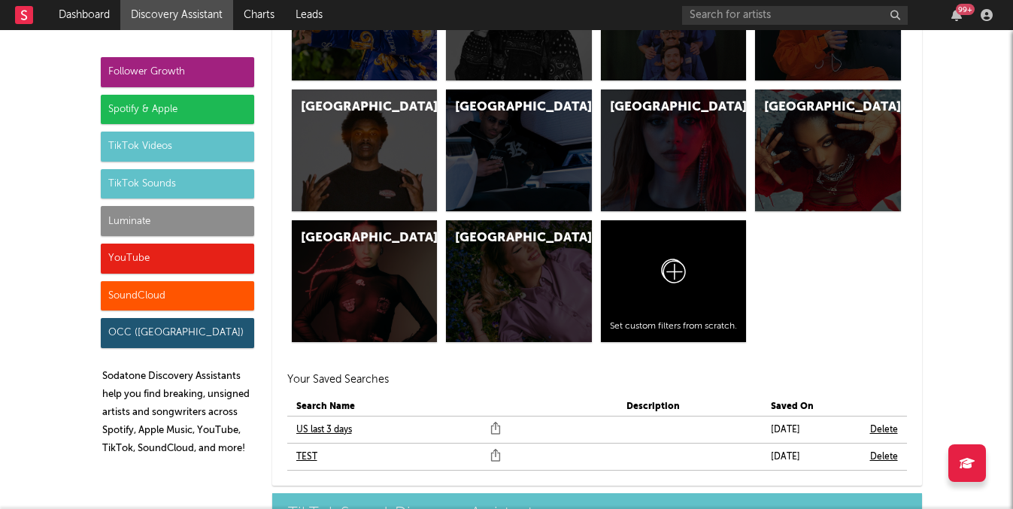
scroll to position [5776, 0]
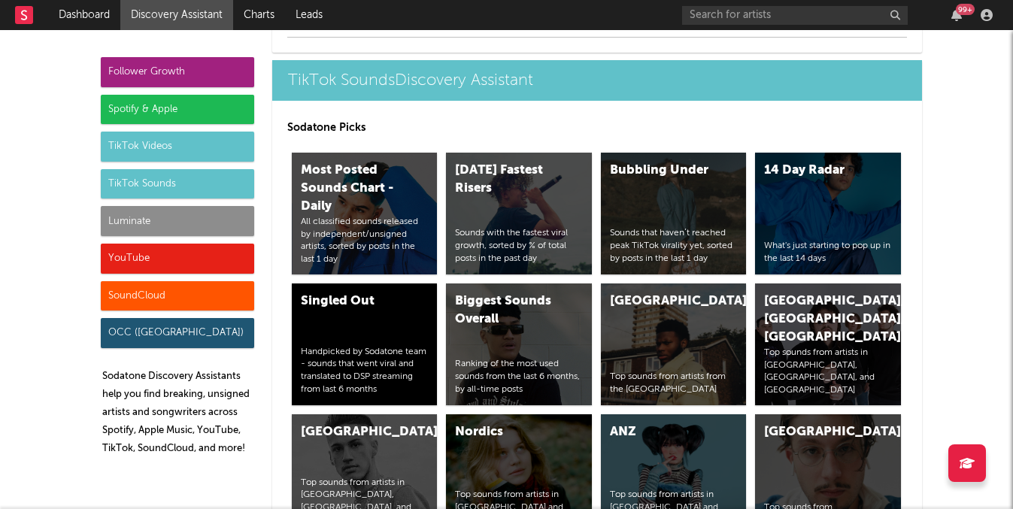
click at [201, 193] on div "TikTok Sounds" at bounding box center [177, 184] width 153 height 30
click at [204, 231] on div "Luminate" at bounding box center [177, 221] width 153 height 30
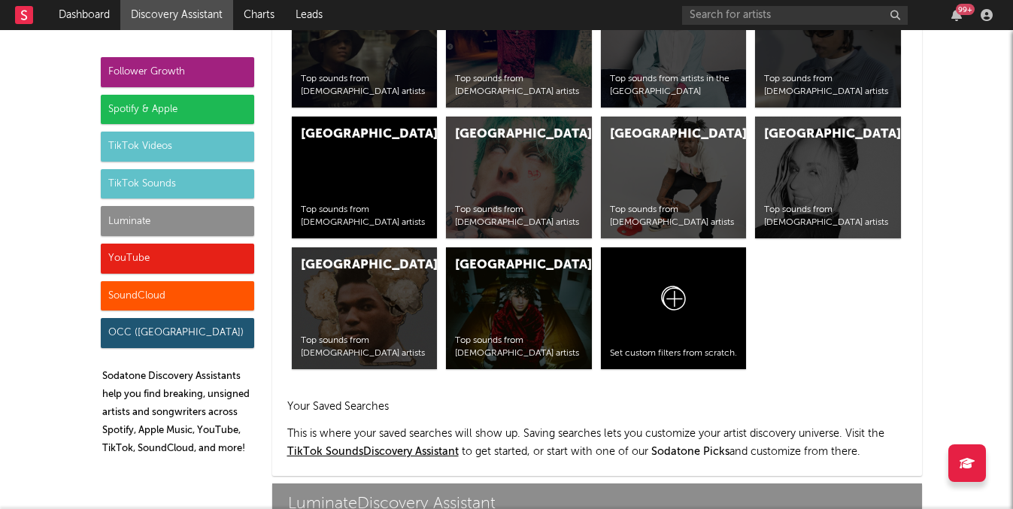
scroll to position [7283, 0]
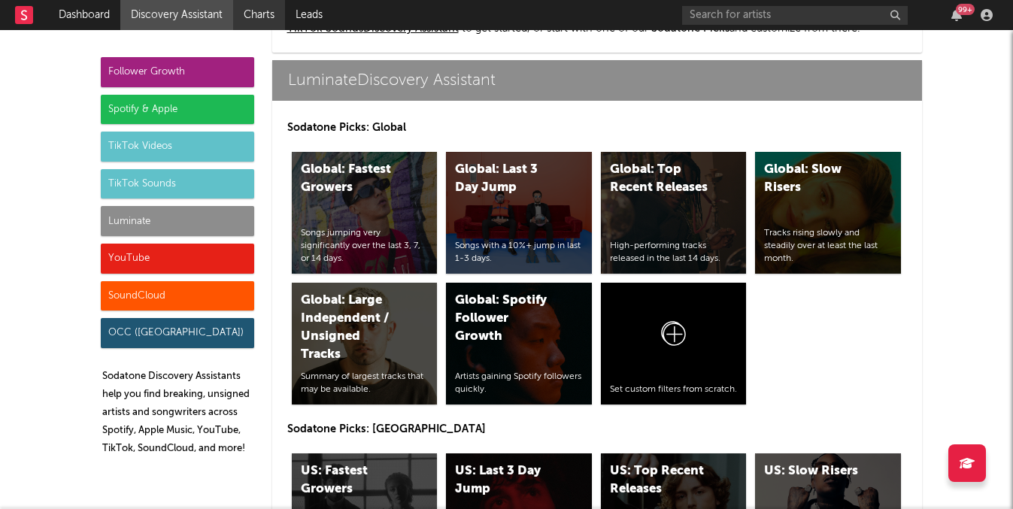
click at [278, 12] on link "Charts" at bounding box center [259, 15] width 52 height 30
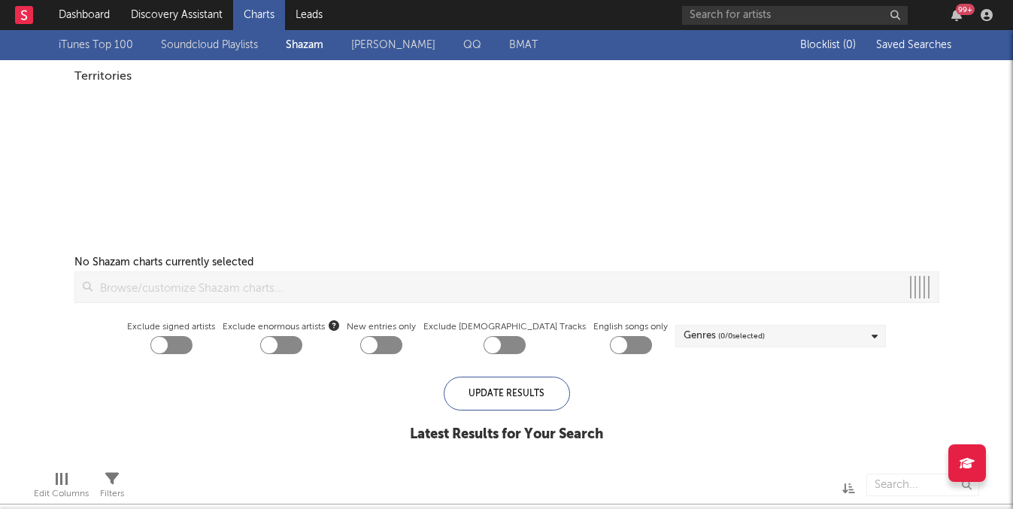
checkbox input "true"
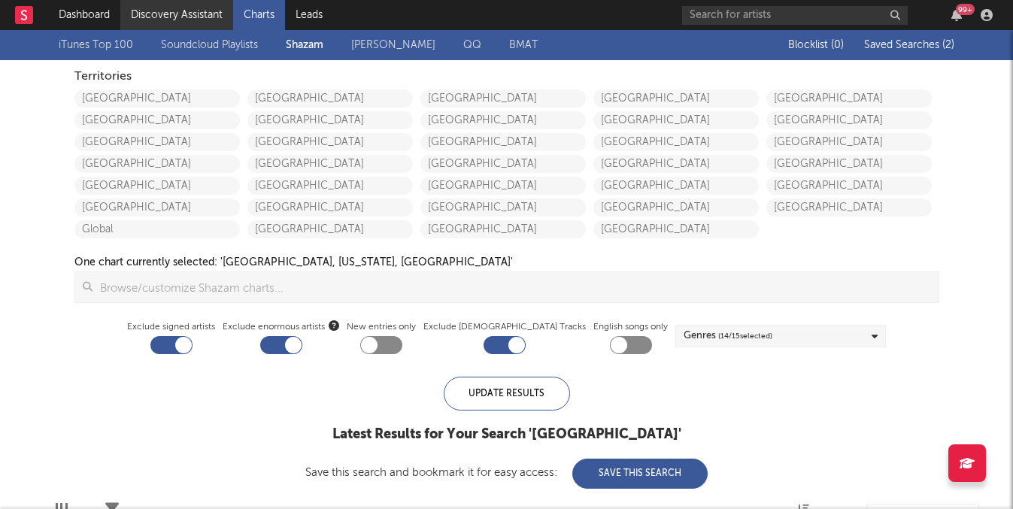
click at [217, 24] on link "Discovery Assistant" at bounding box center [176, 15] width 113 height 30
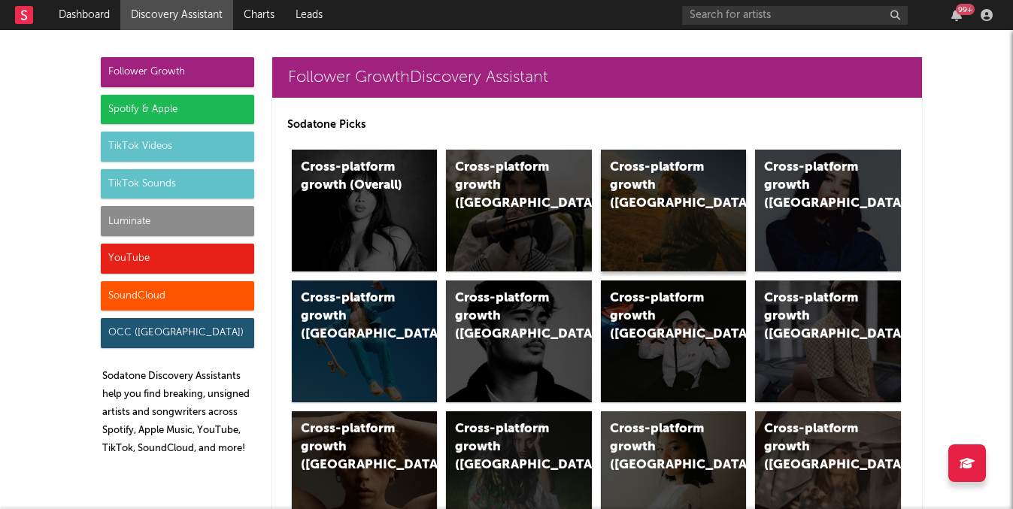
click at [695, 225] on div "Cross-platform growth ([GEOGRAPHIC_DATA])" at bounding box center [674, 211] width 146 height 122
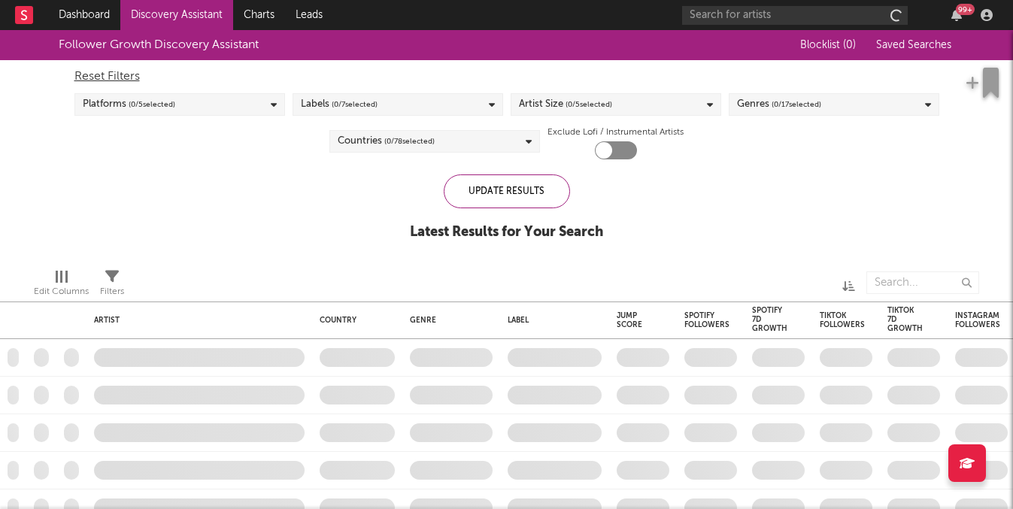
checkbox input "true"
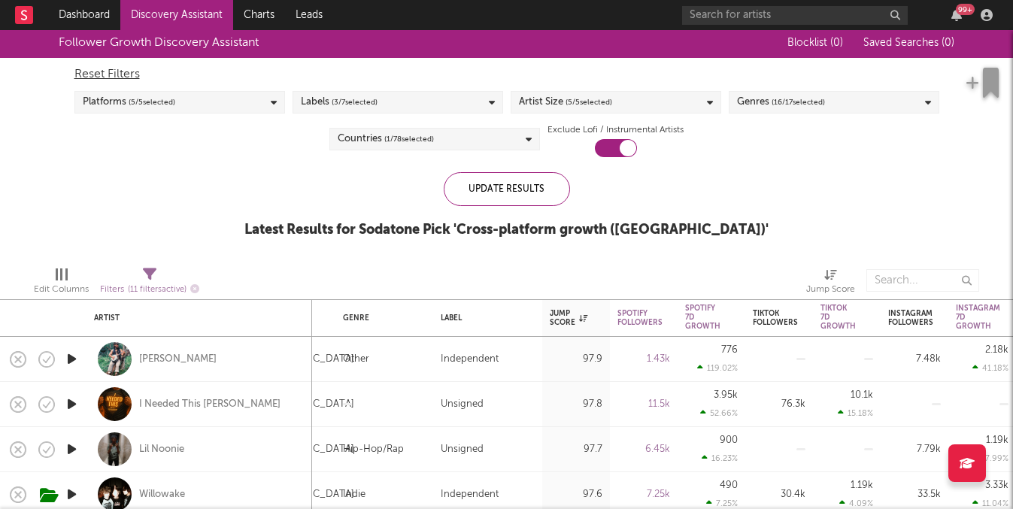
click at [200, 3] on link "Discovery Assistant" at bounding box center [176, 15] width 113 height 30
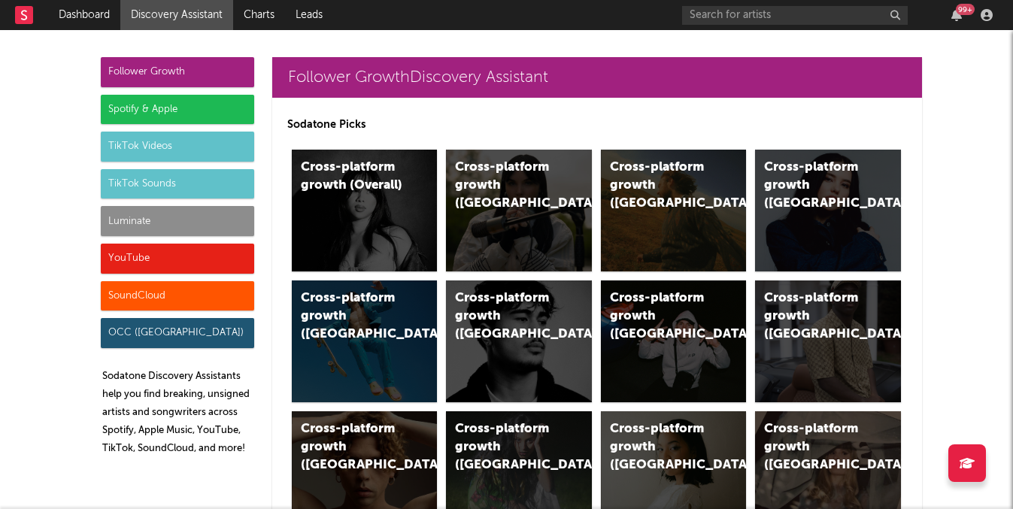
click at [223, 215] on div "Luminate" at bounding box center [177, 221] width 153 height 30
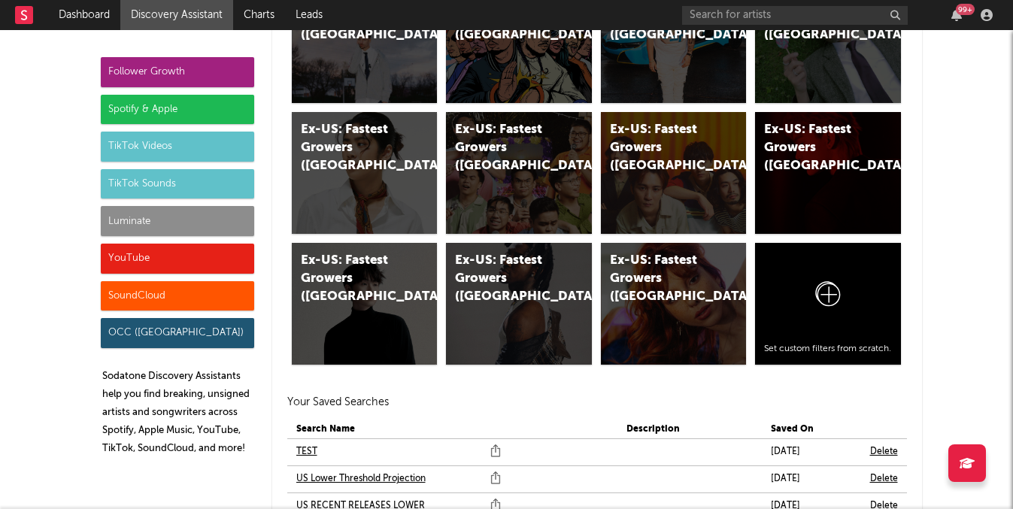
scroll to position [8760, 0]
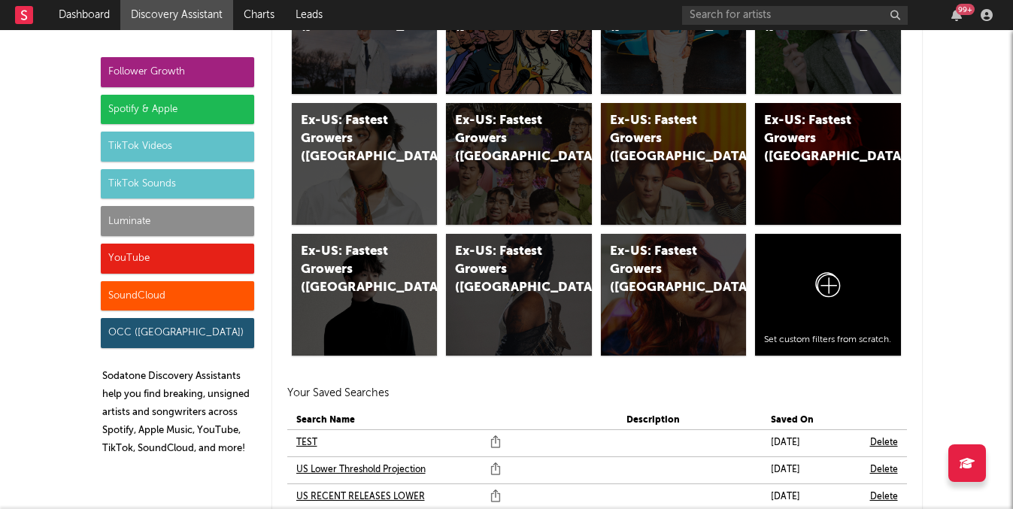
click at [726, 2] on div "99 +" at bounding box center [840, 15] width 316 height 30
click at [726, 26] on div "99 +" at bounding box center [840, 15] width 316 height 30
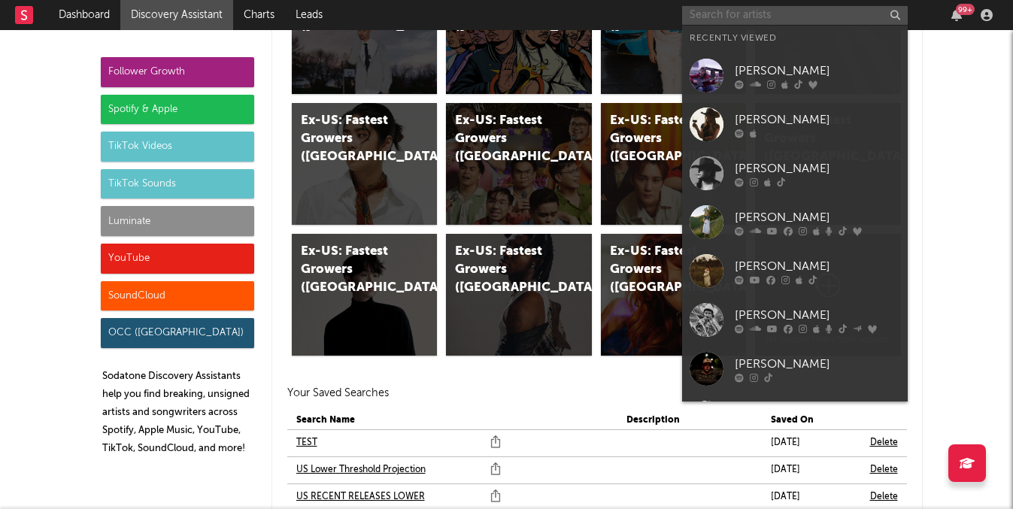
click at [724, 6] on input "text" at bounding box center [795, 15] width 226 height 19
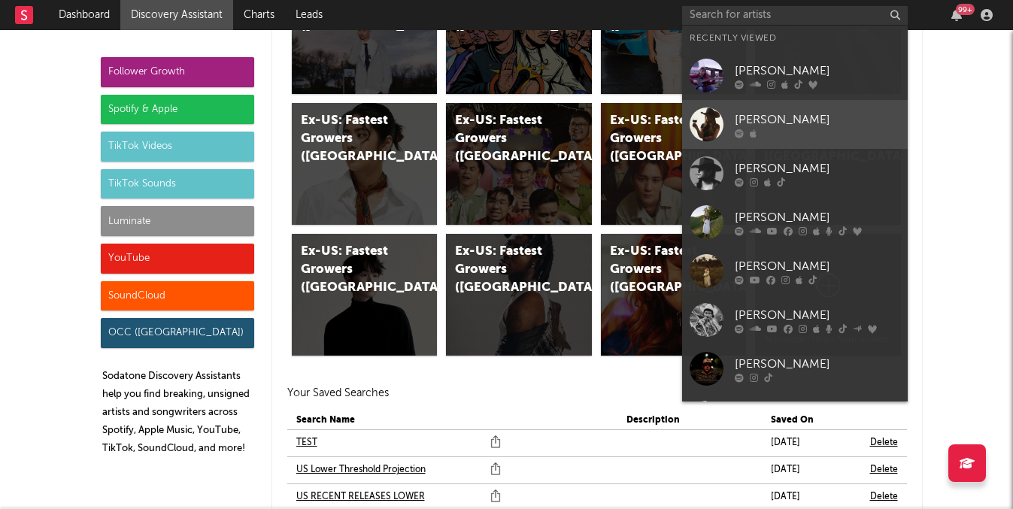
click at [727, 118] on link "Talia Scott" at bounding box center [795, 124] width 226 height 49
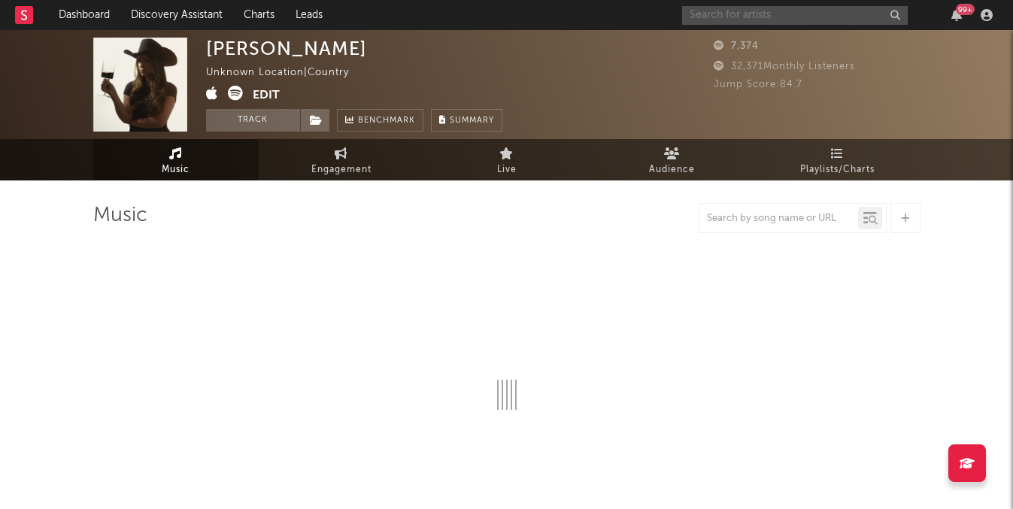
click at [730, 14] on input "text" at bounding box center [795, 15] width 226 height 19
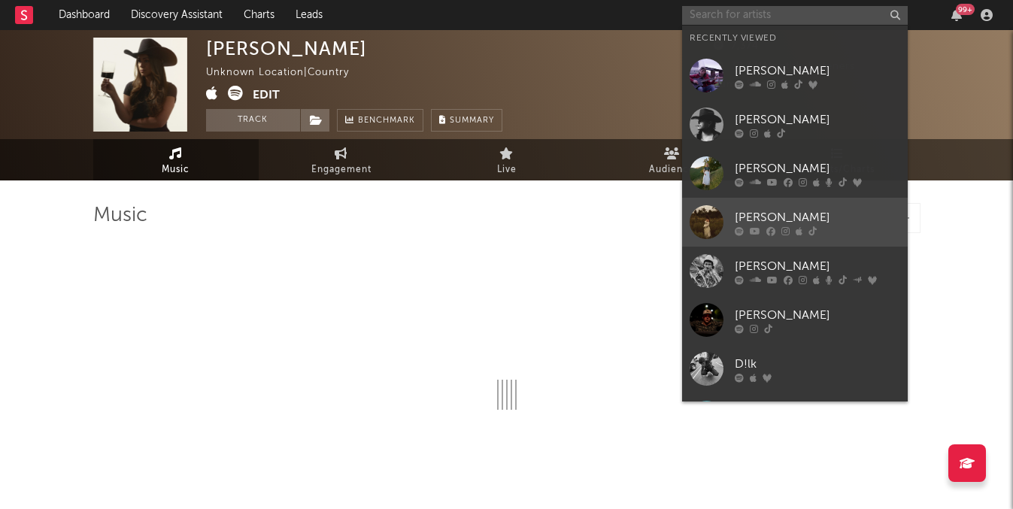
scroll to position [80, 0]
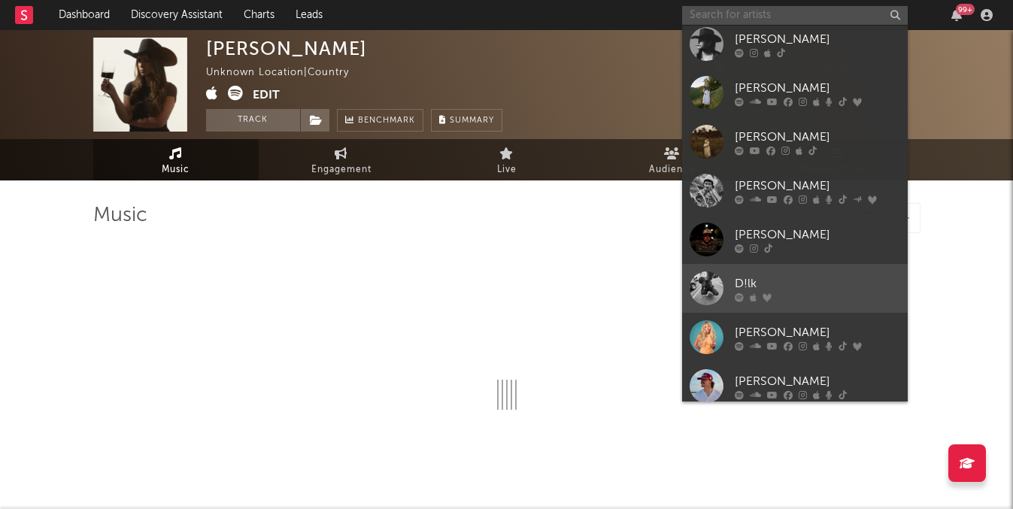
select select "6m"
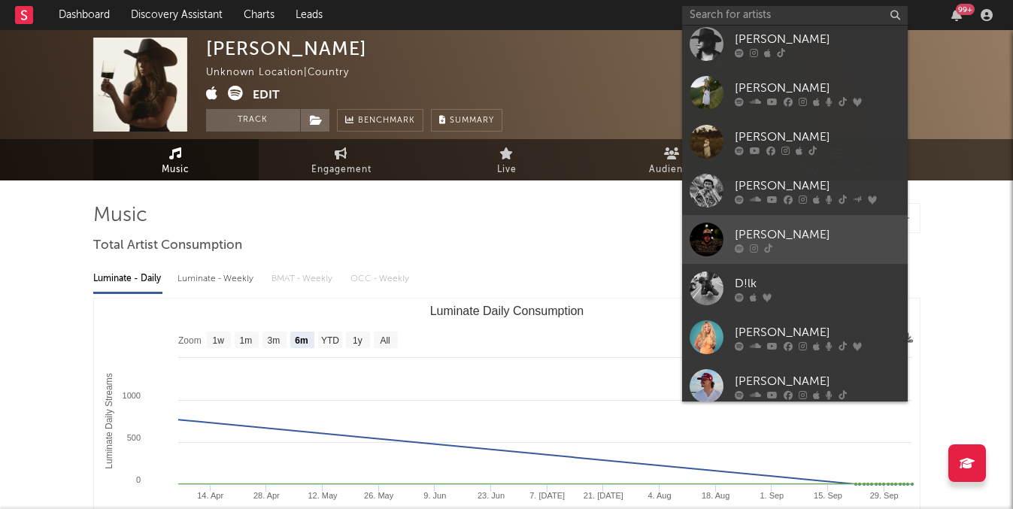
click at [759, 244] on div at bounding box center [817, 248] width 165 height 9
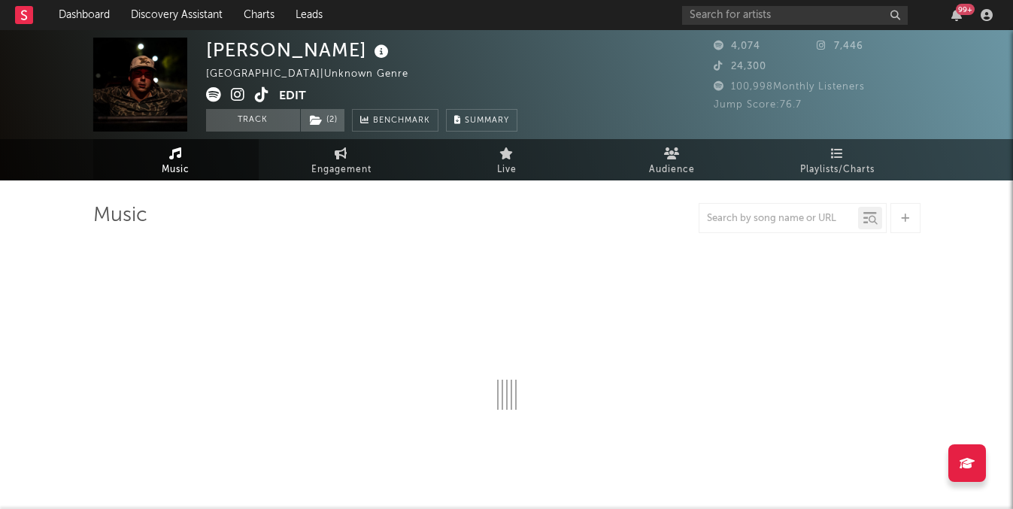
select select "1w"
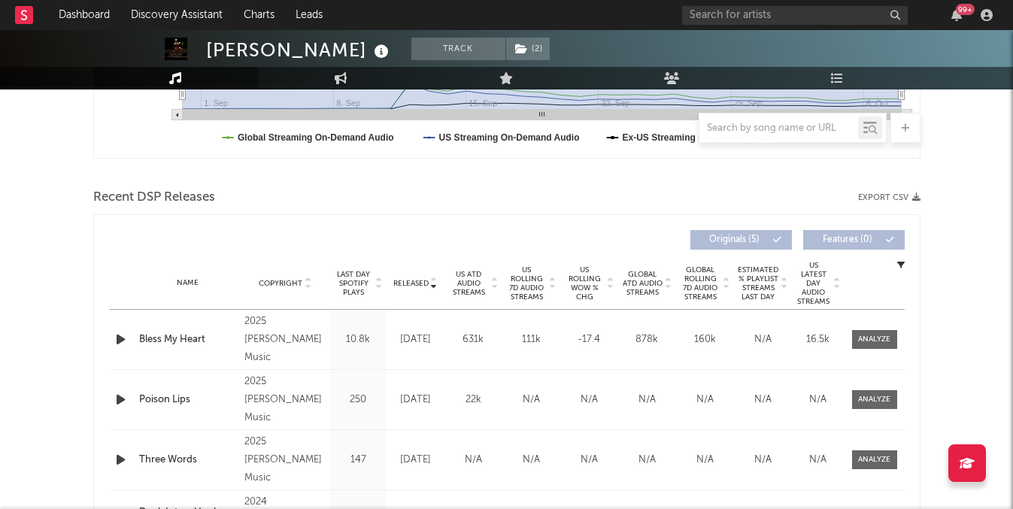
scroll to position [444, 0]
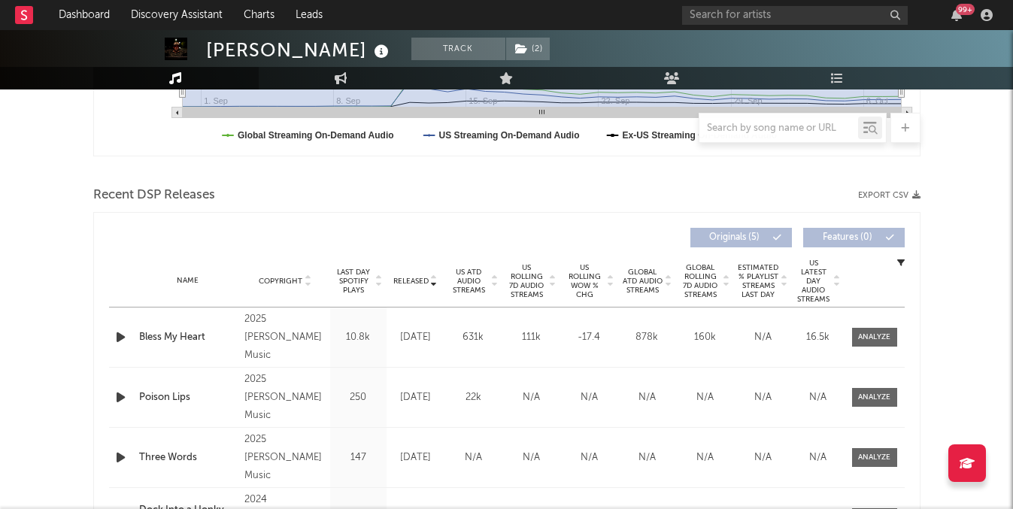
click at [458, 276] on span "US ATD Audio Streams" at bounding box center [468, 281] width 41 height 27
click at [600, 286] on span "US Rolling WoW % Chg" at bounding box center [584, 281] width 41 height 36
click at [594, 283] on span "US Rolling WoW % Chg" at bounding box center [584, 281] width 41 height 36
click at [468, 281] on span "US ATD Audio Streams" at bounding box center [468, 281] width 41 height 27
click at [524, 285] on span "US Rolling 7D Audio Streams" at bounding box center [526, 281] width 41 height 36
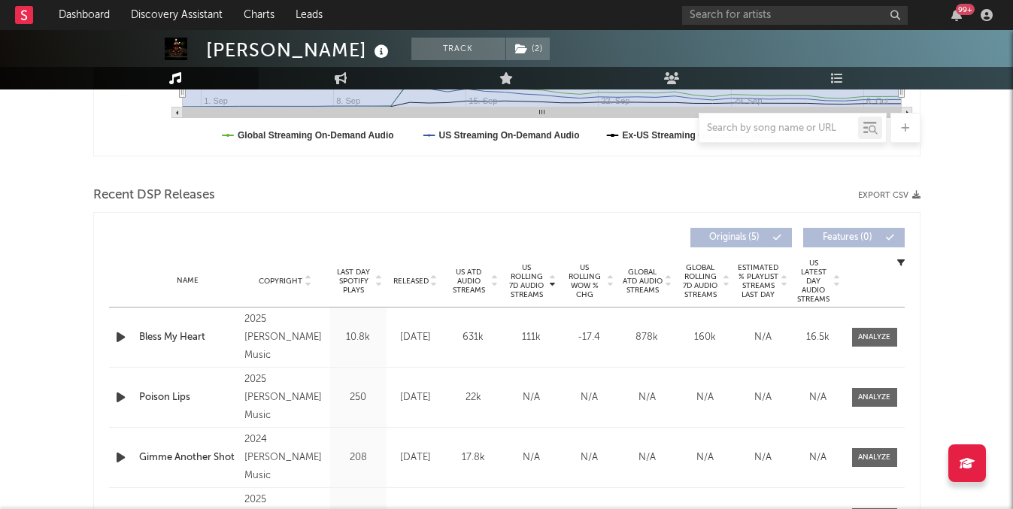
click at [649, 266] on div "Name Copyright Label Album Names Composer Names 7 Day Spotify Plays Last Day Sp…" at bounding box center [507, 281] width 796 height 53
click at [758, 17] on input "text" at bounding box center [795, 15] width 226 height 19
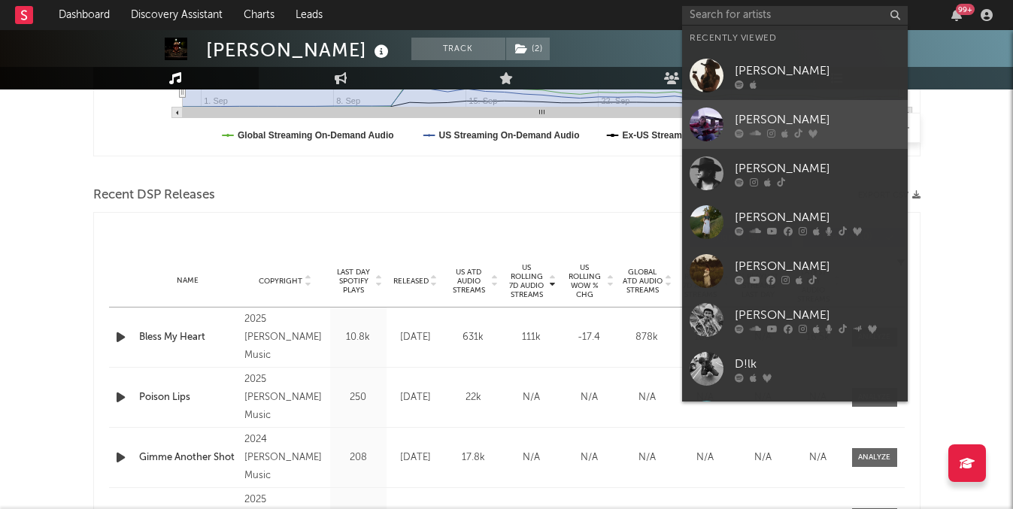
click at [788, 120] on div "Noah Brigden" at bounding box center [817, 120] width 165 height 18
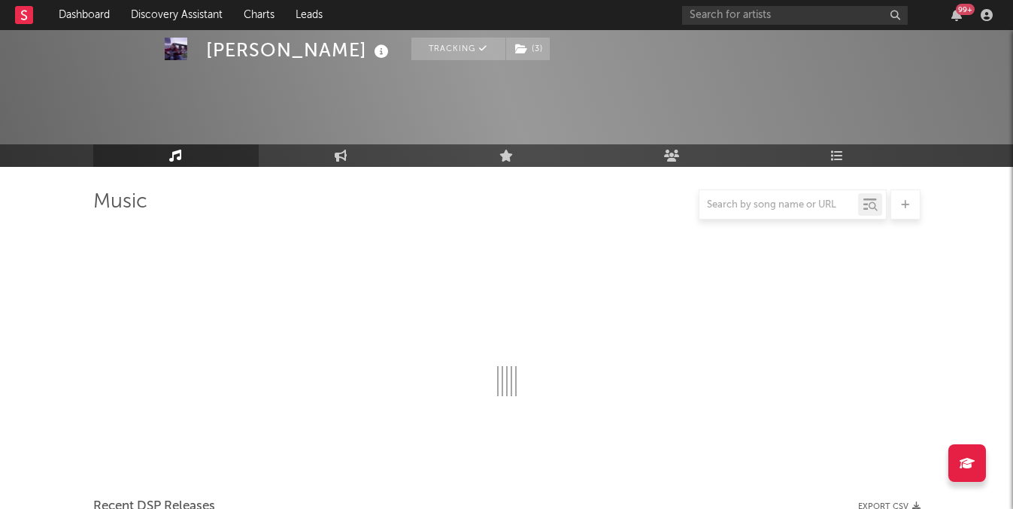
scroll to position [444, 0]
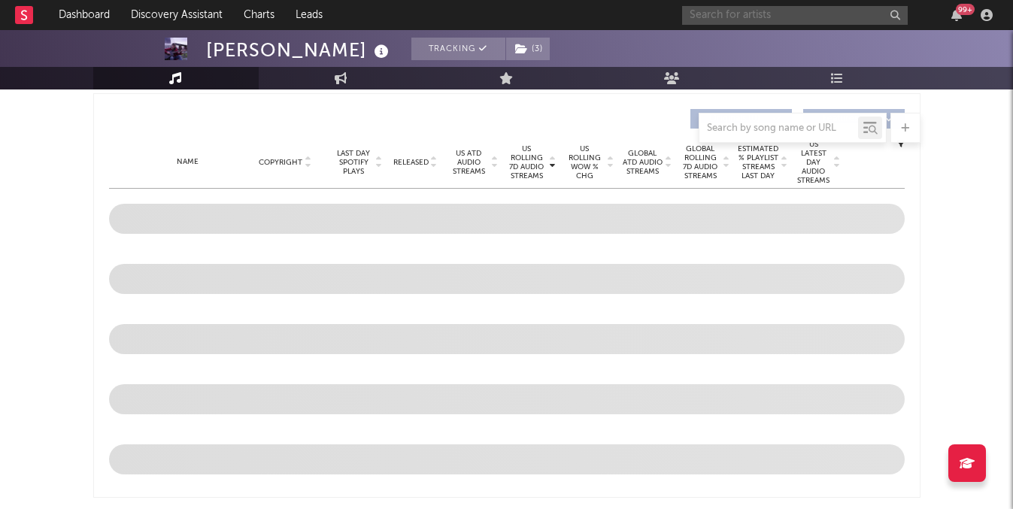
click at [775, 12] on input "text" at bounding box center [795, 15] width 226 height 19
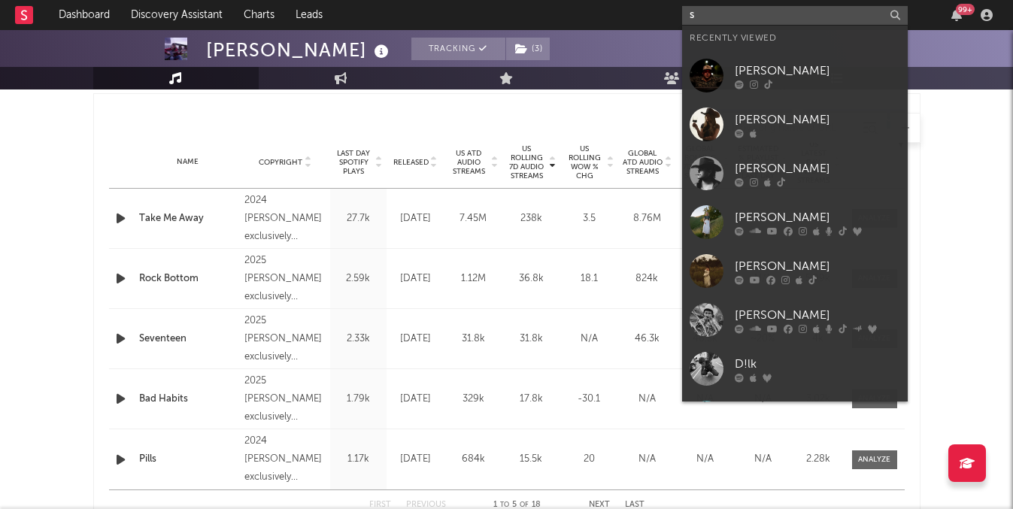
type input "so"
select select "6m"
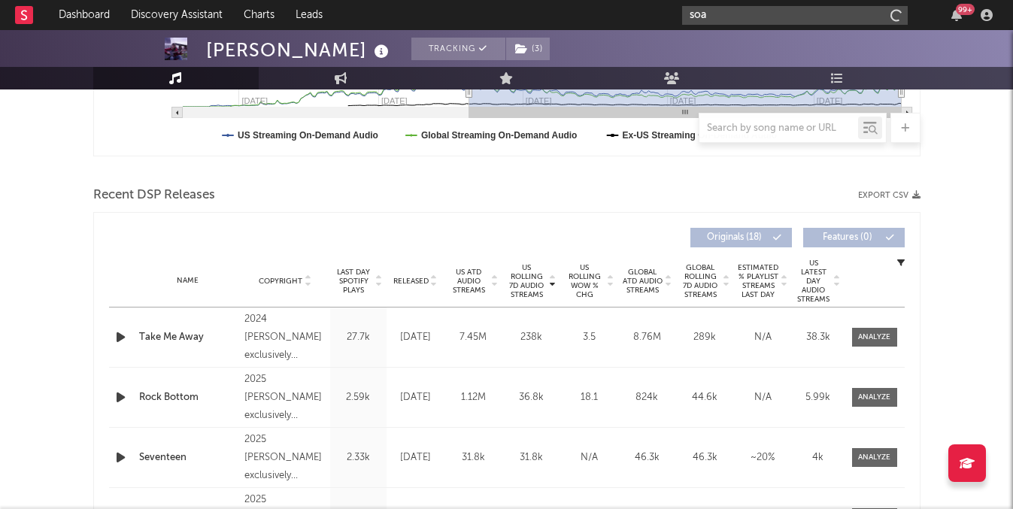
scroll to position [563, 0]
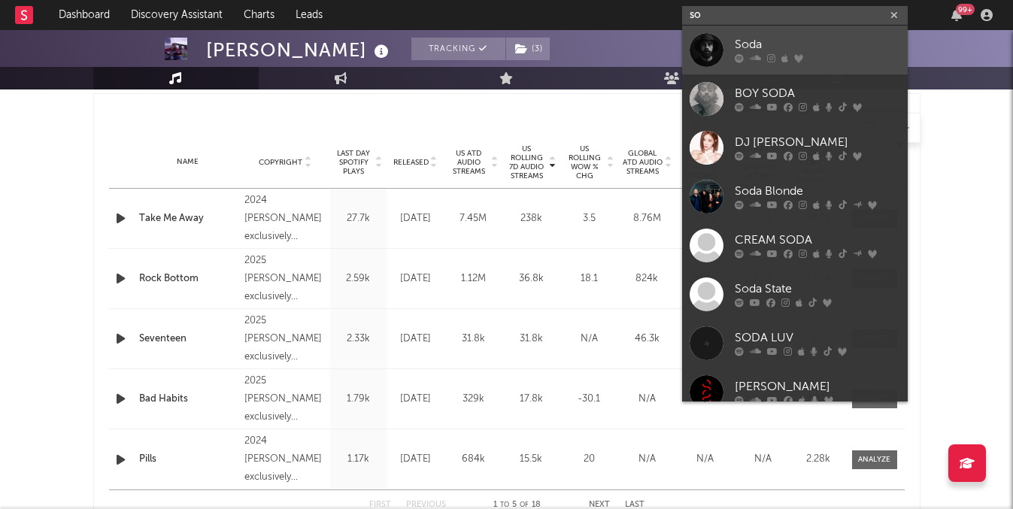
type input "s"
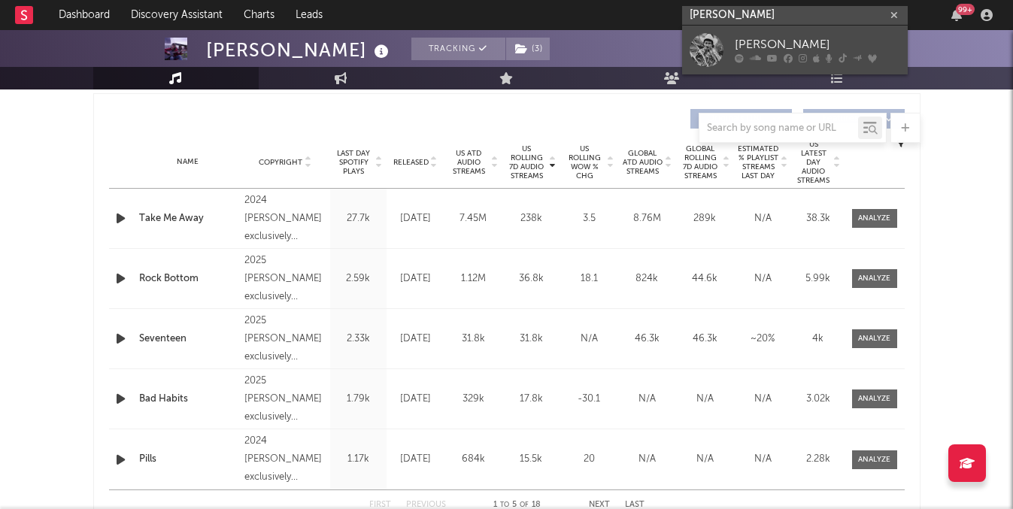
type input "braxton ke"
click at [797, 50] on div "[PERSON_NAME]" at bounding box center [817, 45] width 165 height 18
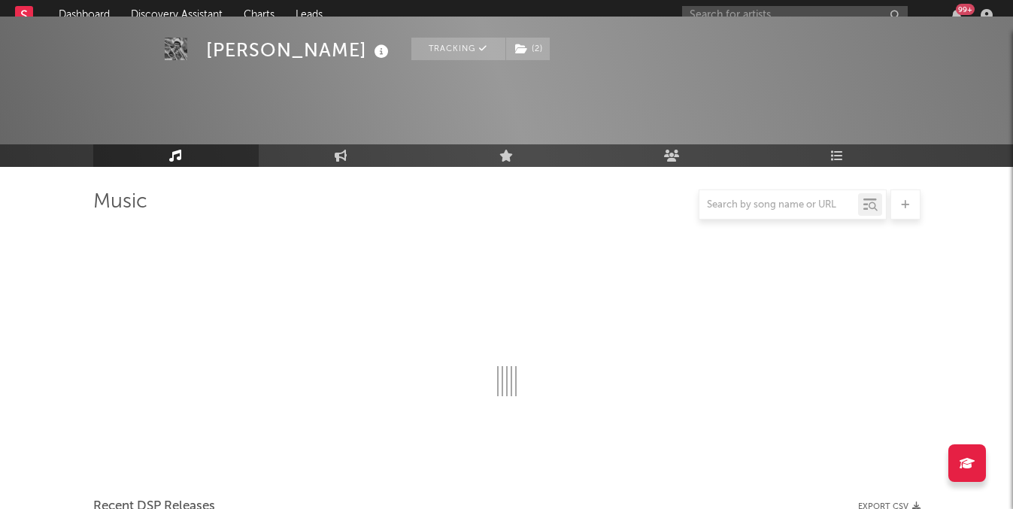
scroll to position [563, 0]
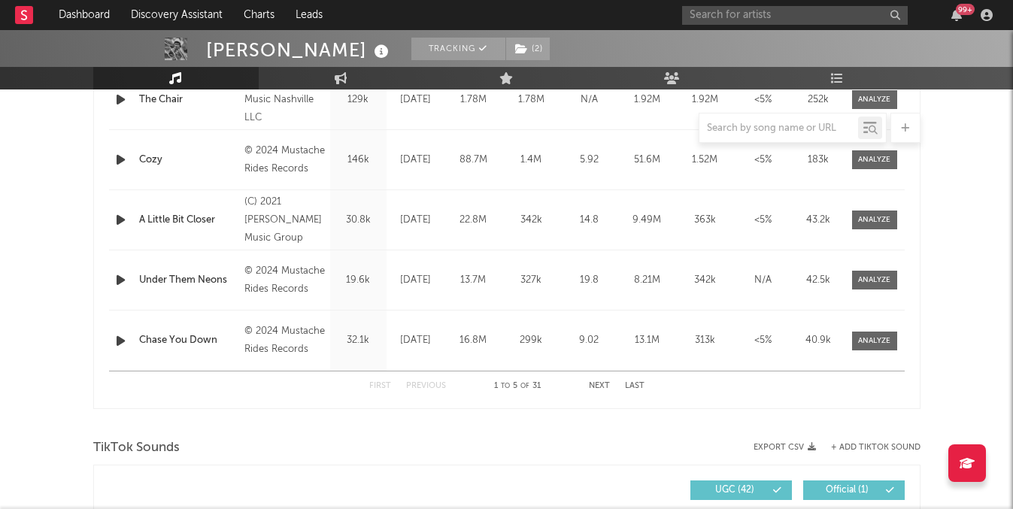
select select "6m"
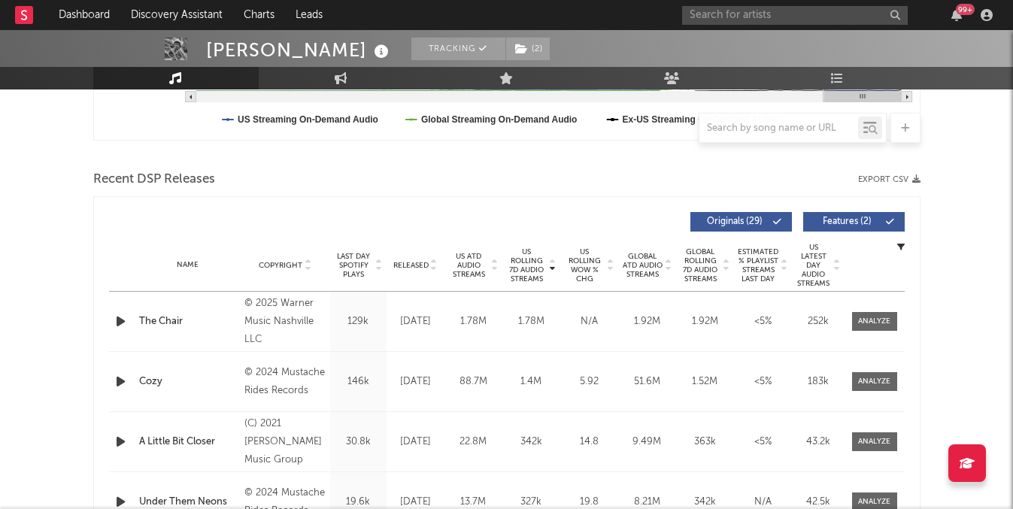
scroll to position [329, 0]
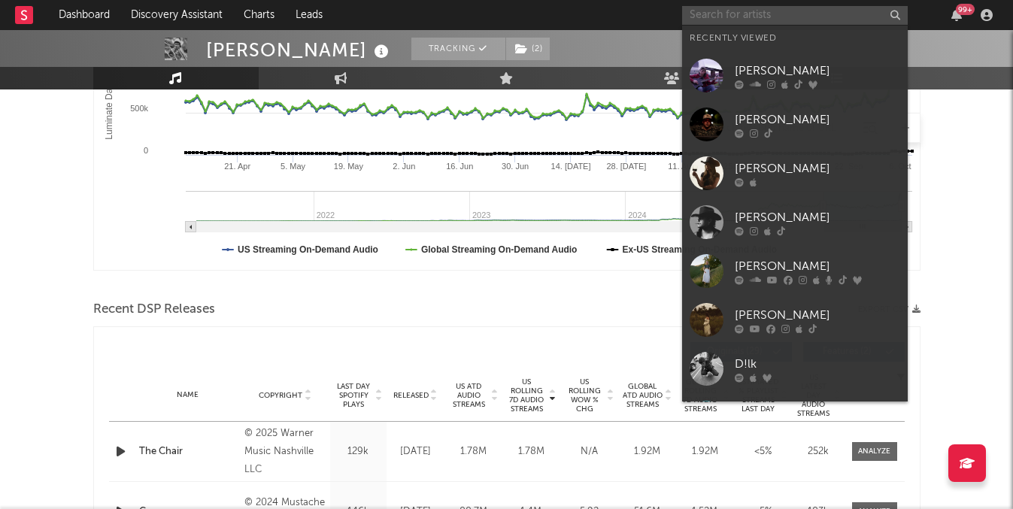
click at [815, 17] on input "text" at bounding box center [795, 15] width 226 height 19
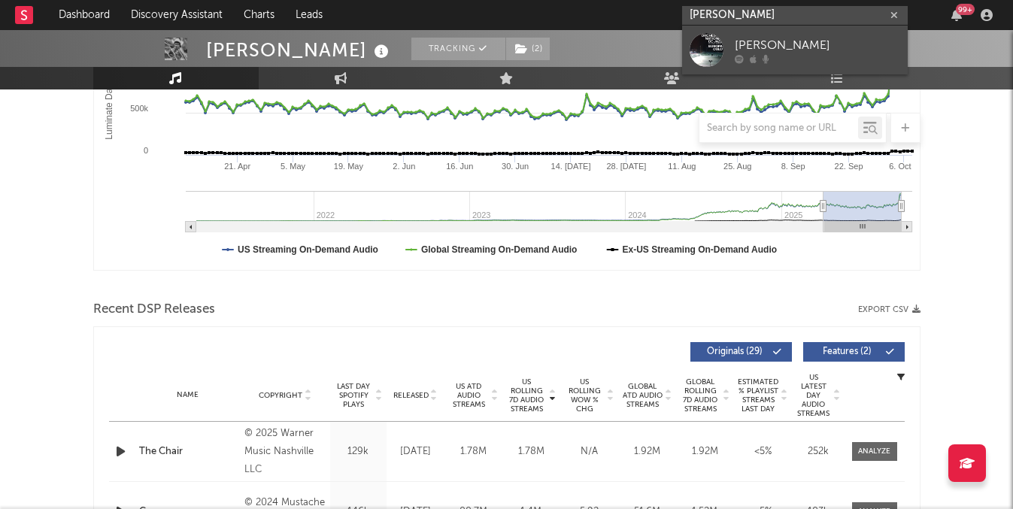
type input "maria becc"
click at [852, 47] on div "Maria Laura Baccarini" at bounding box center [817, 45] width 165 height 18
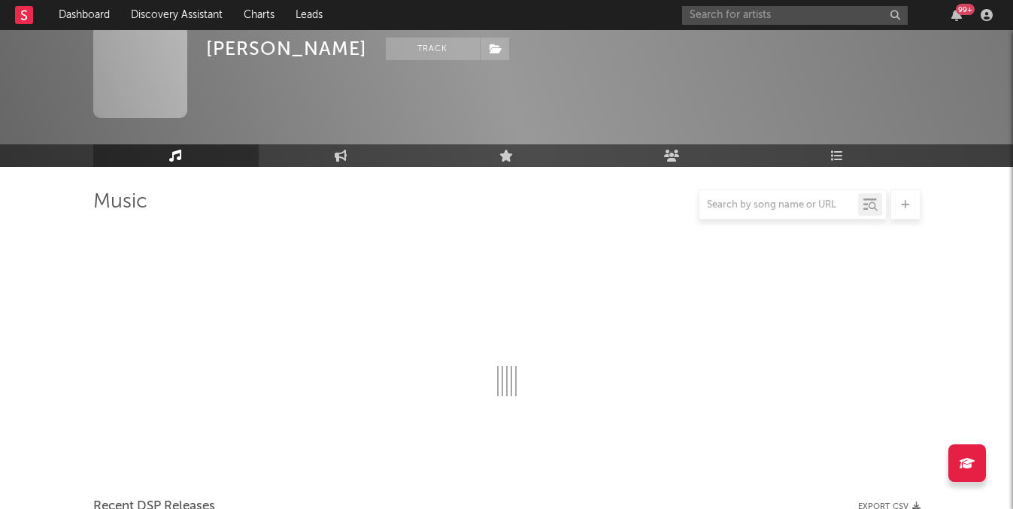
scroll to position [329, 0]
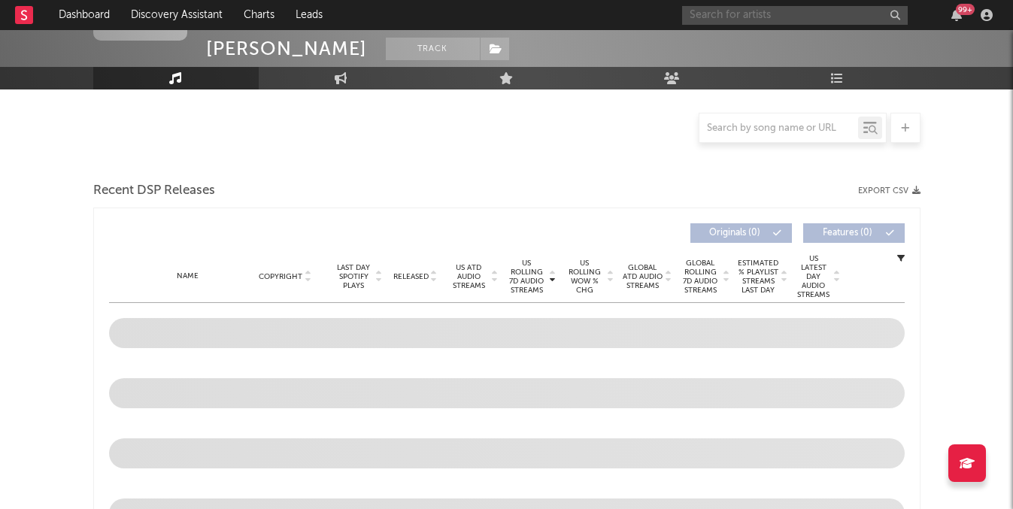
click at [808, 13] on input "text" at bounding box center [795, 15] width 226 height 19
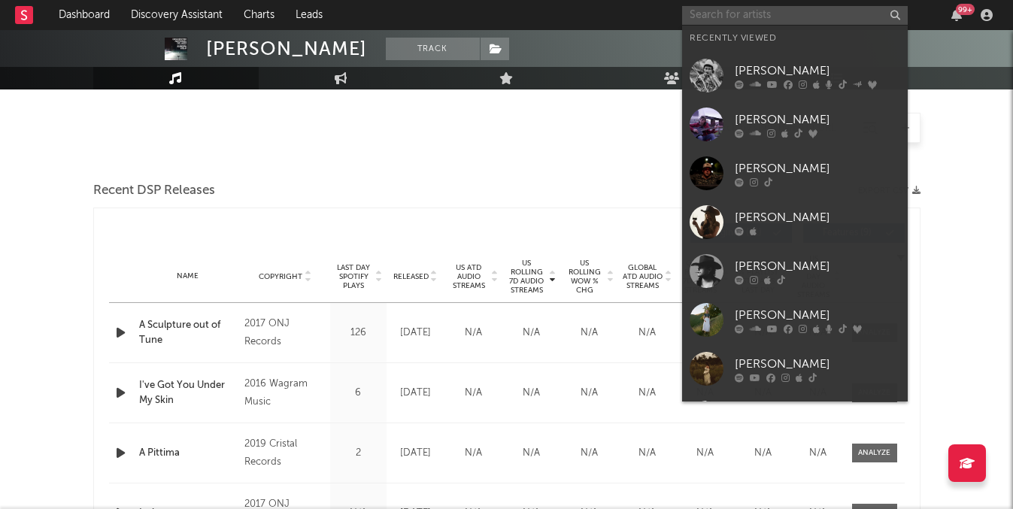
scroll to position [448, 0]
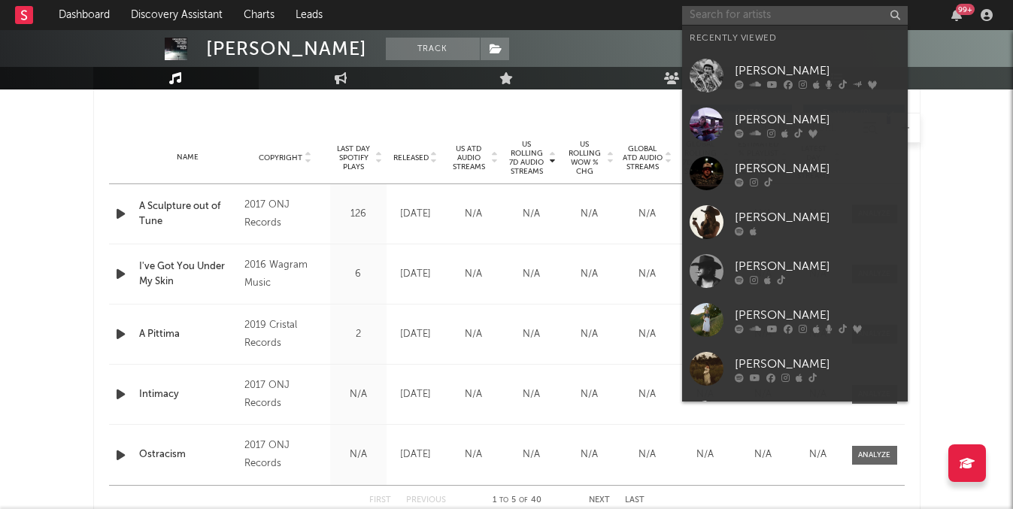
select select "1w"
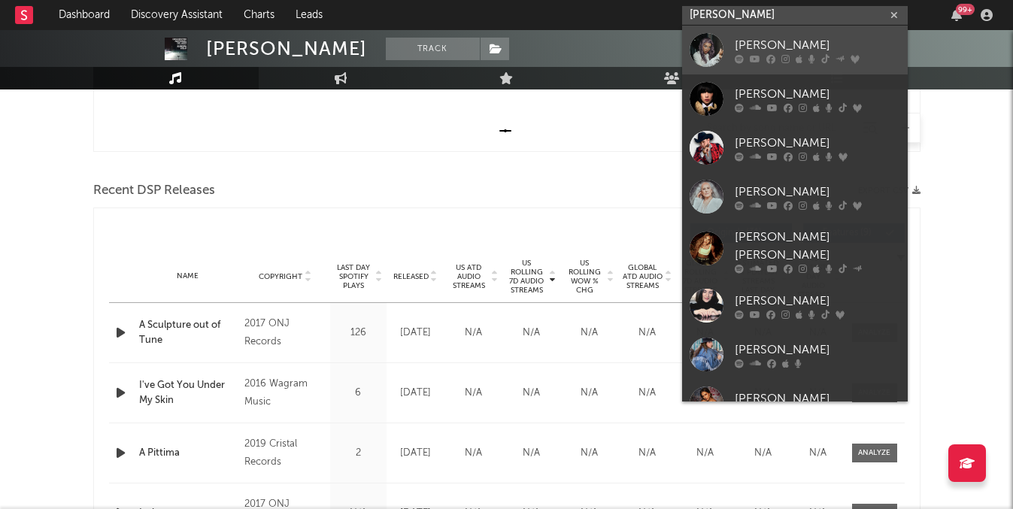
type input "maria b"
click at [821, 41] on div "Maria Becerra" at bounding box center [817, 45] width 165 height 18
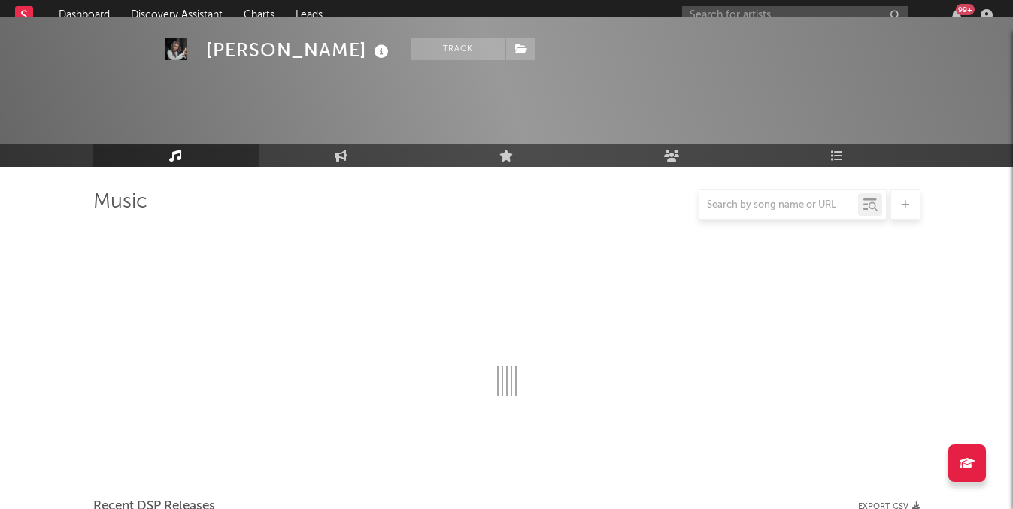
scroll to position [448, 0]
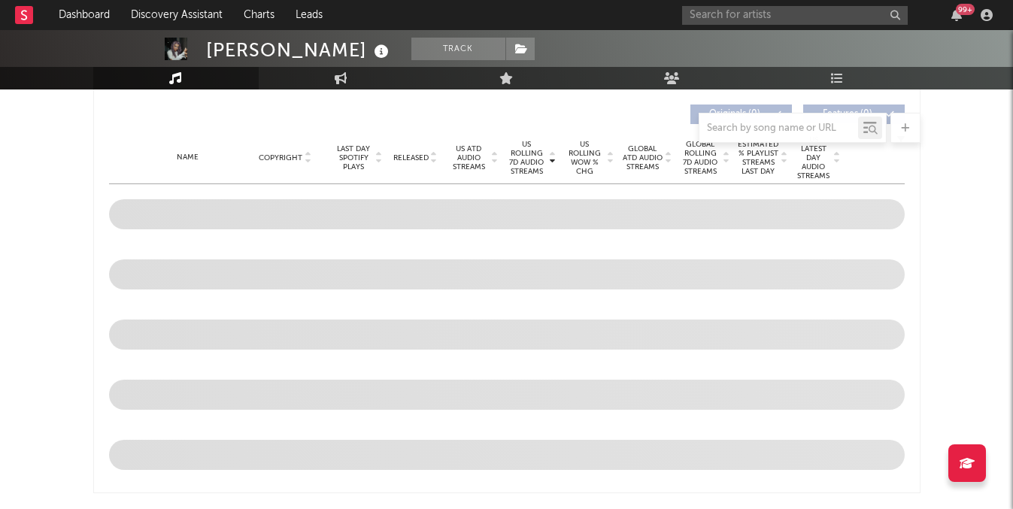
select select "6m"
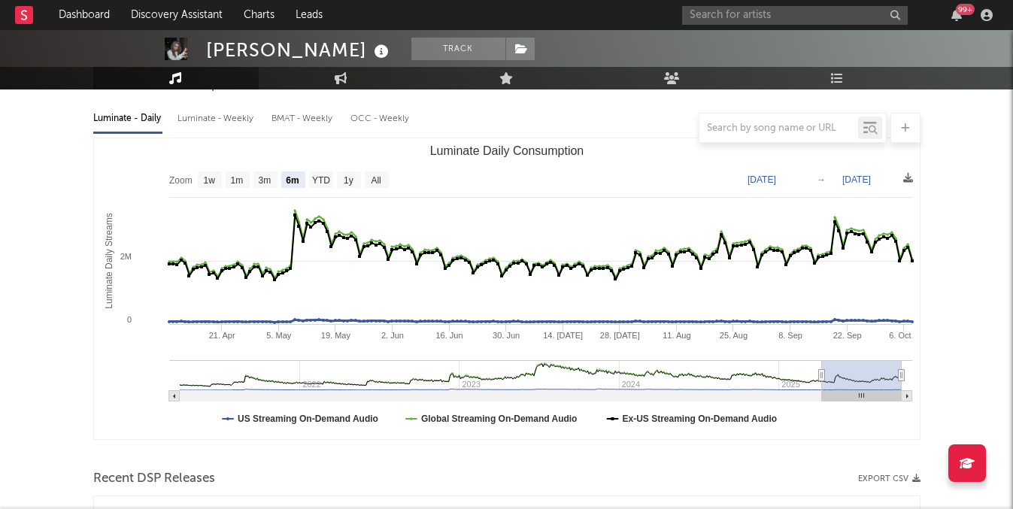
scroll to position [96, 0]
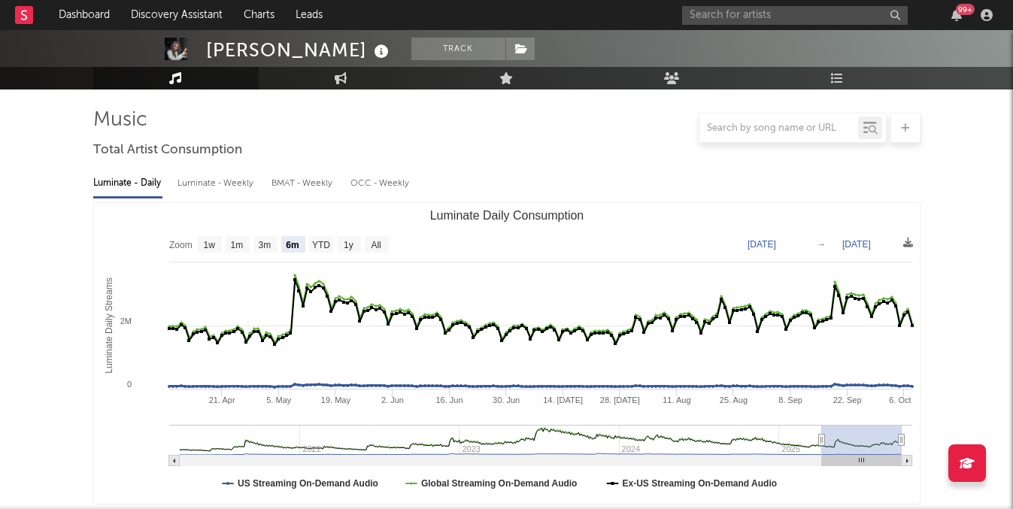
click at [247, 179] on div "Luminate - Weekly" at bounding box center [217, 184] width 79 height 26
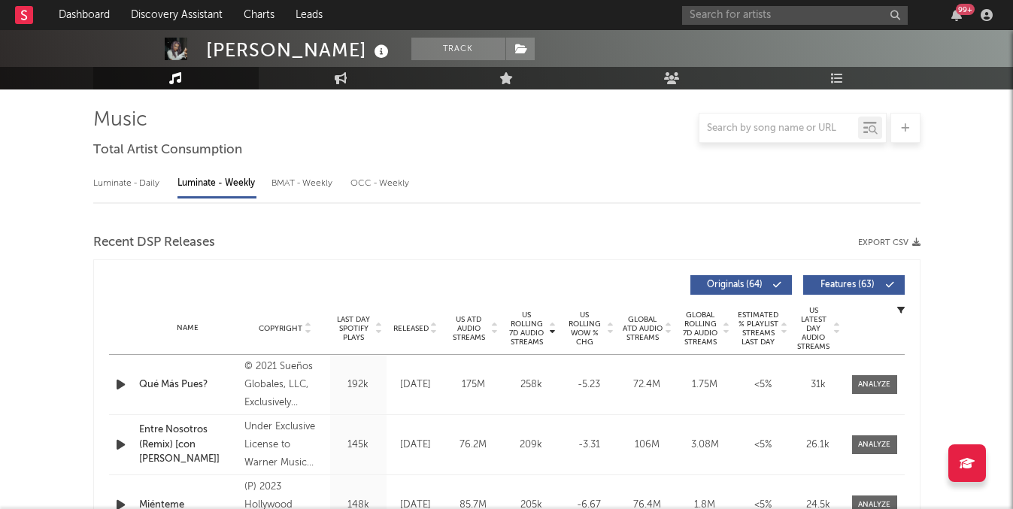
select select "6m"
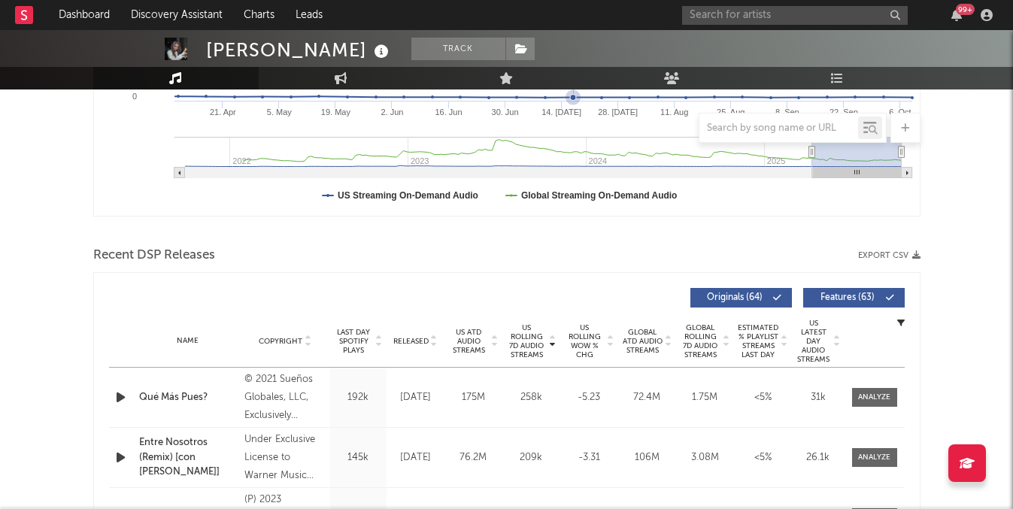
scroll to position [447, 0]
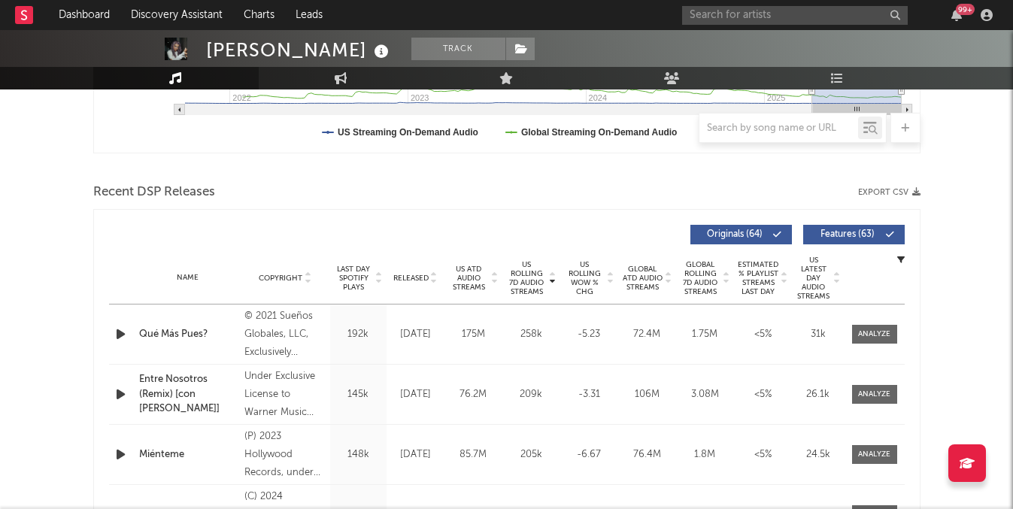
click at [469, 275] on span "US ATD Audio Streams" at bounding box center [468, 278] width 41 height 27
click at [538, 275] on span "US Rolling 7D Audio Streams" at bounding box center [526, 278] width 41 height 36
click at [686, 269] on span "Global Rolling 7D Audio Streams" at bounding box center [700, 278] width 41 height 36
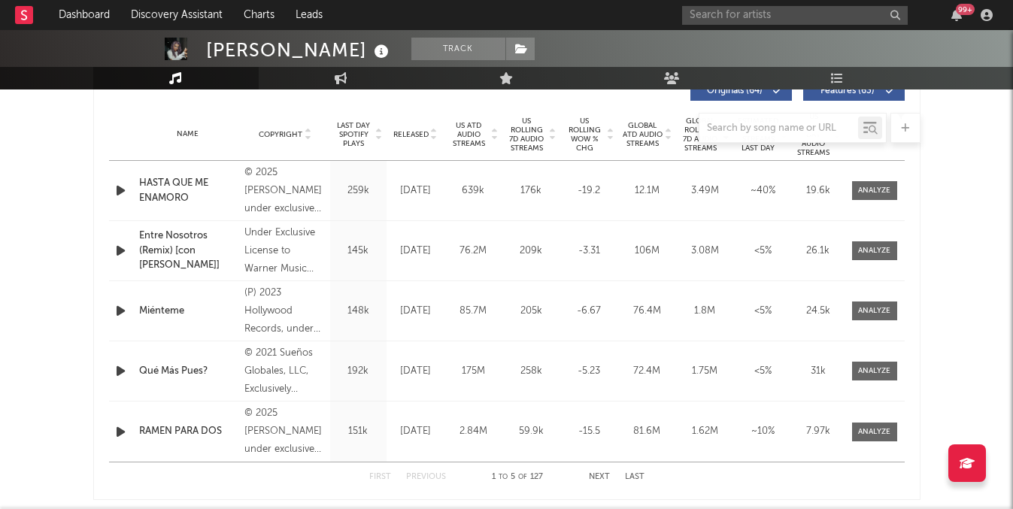
scroll to position [596, 0]
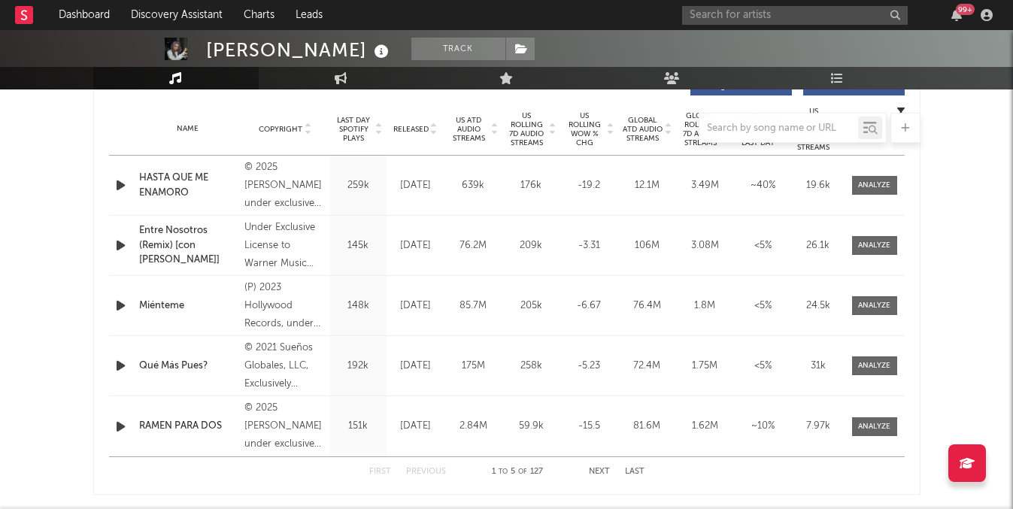
click at [593, 468] on button "Next" at bounding box center [599, 472] width 21 height 8
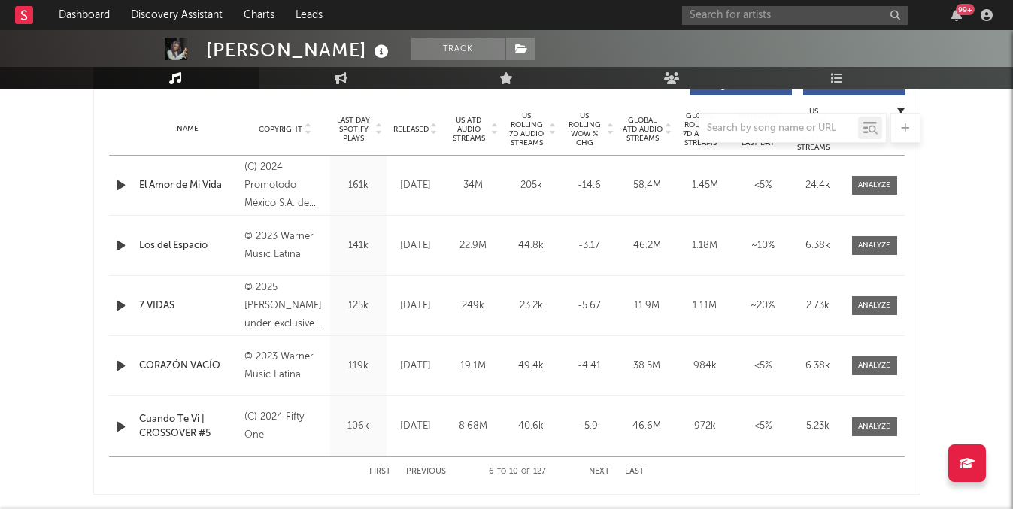
click at [593, 468] on button "Next" at bounding box center [599, 472] width 21 height 8
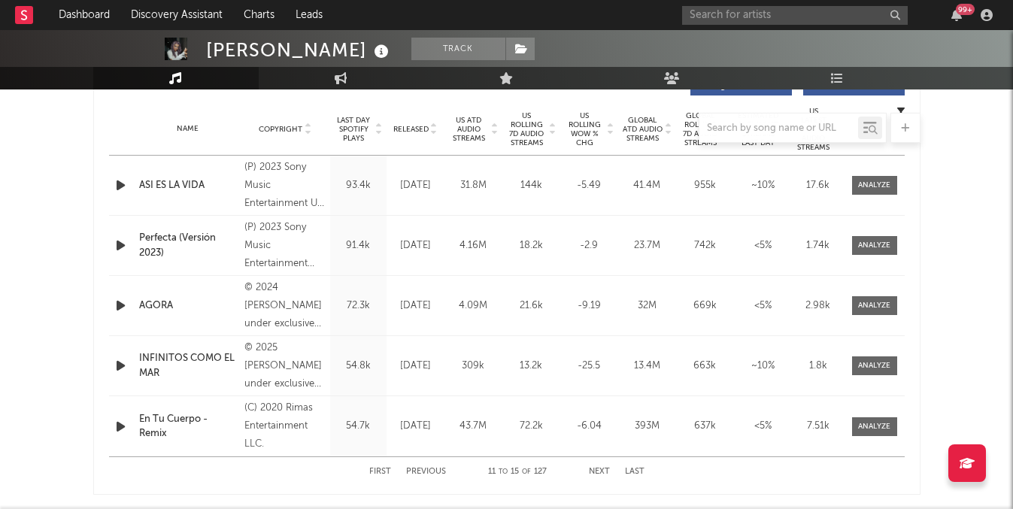
click at [593, 468] on button "Next" at bounding box center [599, 472] width 21 height 8
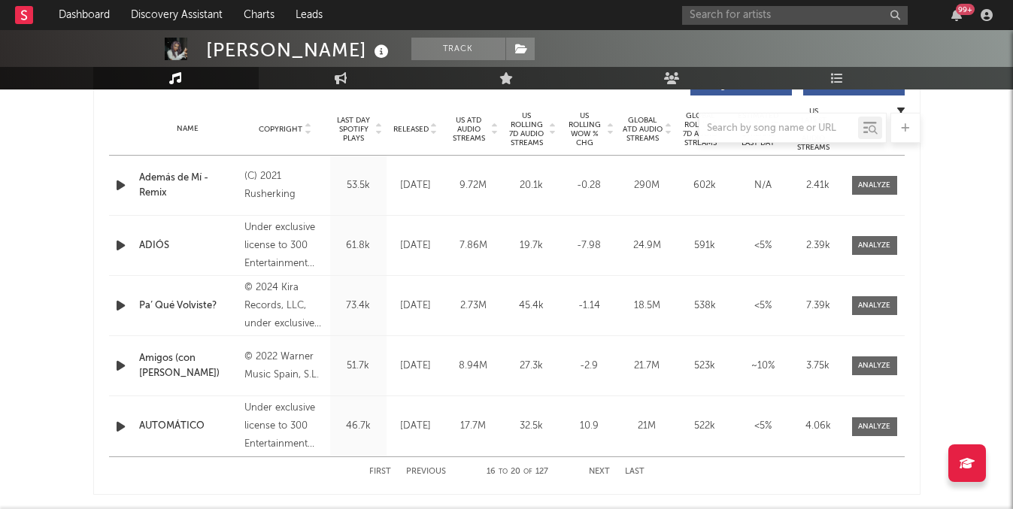
click at [435, 466] on div "First Previous 16 to 20 of 127 Next Last" at bounding box center [506, 471] width 275 height 29
click at [433, 470] on button "Previous" at bounding box center [426, 472] width 40 height 8
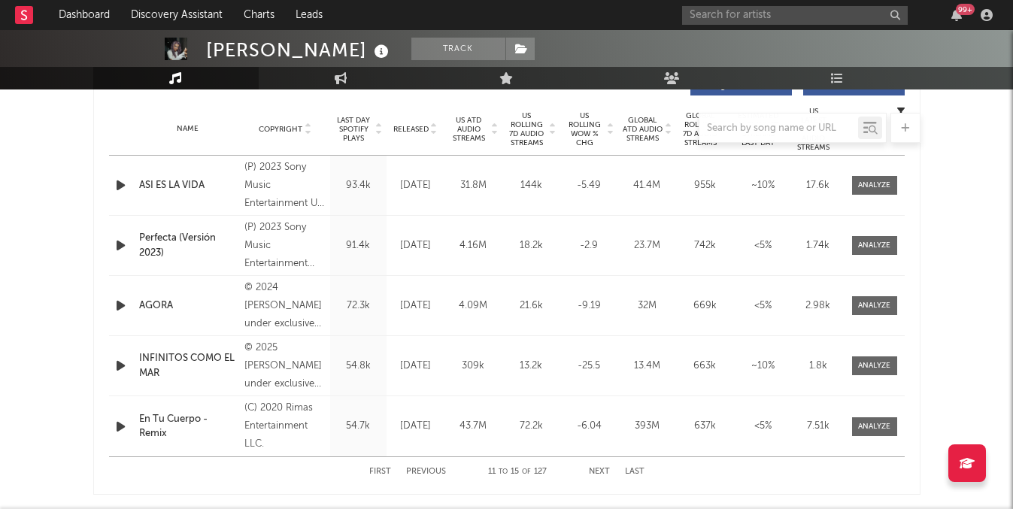
click at [433, 470] on button "Previous" at bounding box center [426, 472] width 40 height 8
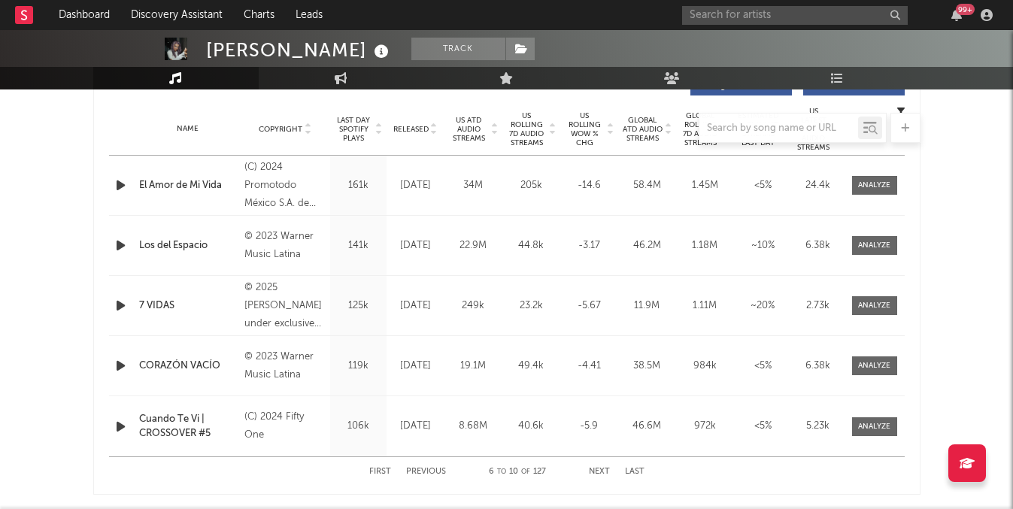
click at [433, 470] on button "Previous" at bounding box center [426, 472] width 40 height 8
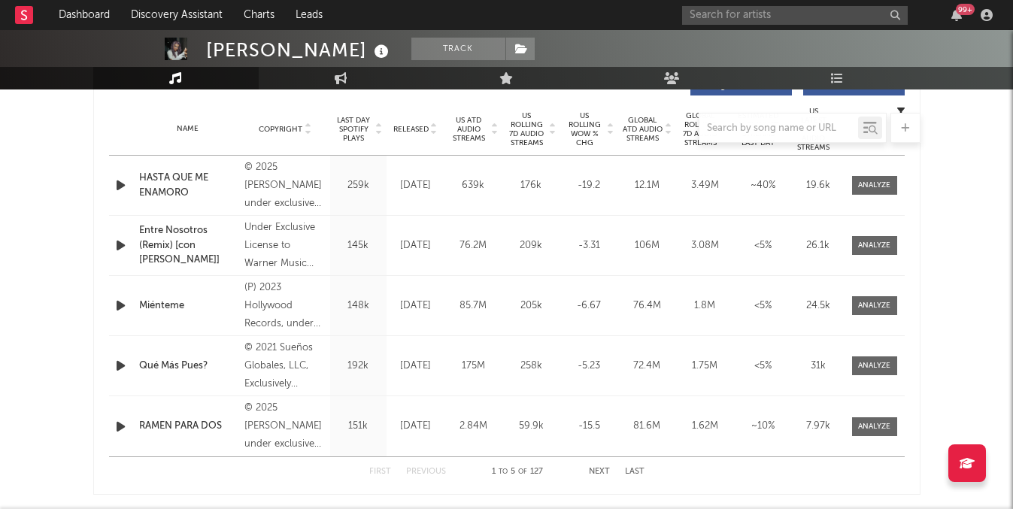
click at [433, 470] on button "Previous" at bounding box center [426, 472] width 40 height 8
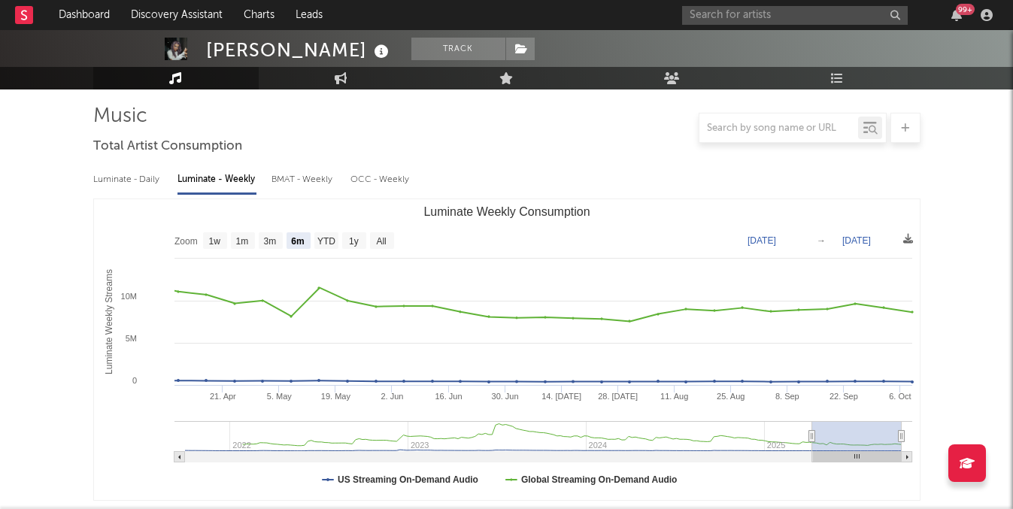
scroll to position [0, 0]
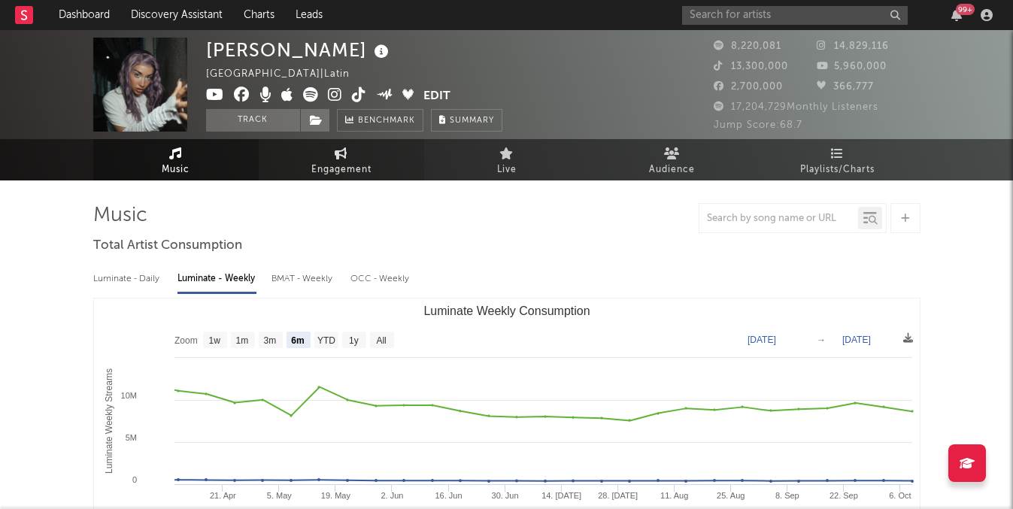
click at [329, 158] on link "Engagement" at bounding box center [341, 159] width 165 height 41
select select "1w"
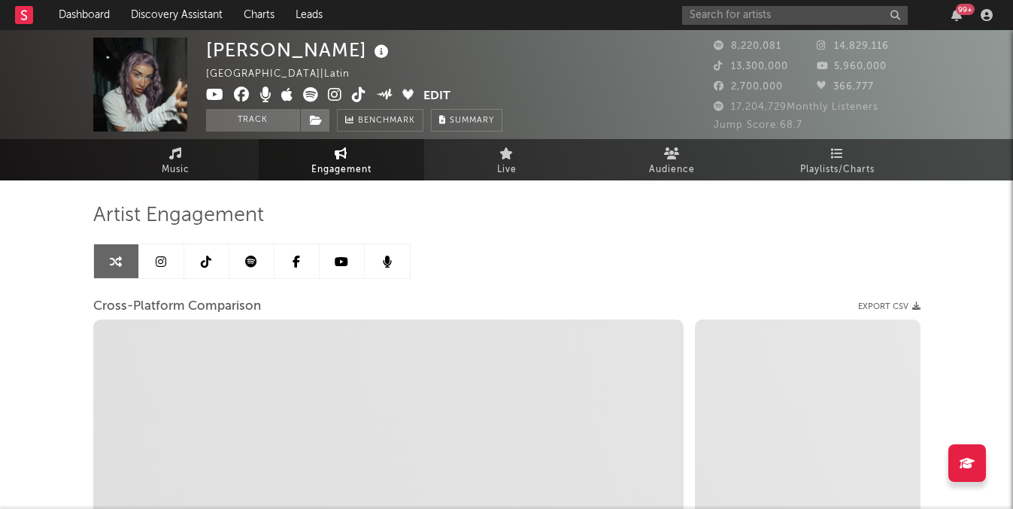
click at [257, 267] on icon at bounding box center [251, 262] width 12 height 12
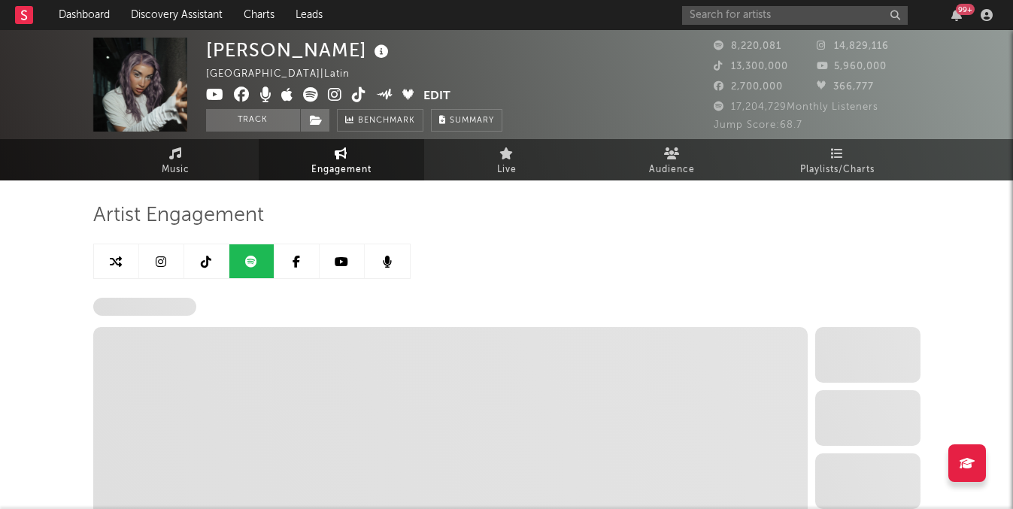
select select "6m"
select select "1w"
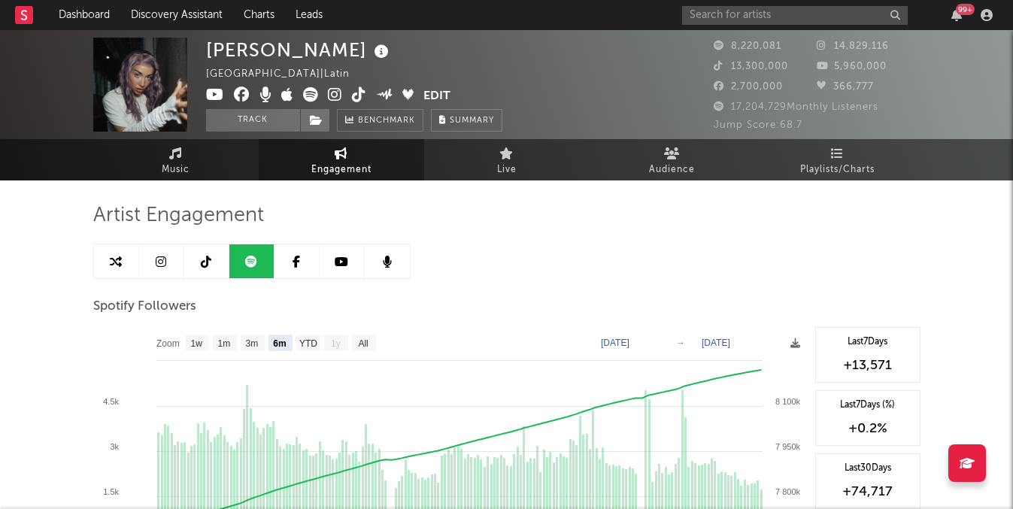
click at [196, 260] on link at bounding box center [206, 261] width 45 height 34
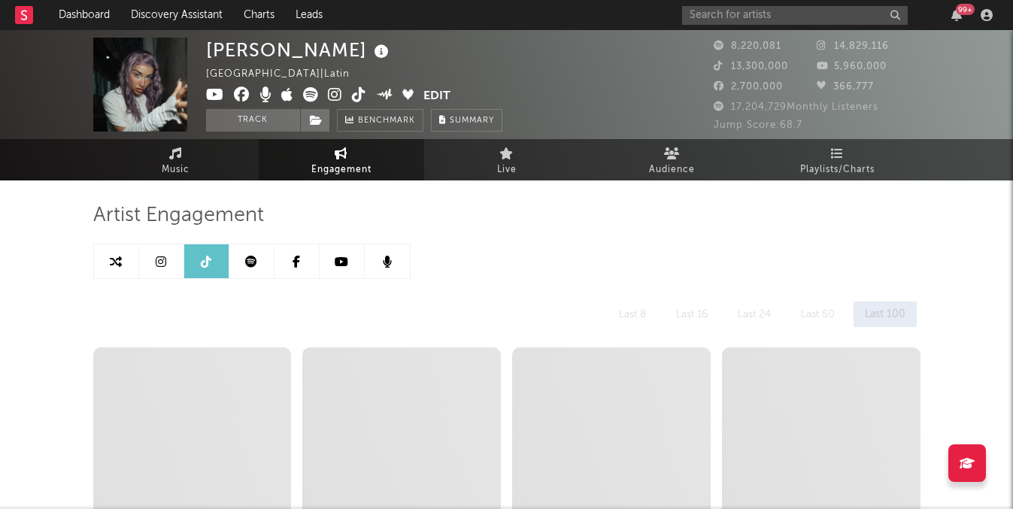
select select "6m"
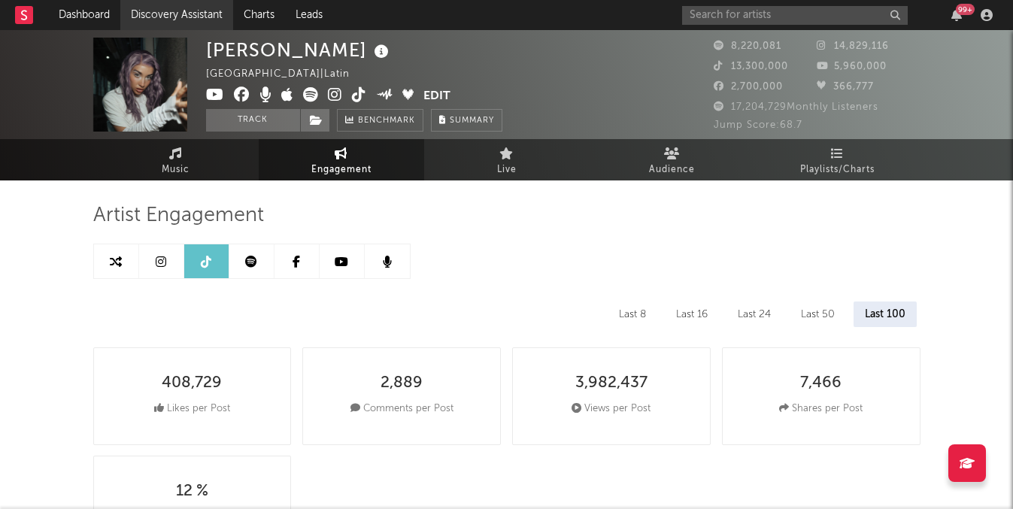
click at [180, 5] on link "Discovery Assistant" at bounding box center [176, 15] width 113 height 30
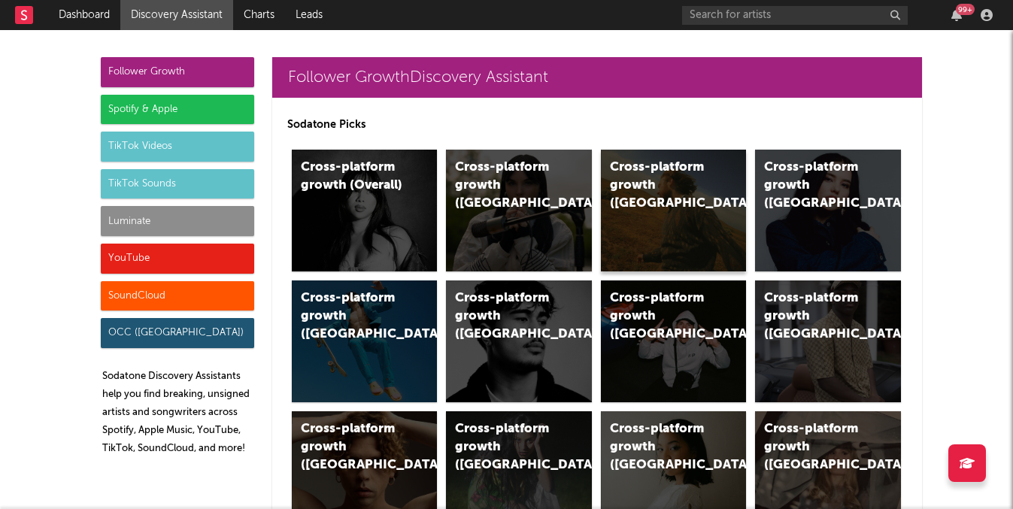
click at [646, 226] on div "Cross-platform growth ([GEOGRAPHIC_DATA])" at bounding box center [674, 211] width 146 height 122
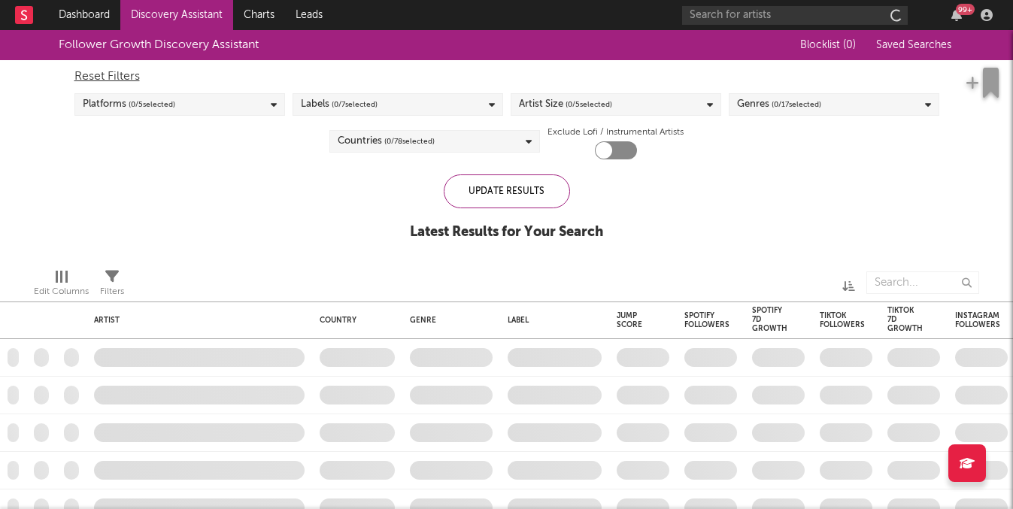
checkbox input "true"
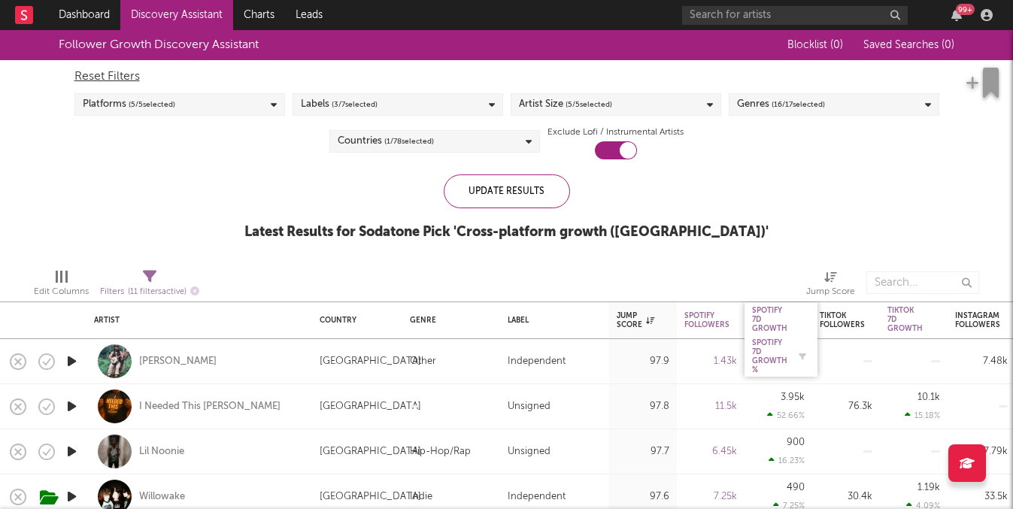
click at [761, 344] on div "Spotify 7D Growth %" at bounding box center [769, 356] width 35 height 36
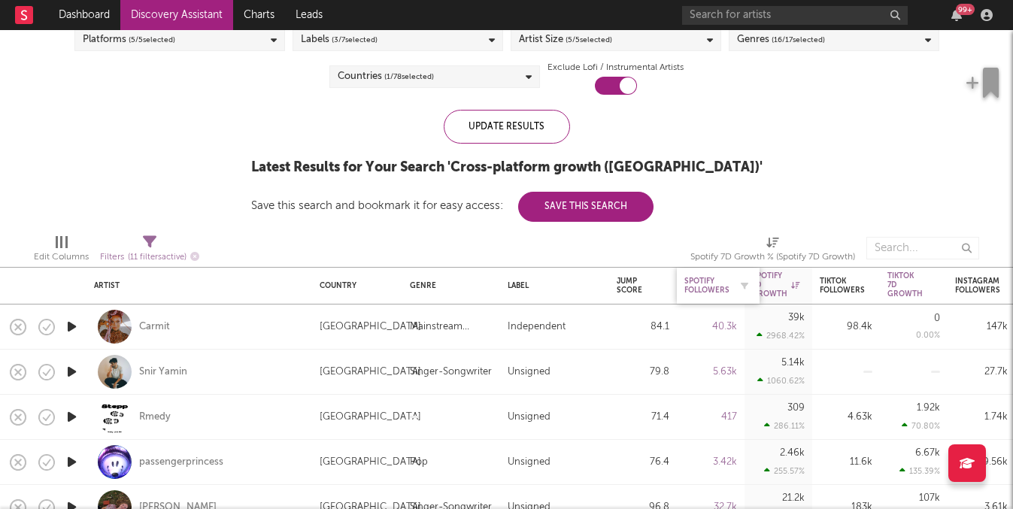
click at [709, 287] on div "Spotify Followers" at bounding box center [707, 286] width 45 height 18
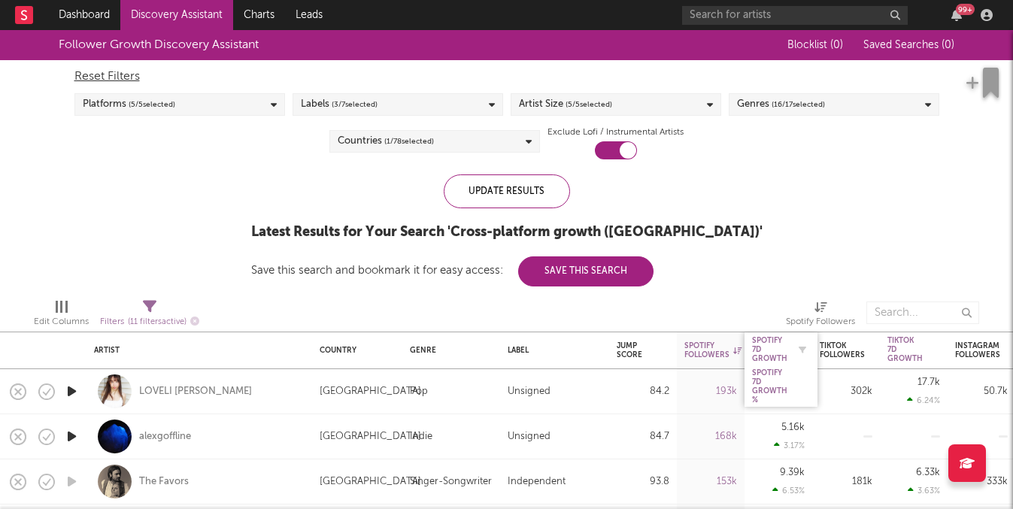
click at [770, 359] on div "Spotify 7D Growth" at bounding box center [769, 349] width 35 height 27
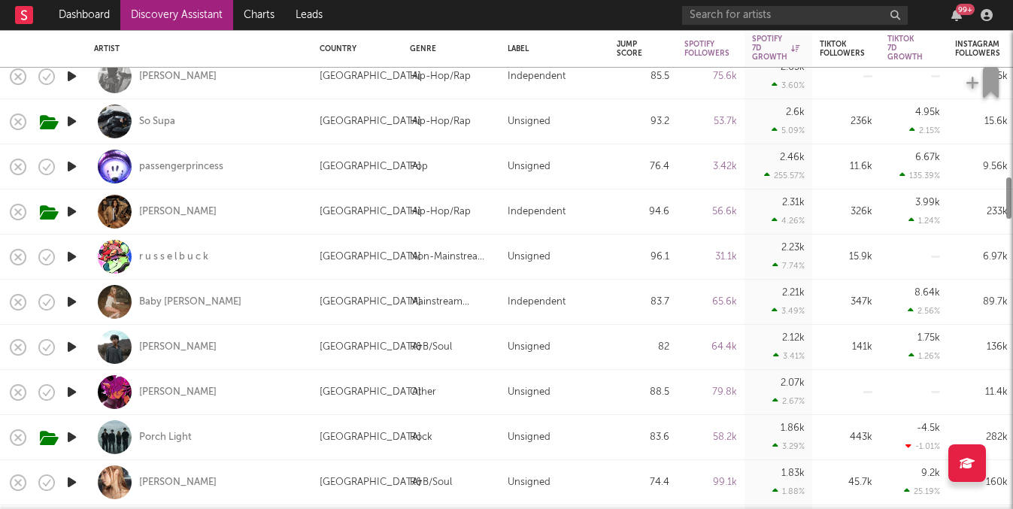
click at [758, 281] on div "2.21k 3.49 %" at bounding box center [778, 302] width 53 height 44
select select "1w"
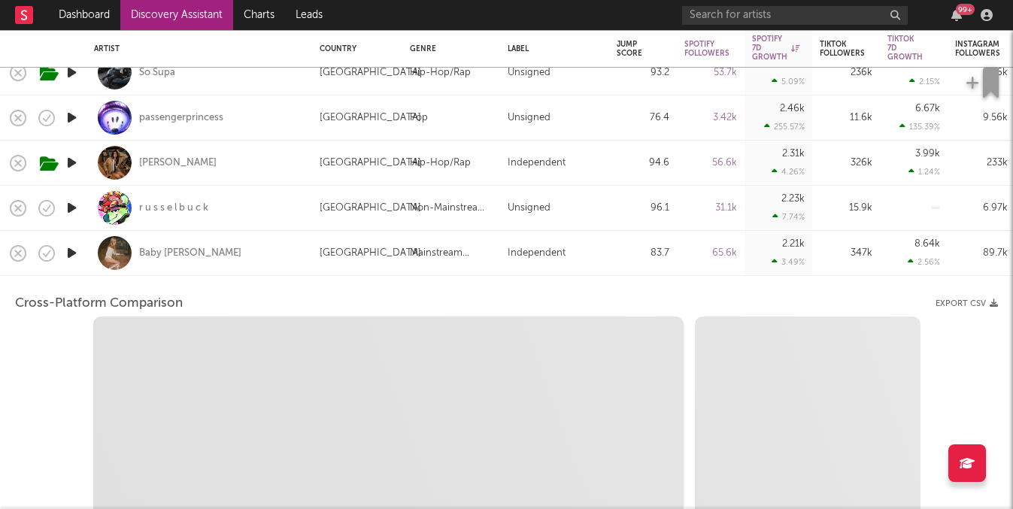
select select "6m"
click at [751, 259] on div "2.21k 3.49 %" at bounding box center [779, 253] width 68 height 45
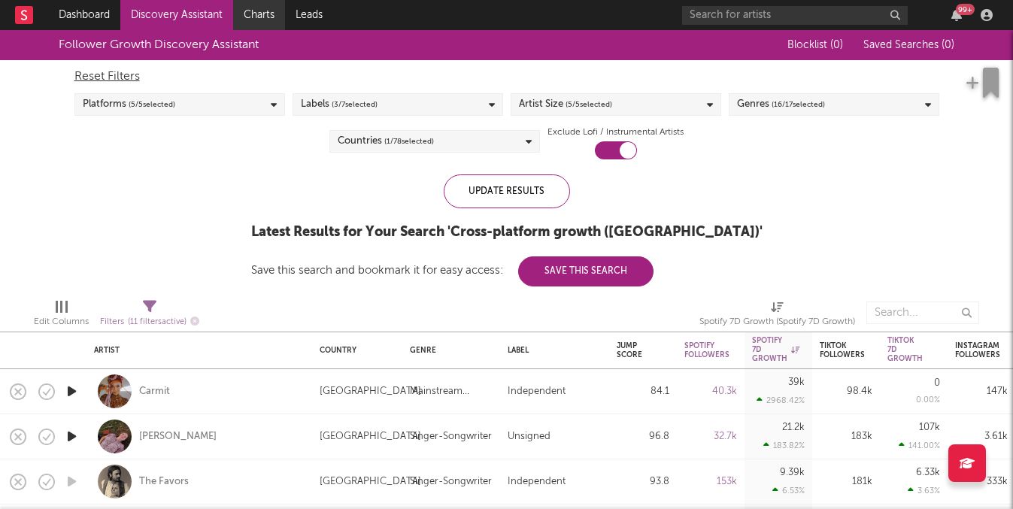
click at [252, 20] on link "Charts" at bounding box center [259, 15] width 52 height 30
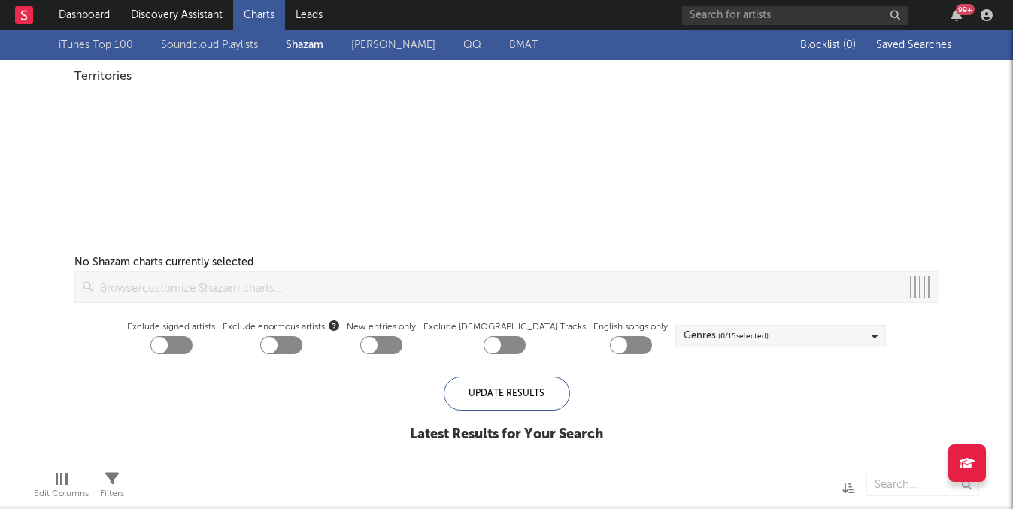
checkbox input "true"
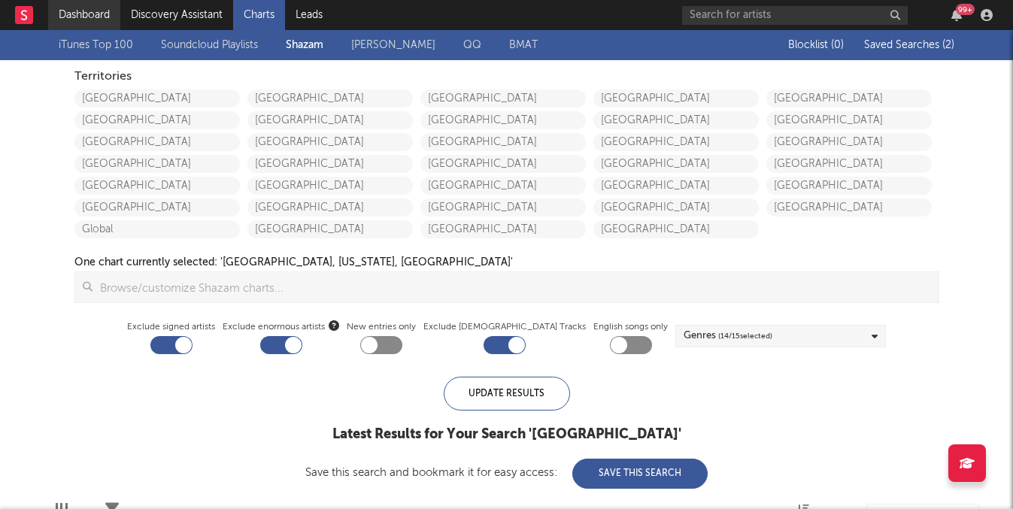
click at [89, 1] on link "Dashboard" at bounding box center [84, 15] width 72 height 30
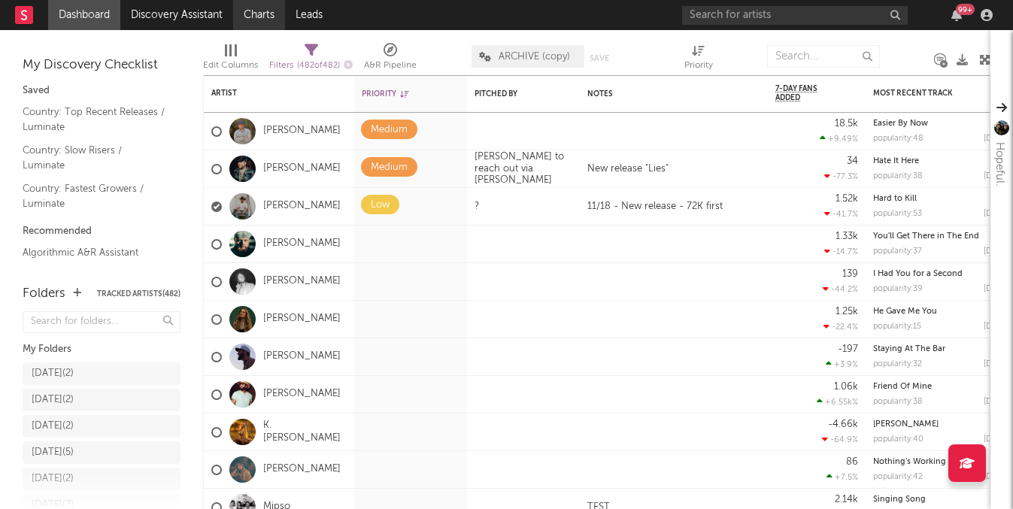
click at [282, 17] on link "Charts" at bounding box center [259, 15] width 52 height 30
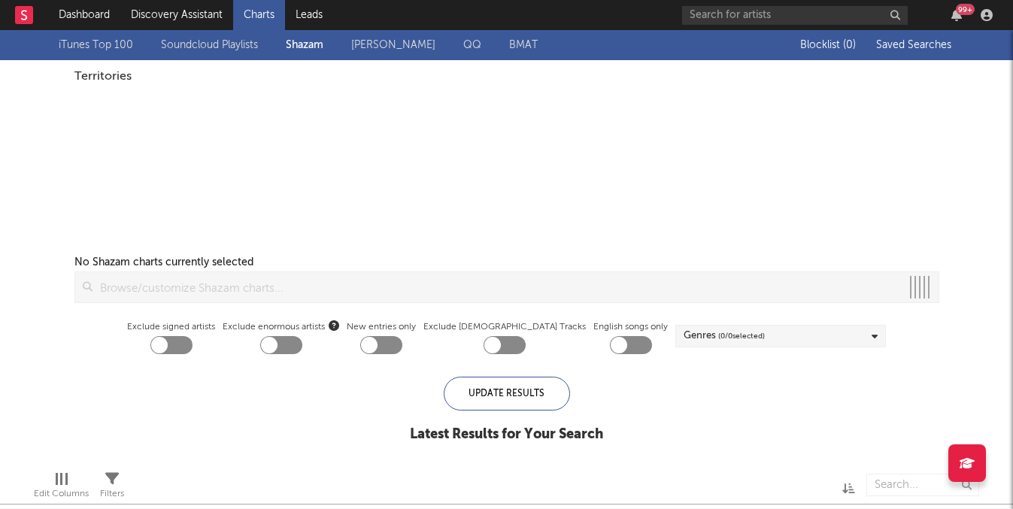
checkbox input "true"
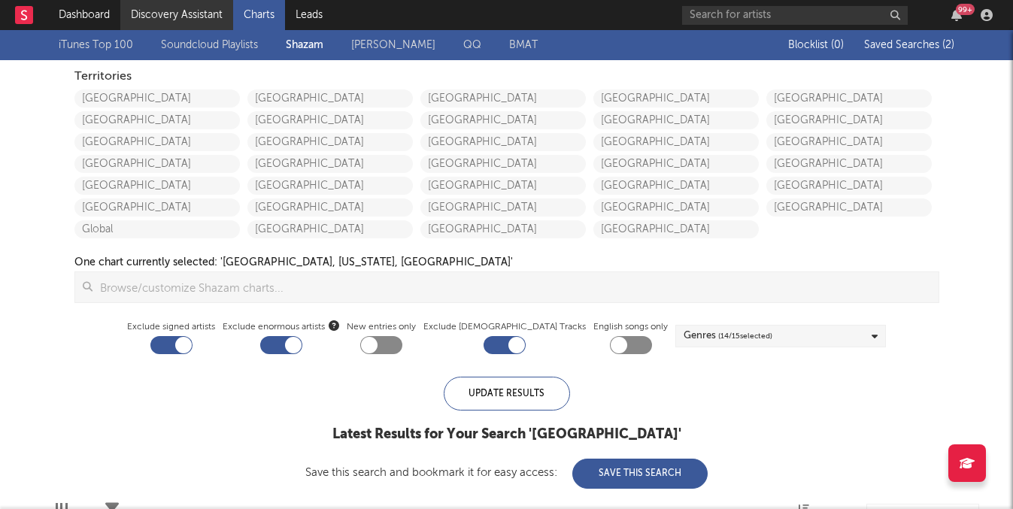
click at [196, 22] on link "Discovery Assistant" at bounding box center [176, 15] width 113 height 30
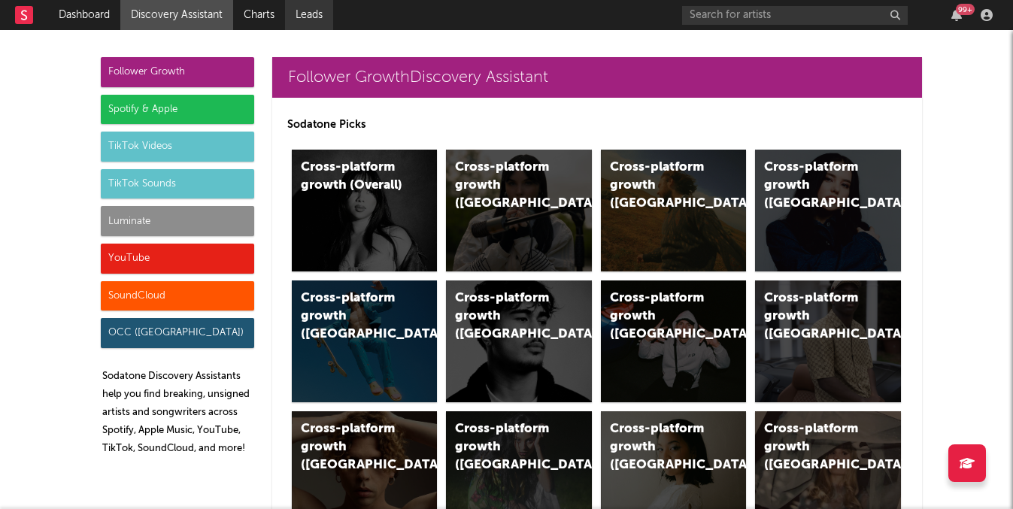
click at [304, 17] on link "Leads" at bounding box center [309, 15] width 48 height 30
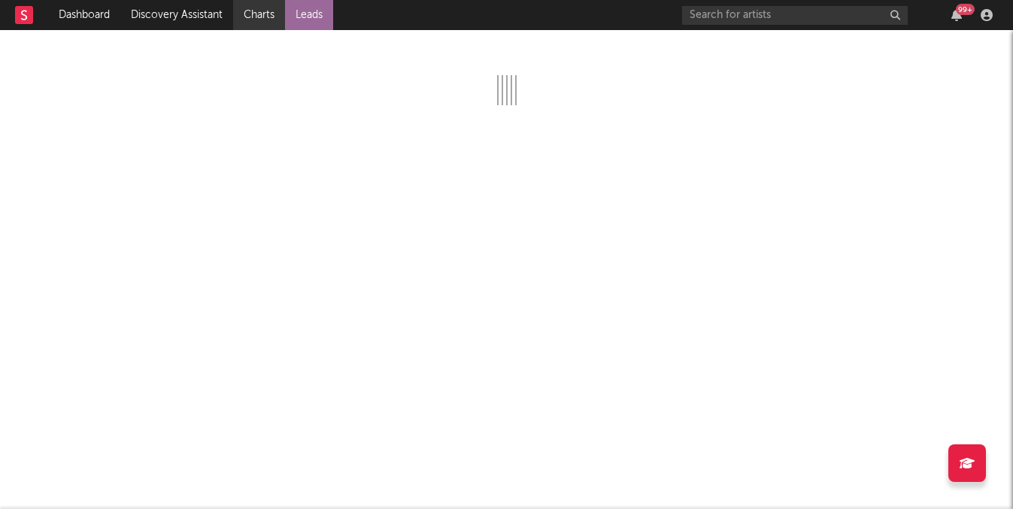
click at [279, 17] on link "Charts" at bounding box center [259, 15] width 52 height 30
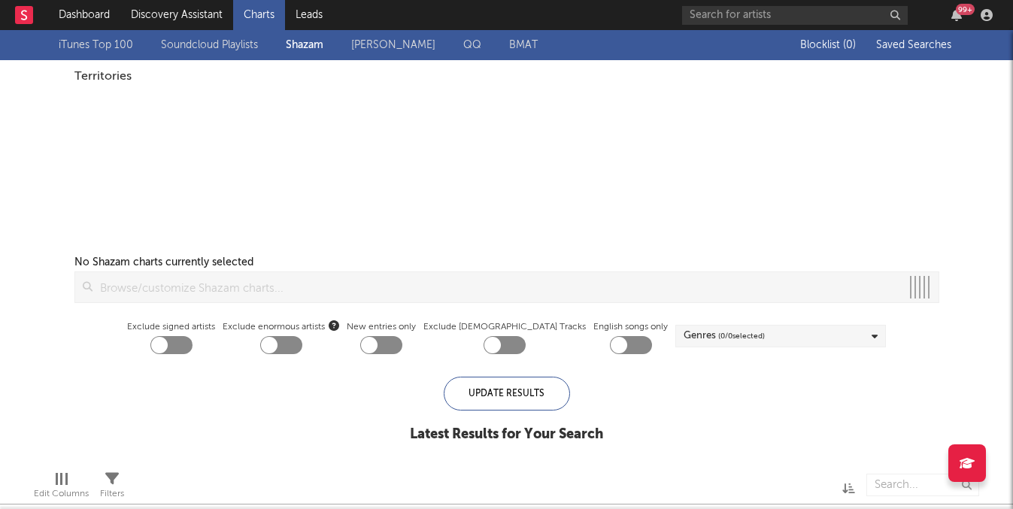
checkbox input "true"
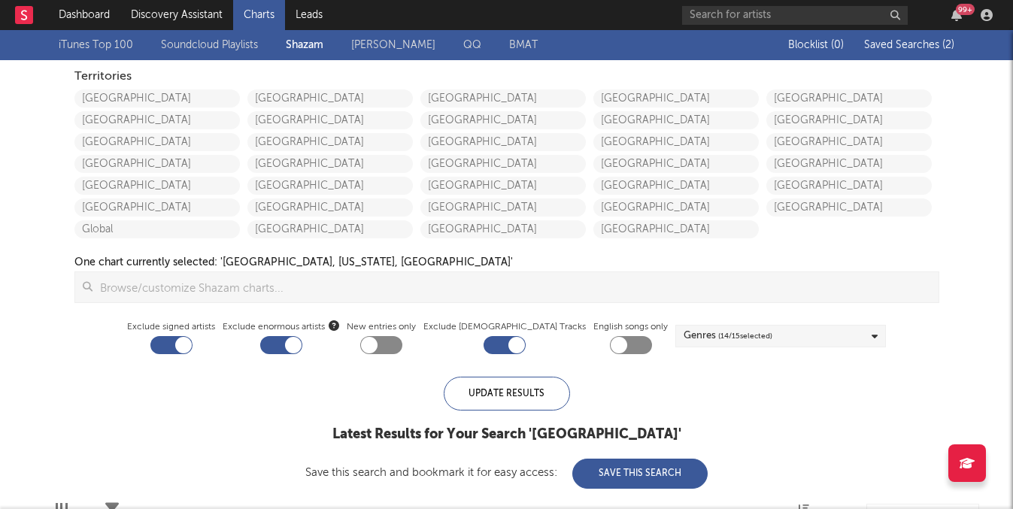
click at [242, 47] on link "Soundcloud Playlists" at bounding box center [209, 45] width 97 height 18
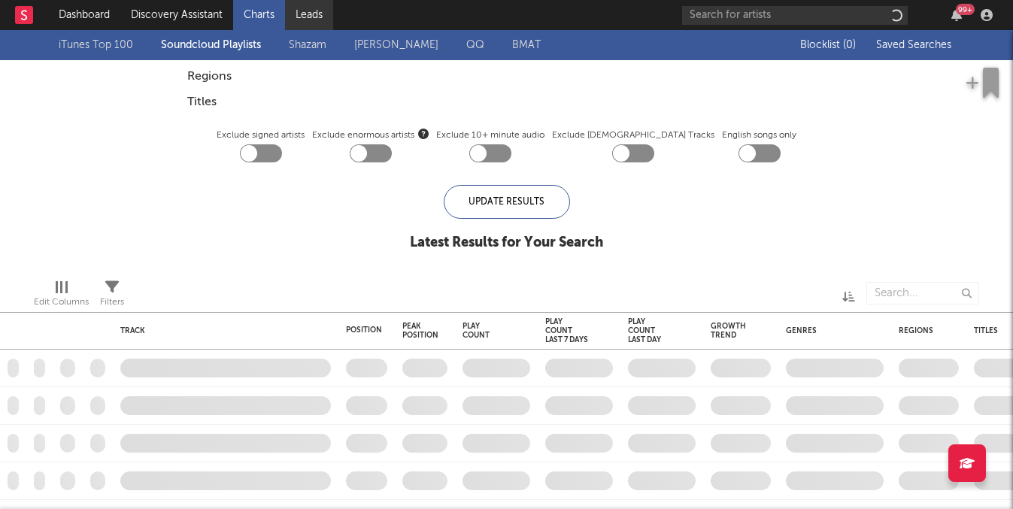
click at [327, 8] on link "Leads" at bounding box center [309, 15] width 48 height 30
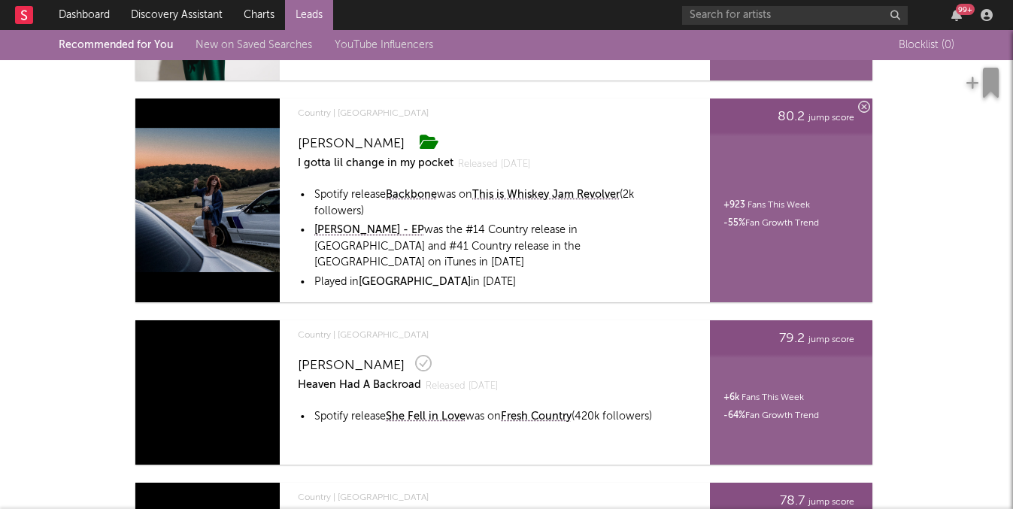
scroll to position [915, 0]
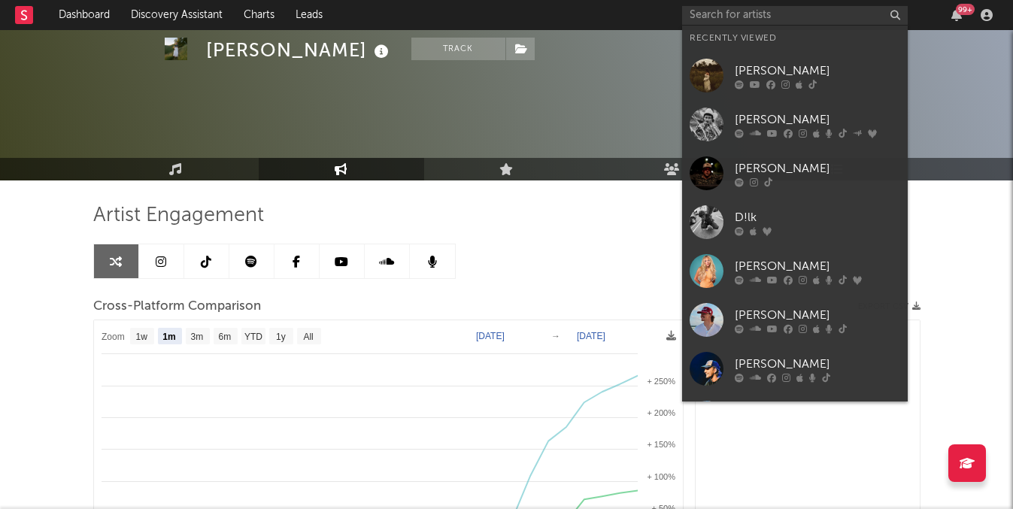
select select "1m"
click at [723, 21] on input "text" at bounding box center [795, 15] width 226 height 19
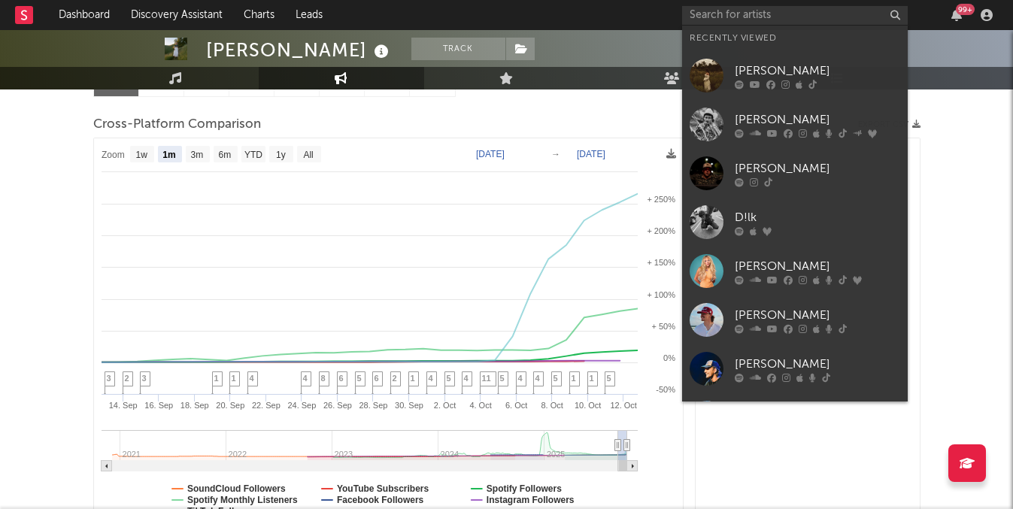
scroll to position [1561, 0]
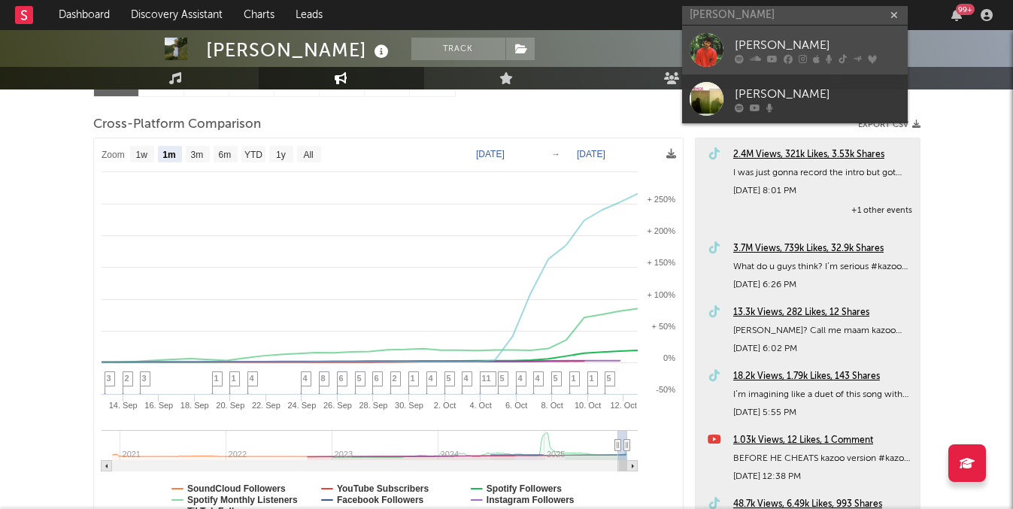
type input "[PERSON_NAME]"
click at [754, 47] on div "[PERSON_NAME]" at bounding box center [817, 45] width 165 height 18
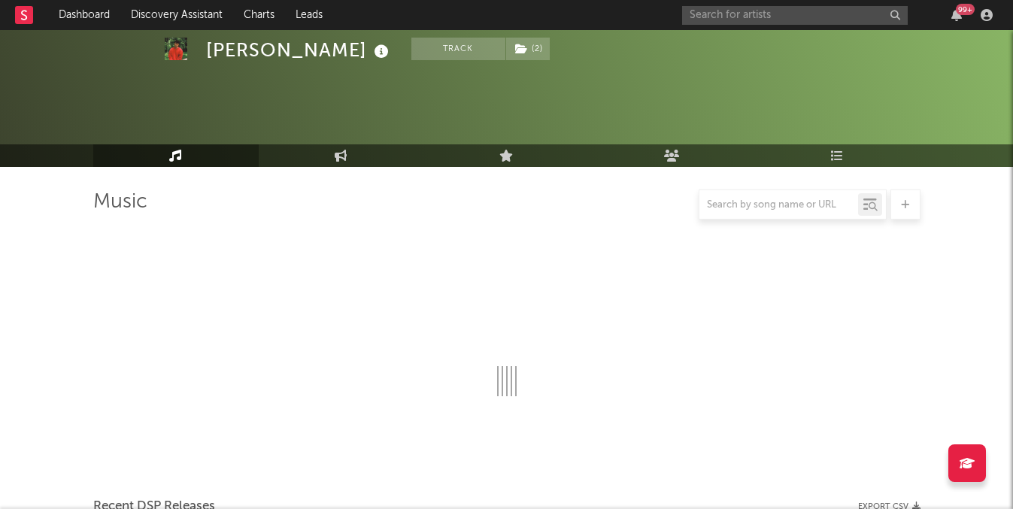
scroll to position [182, 0]
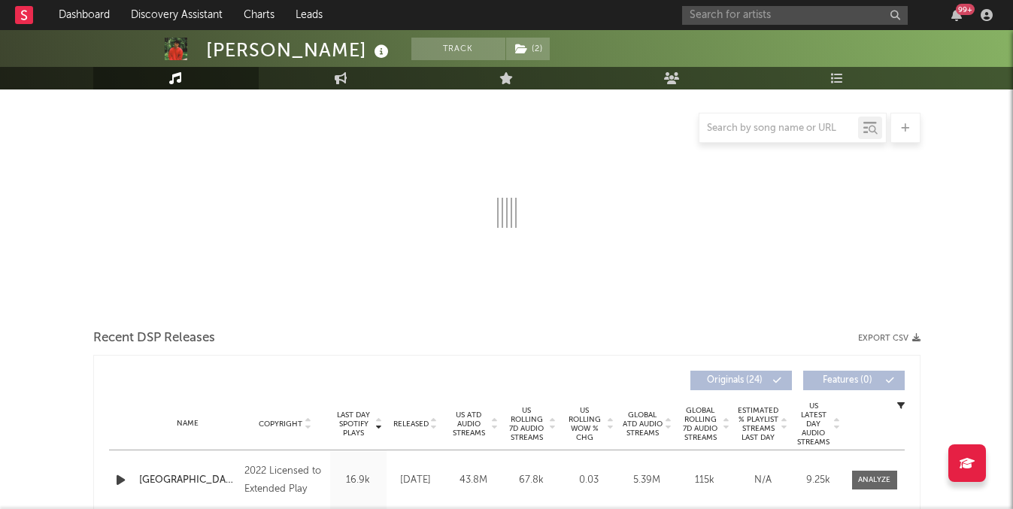
select select "6m"
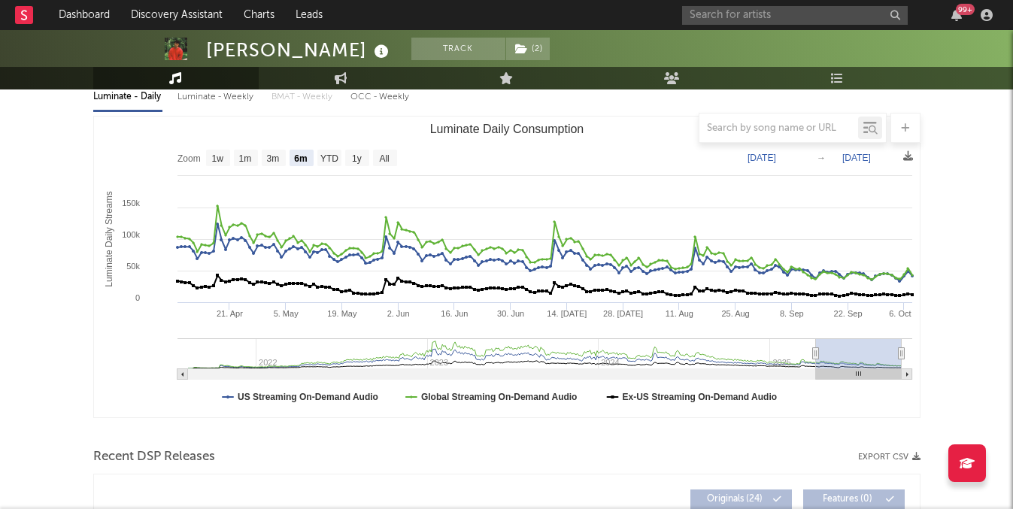
select select "6m"
click at [338, 72] on icon at bounding box center [341, 78] width 13 height 12
select select "1w"
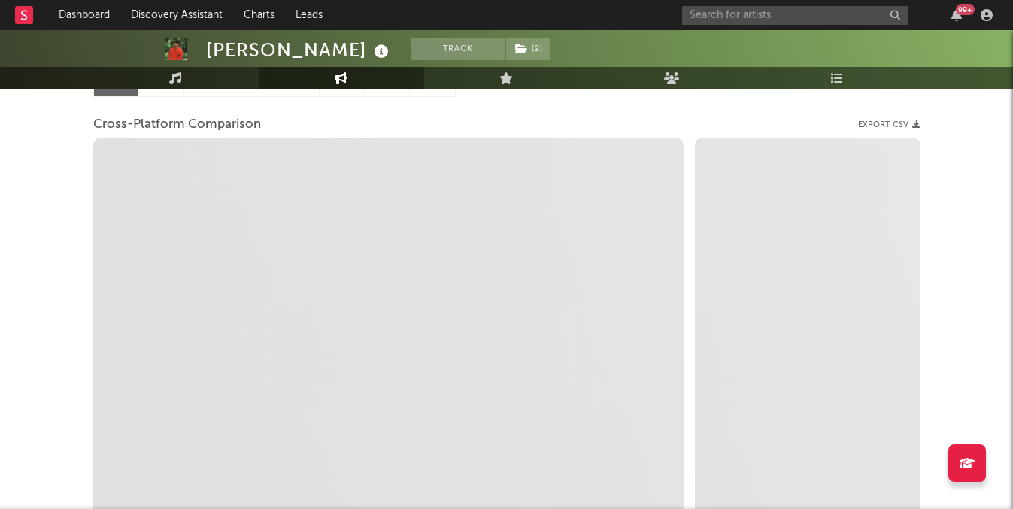
select select "1m"
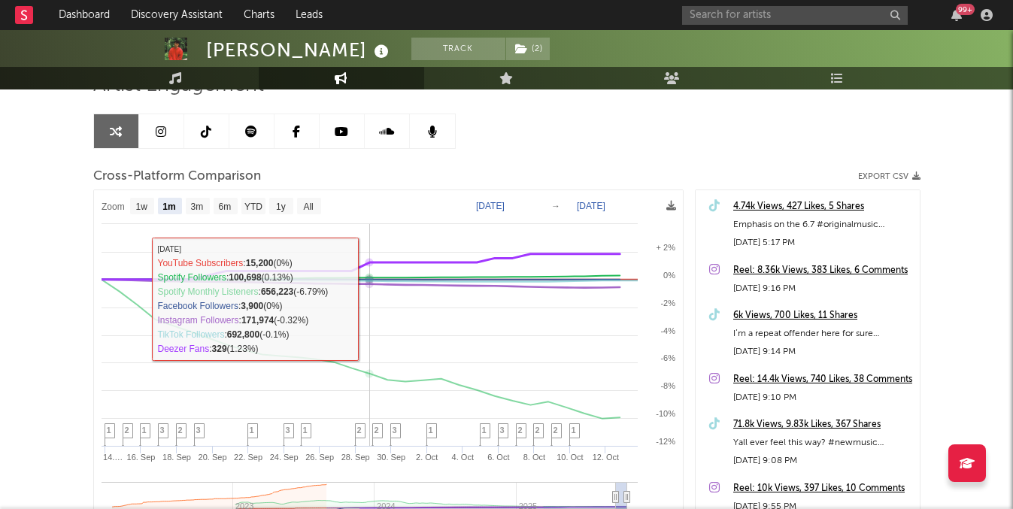
scroll to position [124, 0]
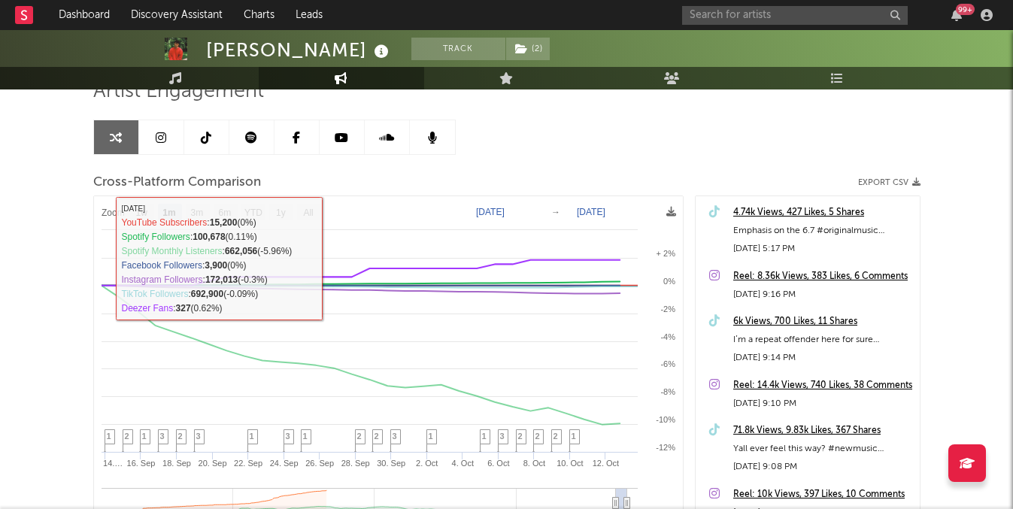
click at [196, 145] on link at bounding box center [206, 137] width 45 height 34
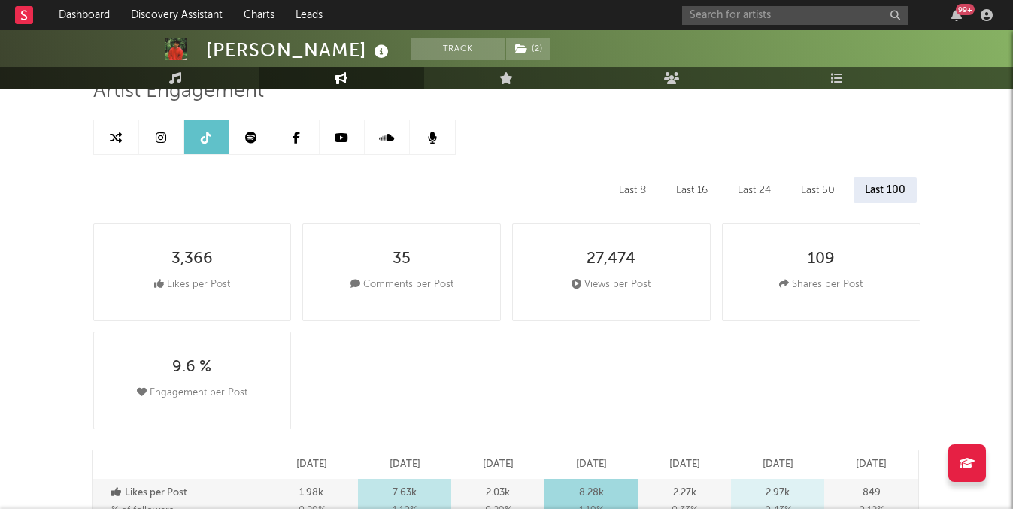
select select "6m"
click at [639, 200] on div "Last 8" at bounding box center [633, 191] width 50 height 26
click at [673, 190] on div "Last 16" at bounding box center [693, 191] width 54 height 26
click at [650, 186] on div "Last 8" at bounding box center [633, 191] width 50 height 26
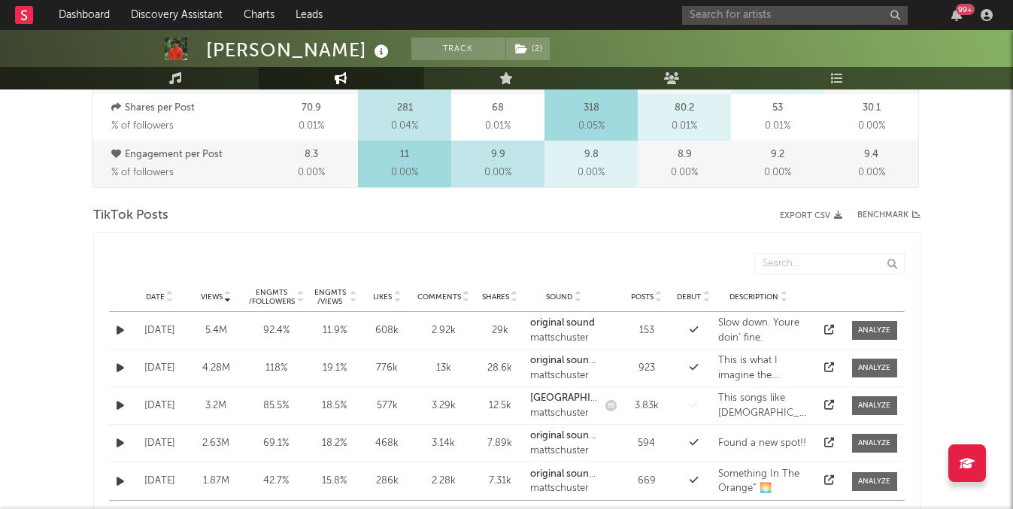
scroll to position [660, 0]
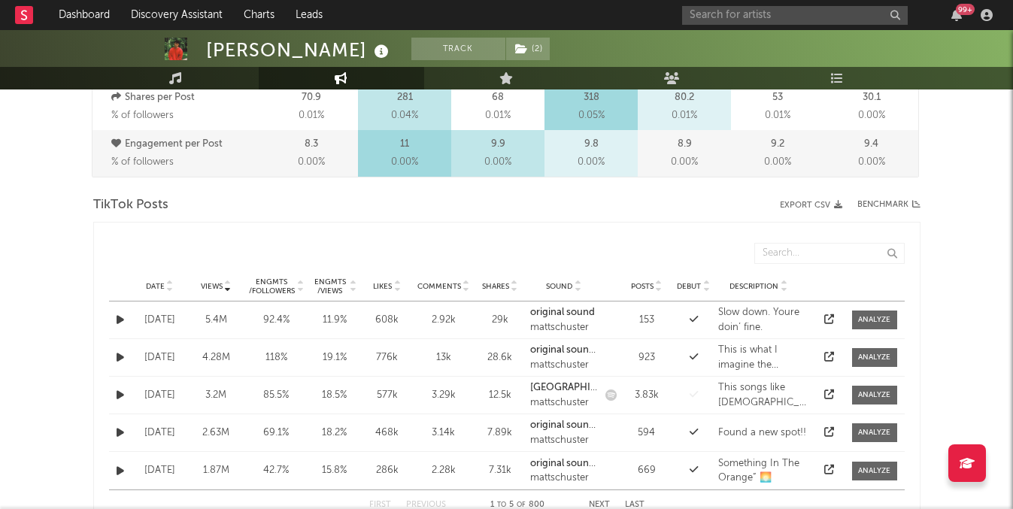
click at [335, 284] on div "Engmts / Views" at bounding box center [330, 287] width 36 height 18
click at [229, 279] on div "Date Views Engmts / Followers Engmts / Views Likes Comments Shares Sound Posts …" at bounding box center [507, 287] width 796 height 30
click at [217, 286] on span "Views" at bounding box center [212, 286] width 22 height 9
click at [162, 290] on div "Date" at bounding box center [159, 286] width 49 height 11
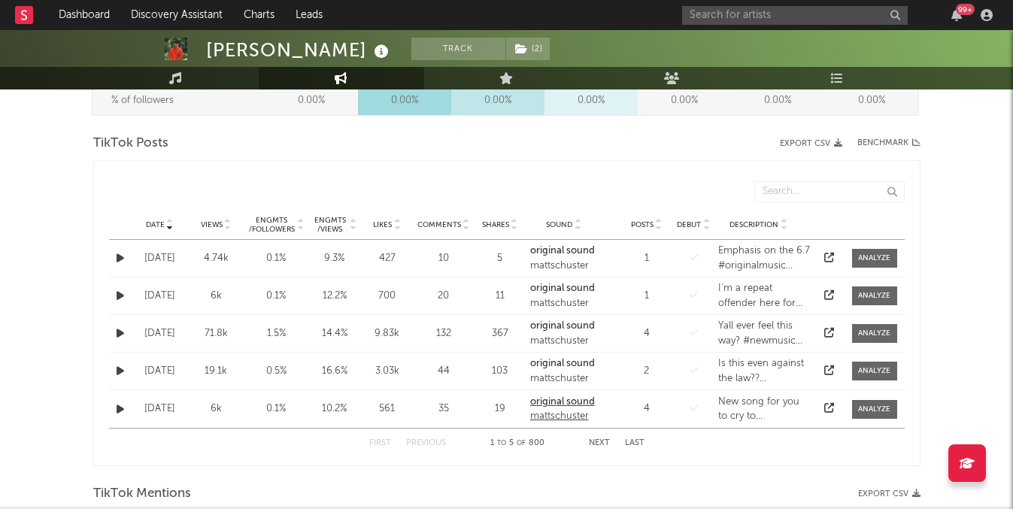
scroll to position [724, 0]
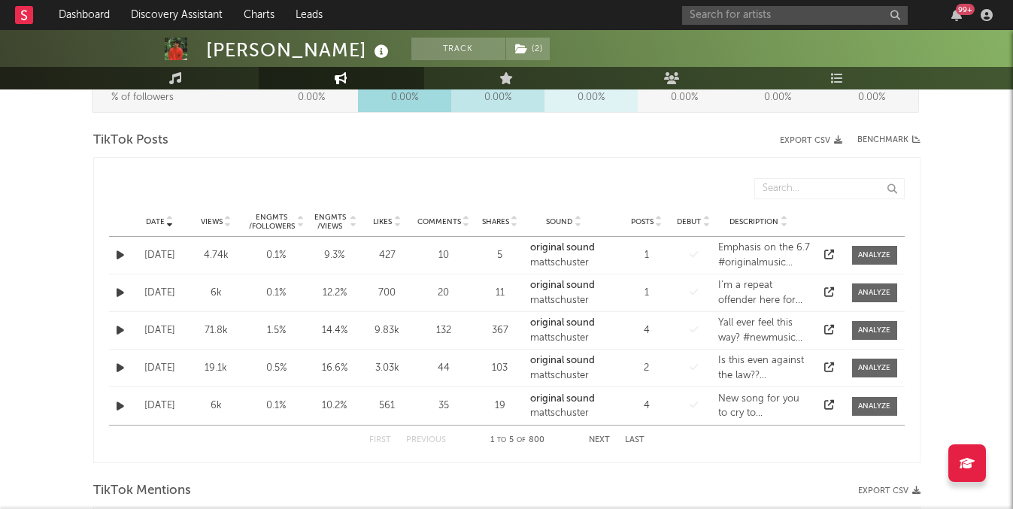
click at [606, 442] on button "Next" at bounding box center [599, 440] width 21 height 8
click at [606, 437] on button "Next" at bounding box center [599, 440] width 21 height 8
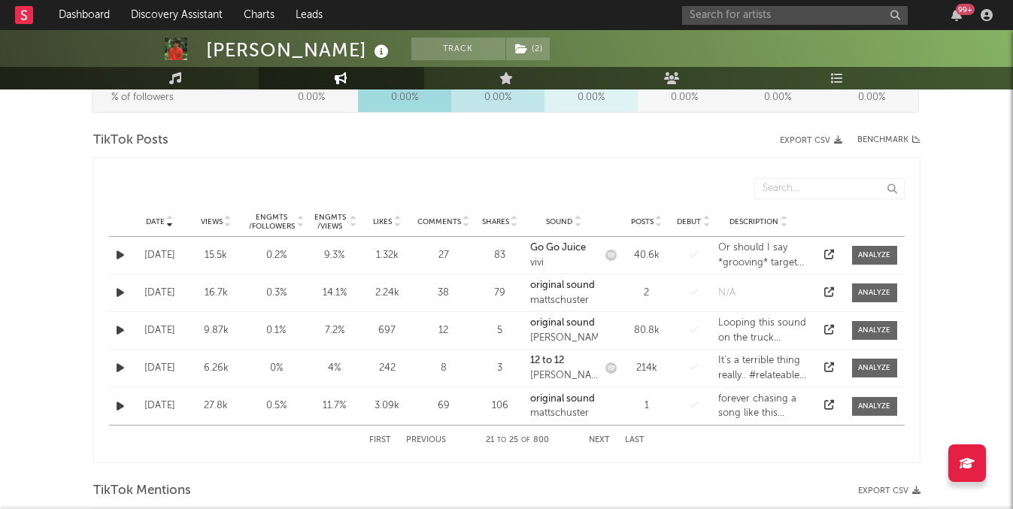
click at [606, 437] on button "Next" at bounding box center [599, 440] width 21 height 8
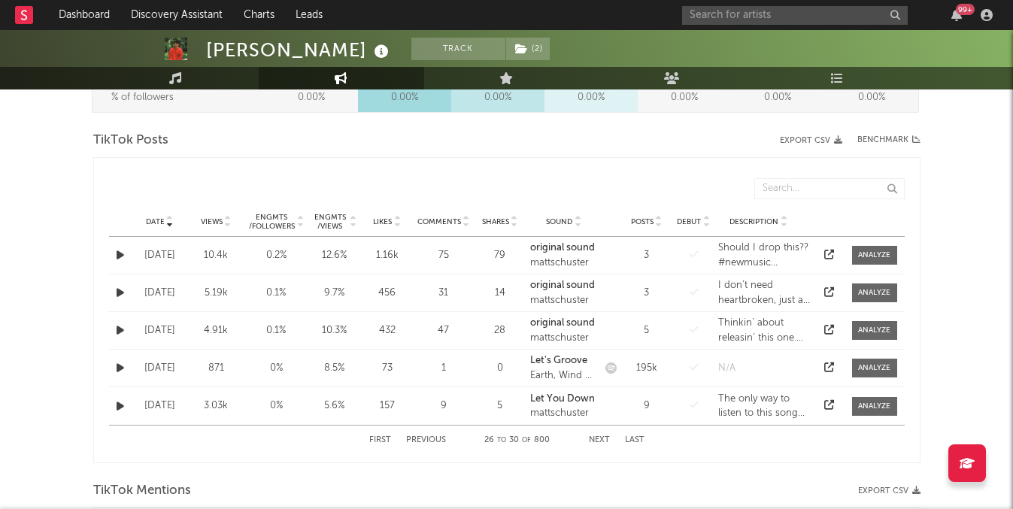
click at [606, 437] on button "Next" at bounding box center [599, 440] width 21 height 8
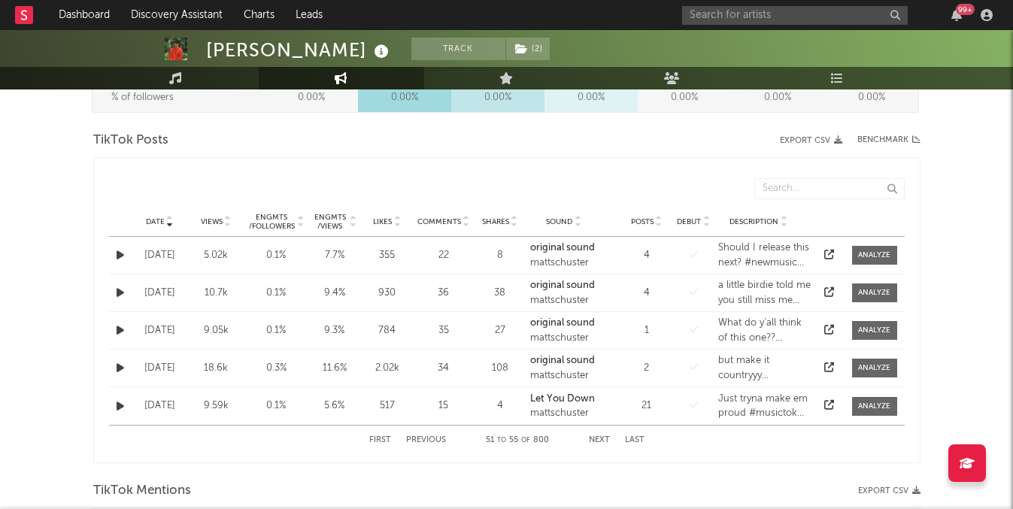
click at [332, 218] on div "Engmts / Views" at bounding box center [330, 222] width 36 height 18
click at [600, 436] on div "First Previous 1 to 5 of 800 Next Last" at bounding box center [506, 440] width 275 height 29
click at [600, 438] on button "Next" at bounding box center [599, 440] width 21 height 8
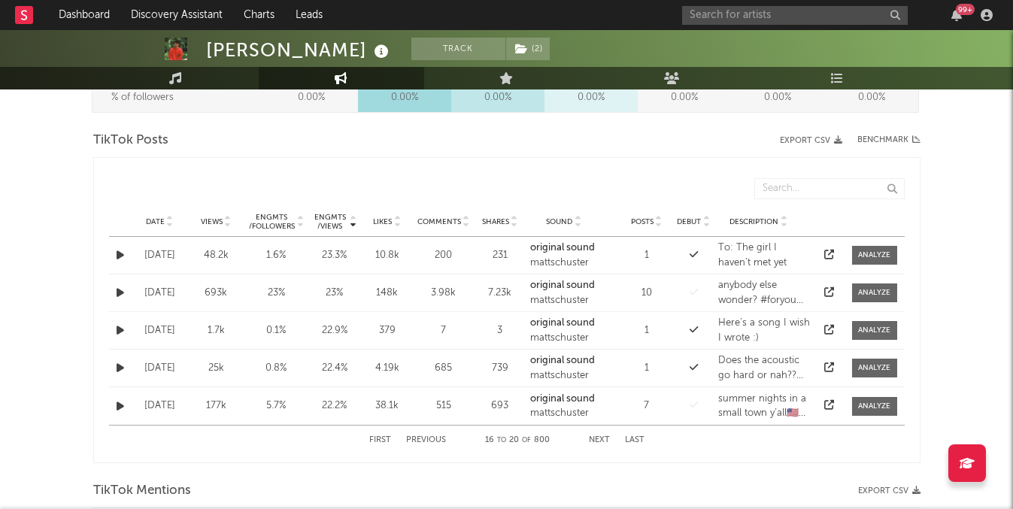
click at [600, 438] on button "Next" at bounding box center [599, 440] width 21 height 8
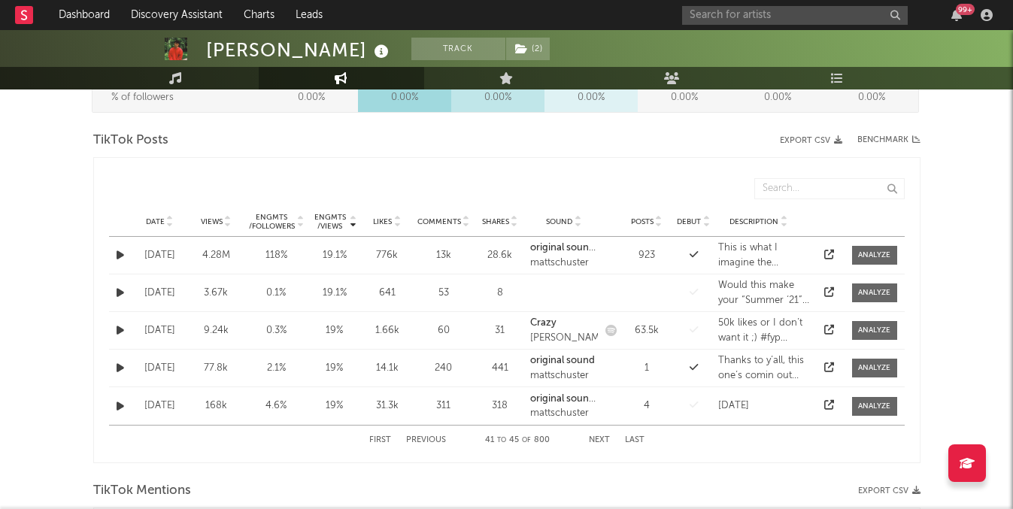
click at [600, 438] on button "Next" at bounding box center [599, 440] width 21 height 8
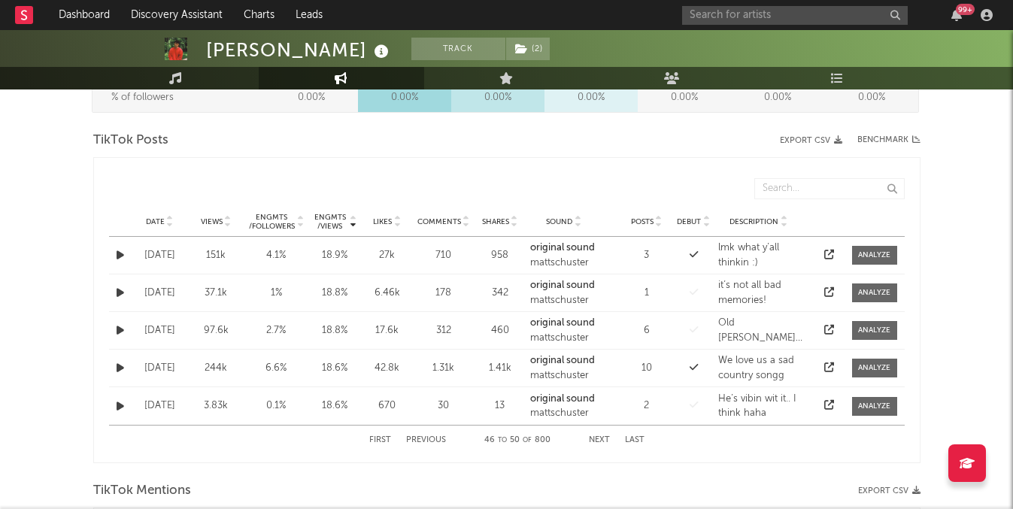
click at [600, 438] on button "Next" at bounding box center [599, 440] width 21 height 8
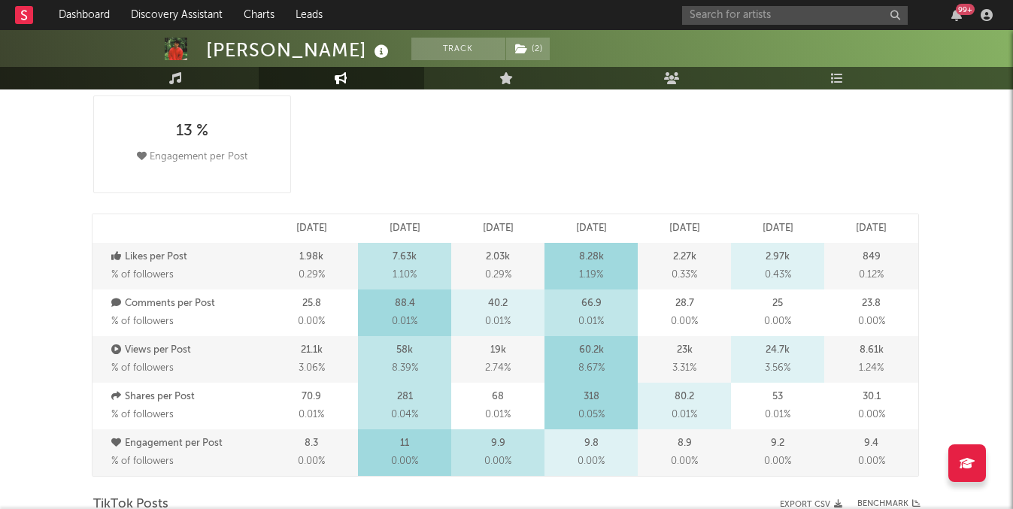
scroll to position [0, 0]
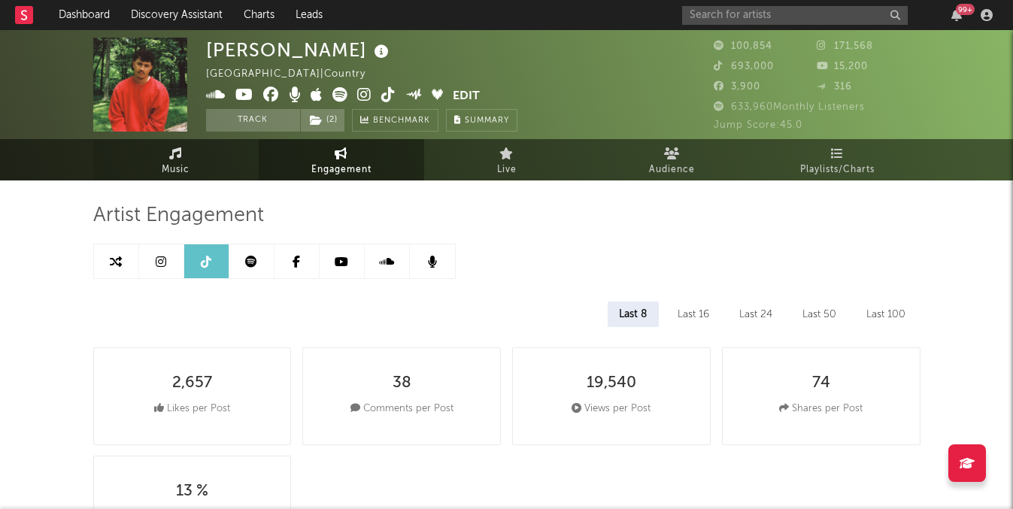
click at [201, 171] on link "Music" at bounding box center [175, 159] width 165 height 41
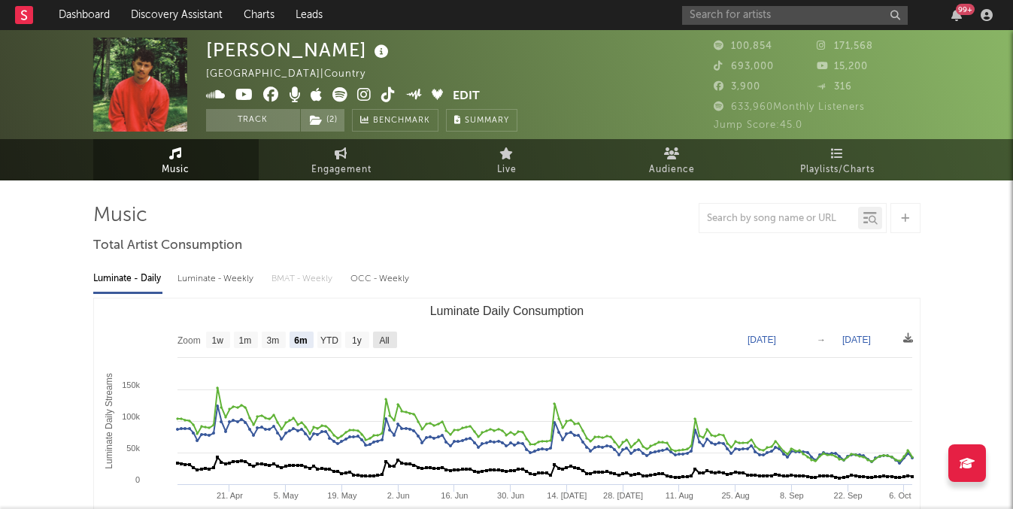
click at [390, 333] on rect "Luminate Daily Consumption" at bounding box center [385, 340] width 24 height 17
select select "All"
type input "[DATE]"
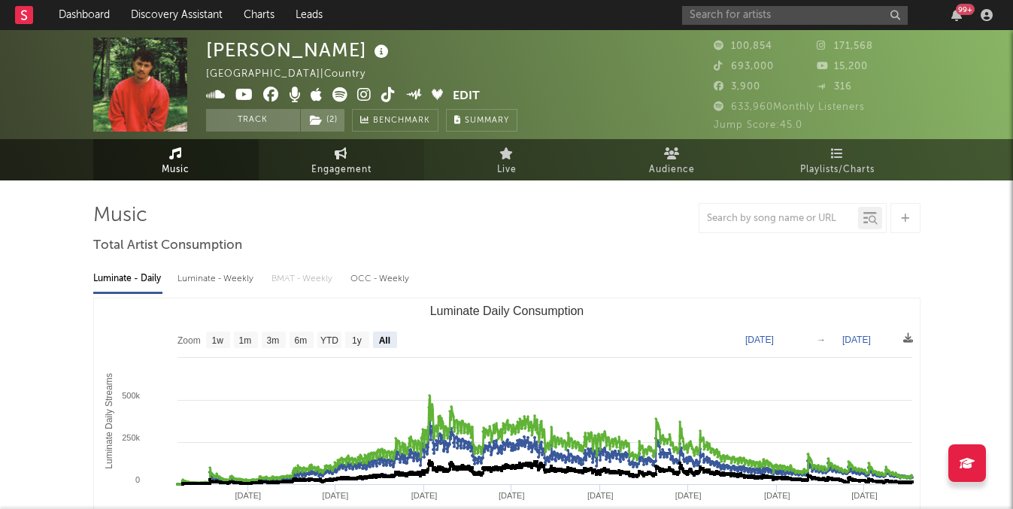
click at [345, 169] on span "Engagement" at bounding box center [341, 170] width 60 height 18
select select "1w"
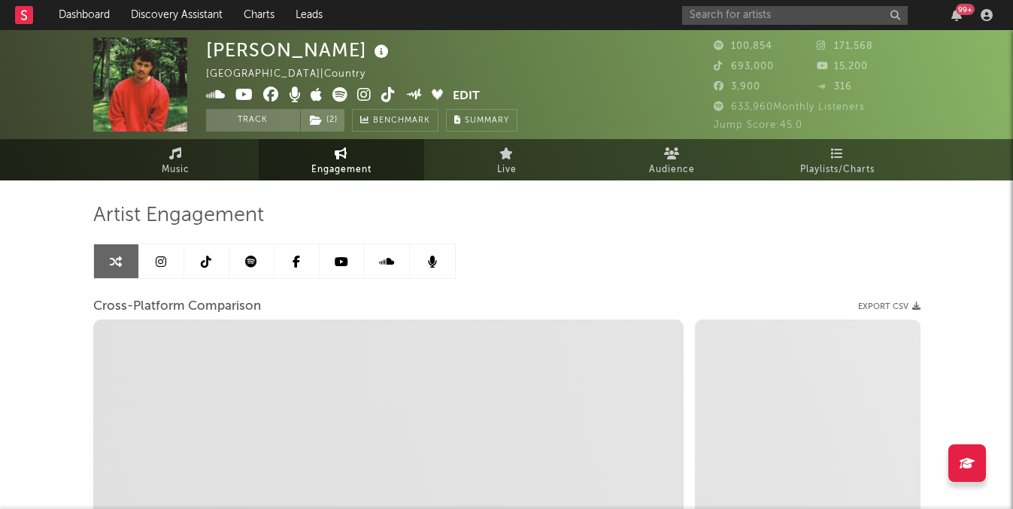
click at [345, 169] on span "Engagement" at bounding box center [341, 170] width 60 height 18
select select "1m"
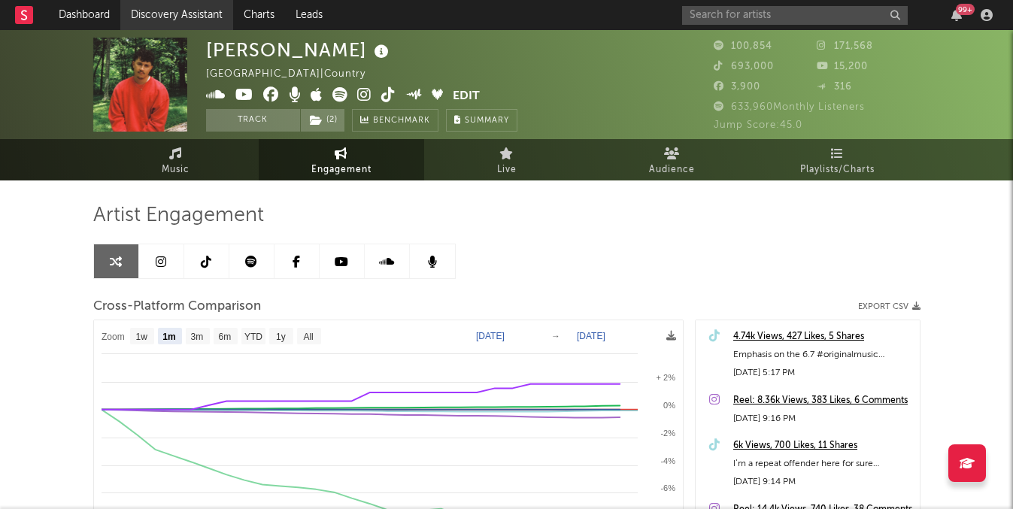
click at [142, 8] on link "Discovery Assistant" at bounding box center [176, 15] width 113 height 30
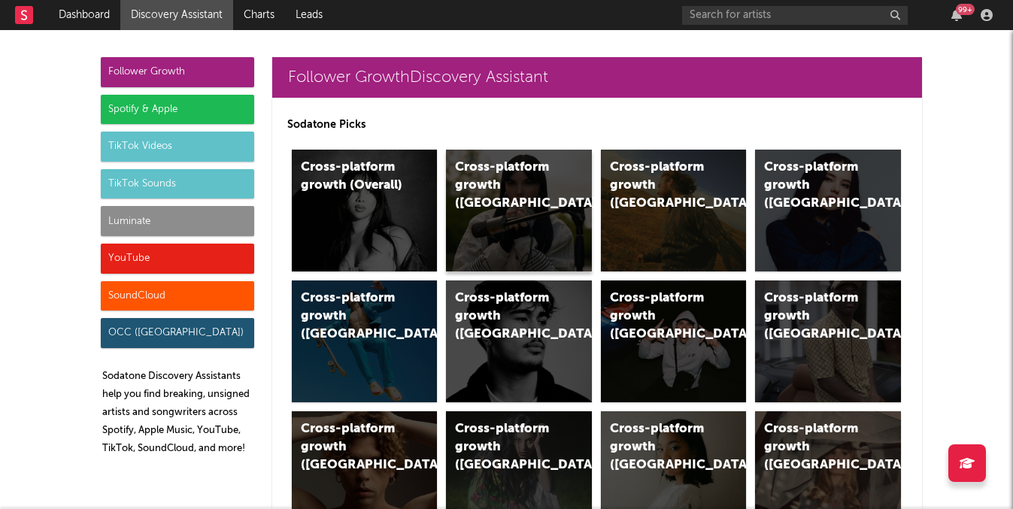
click at [510, 214] on div "Cross-platform growth ([GEOGRAPHIC_DATA])" at bounding box center [519, 211] width 146 height 122
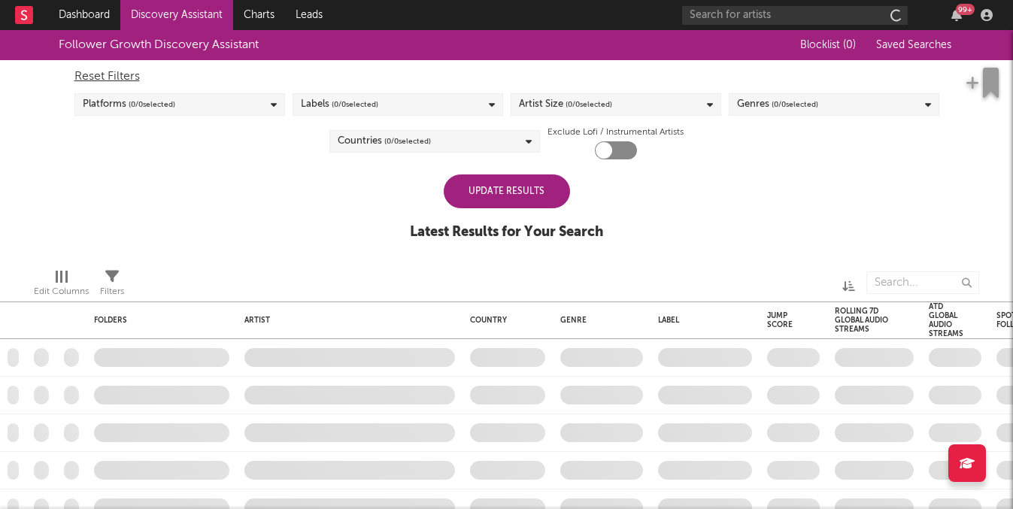
checkbox input "true"
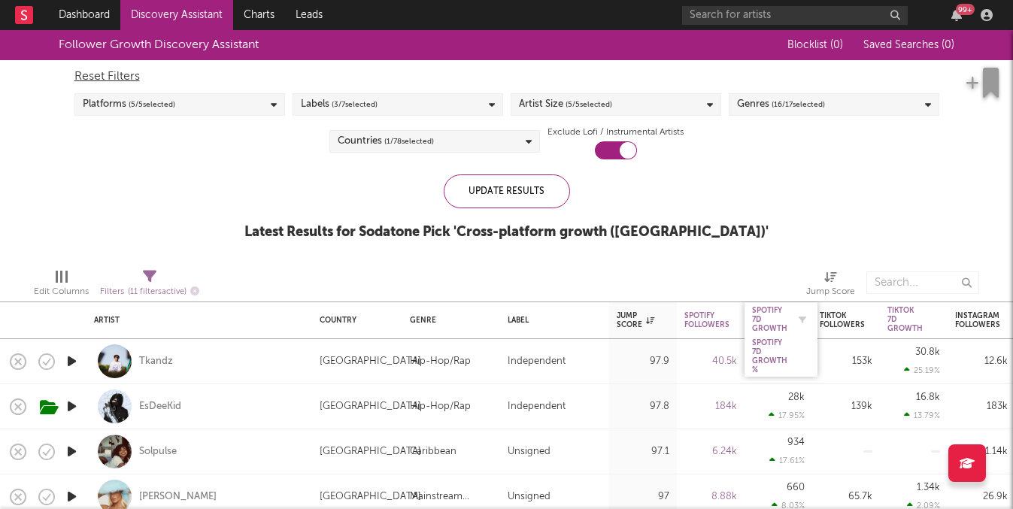
click at [775, 326] on div "Spotify 7D Growth" at bounding box center [769, 319] width 35 height 27
